Goal: Information Seeking & Learning: Learn about a topic

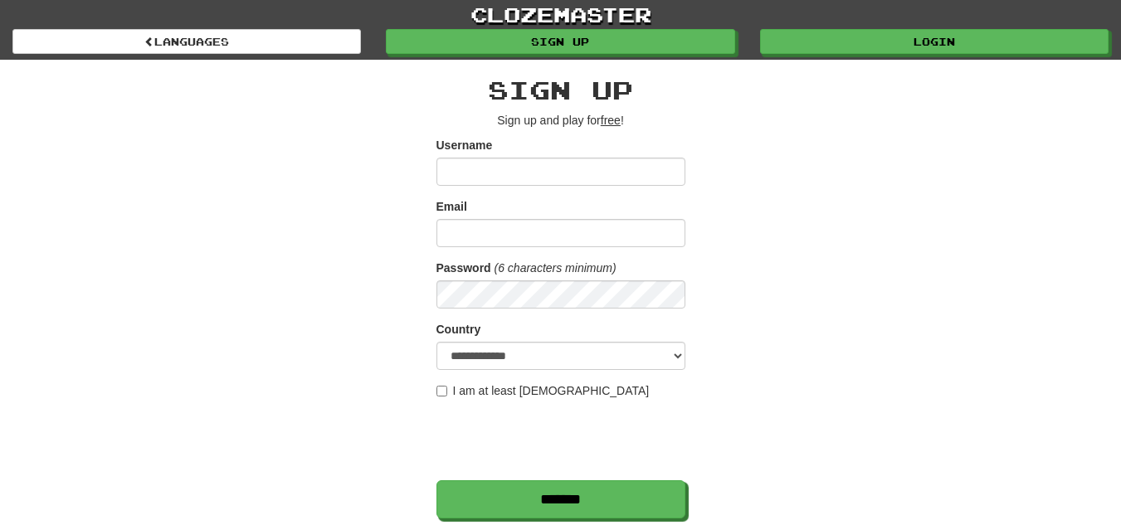
scroll to position [459, 0]
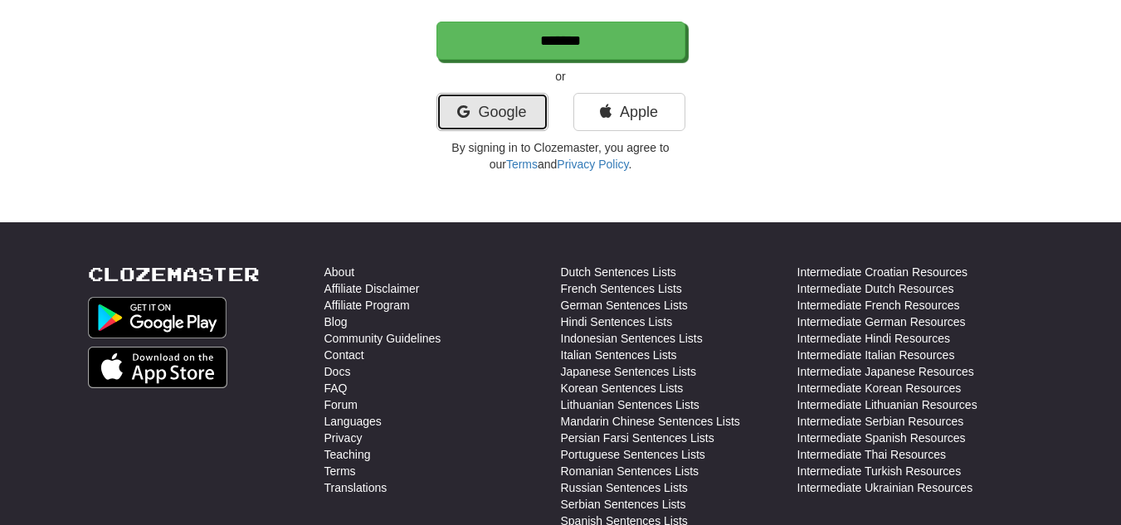
click at [471, 115] on link "Google" at bounding box center [492, 112] width 112 height 38
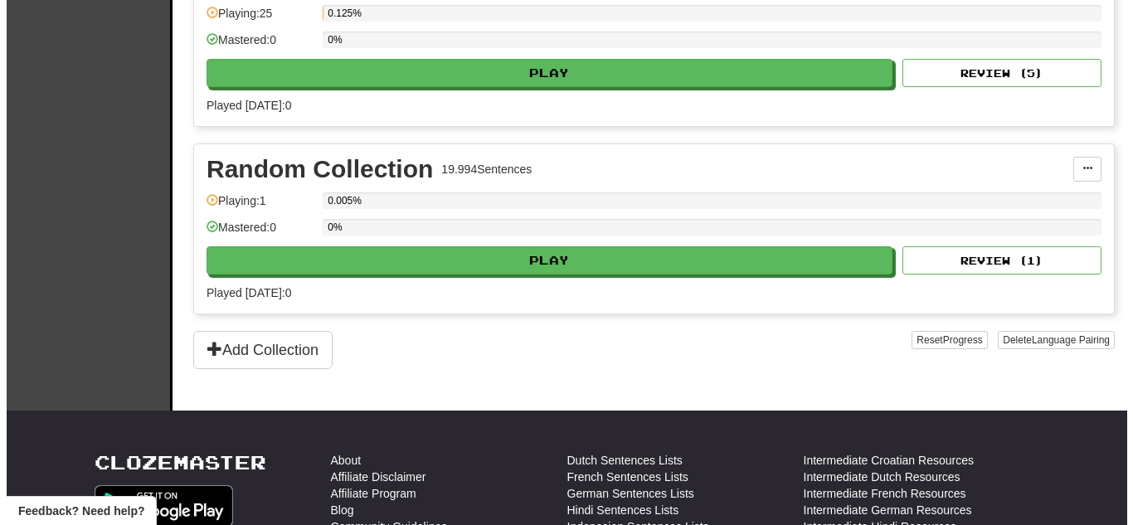
scroll to position [357, 0]
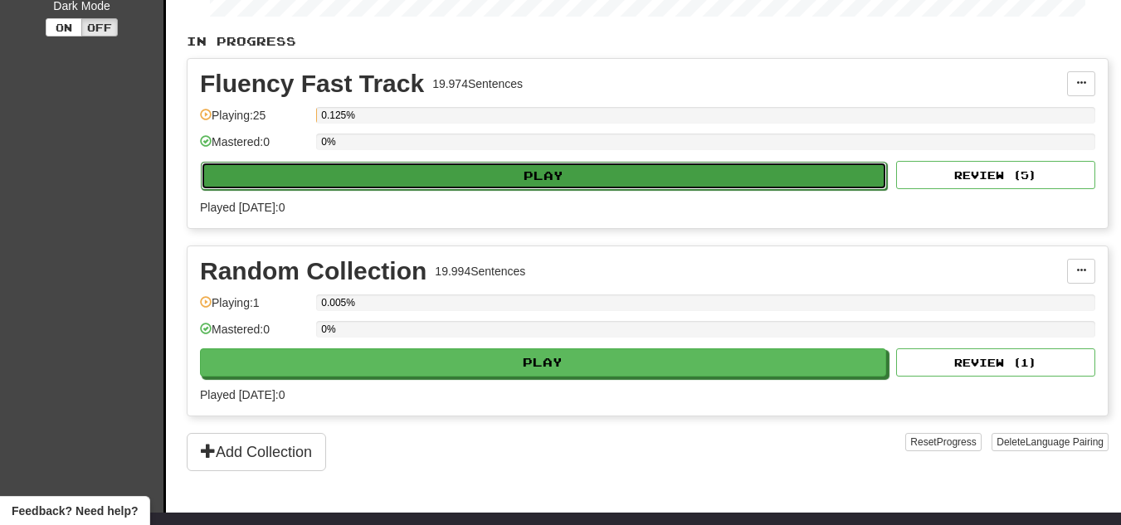
click at [628, 178] on button "Play" at bounding box center [544, 176] width 686 height 28
select select "**"
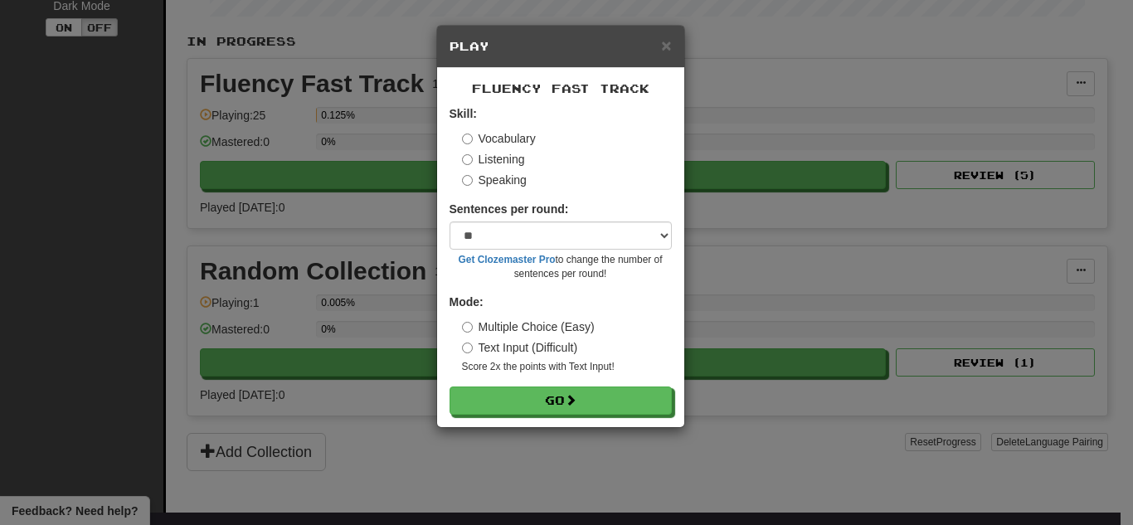
click at [487, 153] on label "Listening" at bounding box center [493, 159] width 63 height 17
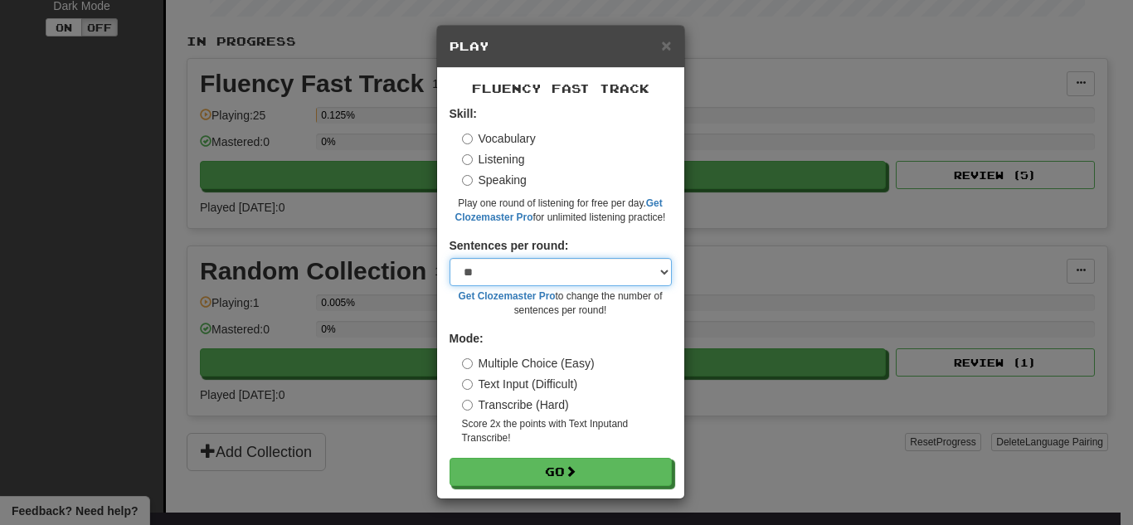
click at [561, 272] on select "* ** ** ** ** ** *** ********" at bounding box center [561, 272] width 222 height 28
click at [621, 206] on small "Play one round of listening for free per day. Get Clozemaster Pro for unlimited…" at bounding box center [561, 211] width 222 height 28
click at [618, 270] on select "* ** ** ** ** ** *** ********" at bounding box center [561, 272] width 222 height 28
click at [599, 189] on div "Skill: Vocabulary Listening Speaking Play one round of listening for free per d…" at bounding box center [561, 164] width 222 height 119
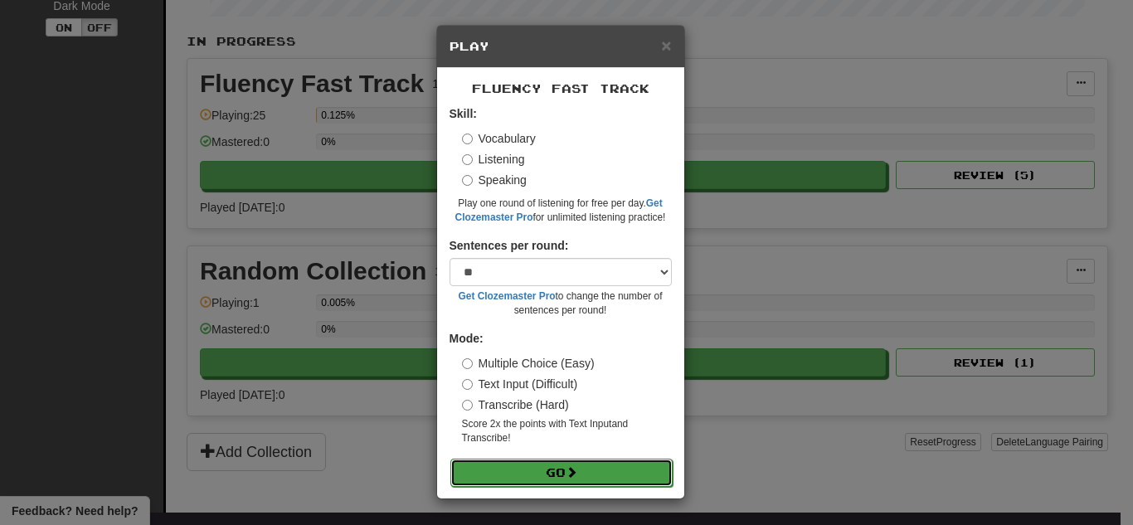
click at [587, 462] on button "Go" at bounding box center [562, 473] width 222 height 28
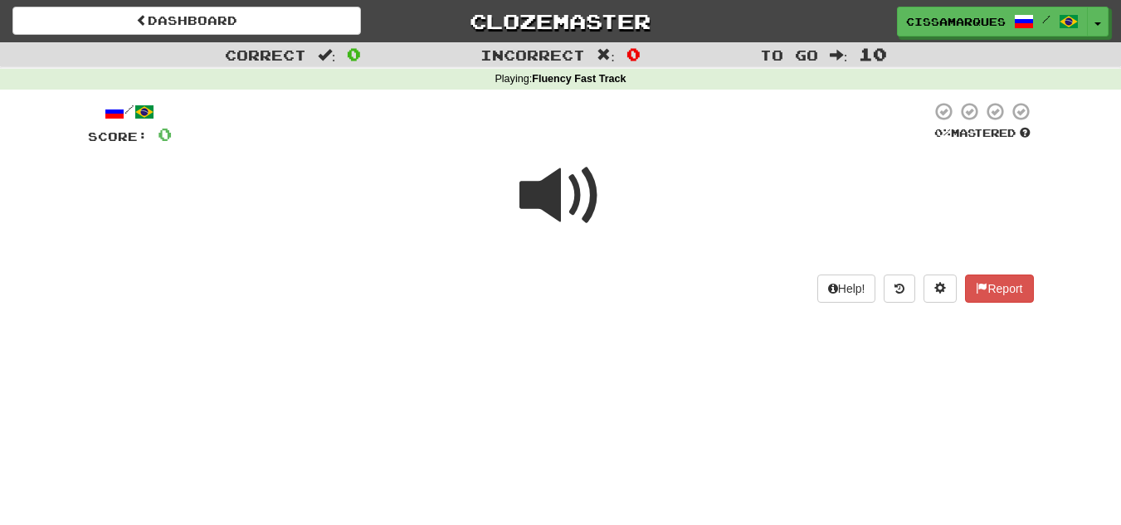
click at [562, 185] on span at bounding box center [560, 195] width 83 height 83
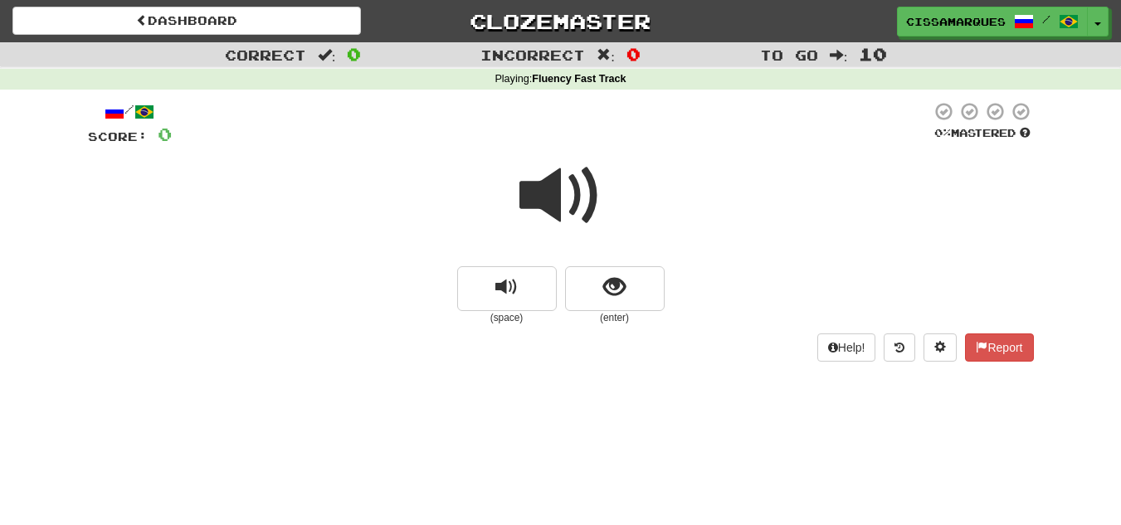
click at [562, 185] on span at bounding box center [560, 195] width 83 height 83
click at [568, 164] on span at bounding box center [560, 195] width 83 height 83
click at [609, 288] on span "show sentence" at bounding box center [614, 287] width 22 height 22
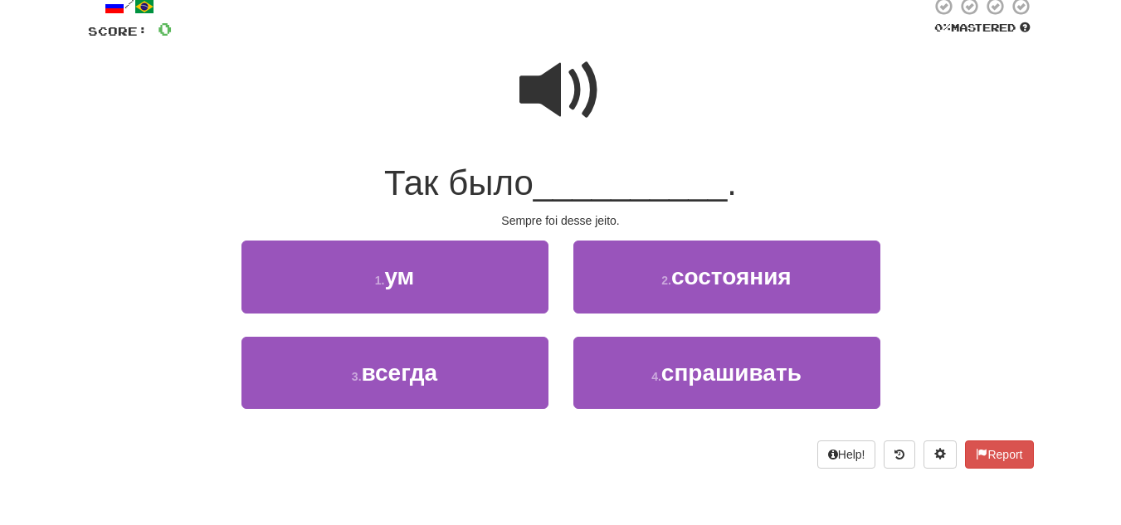
scroll to position [110, 0]
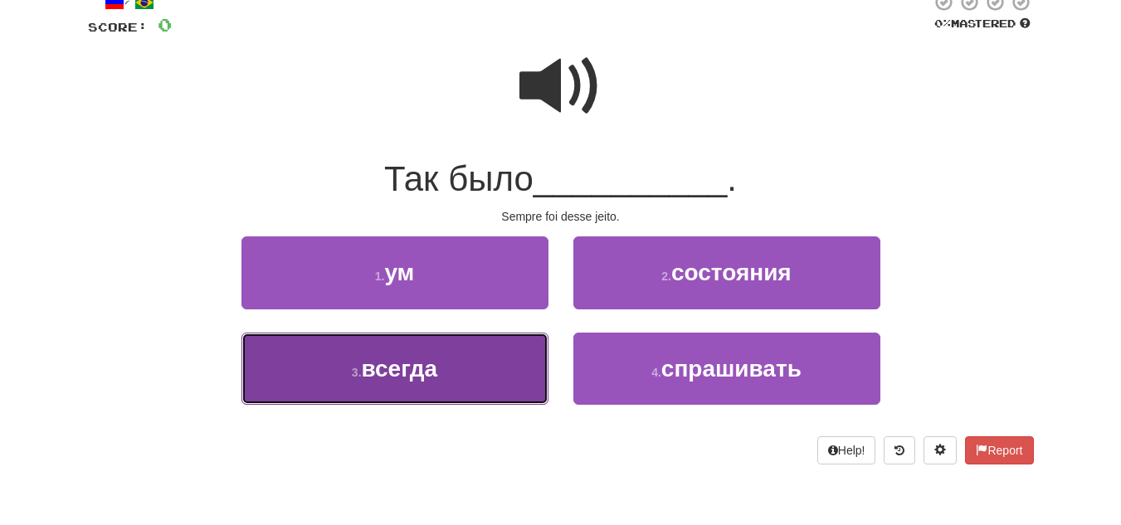
drag, startPoint x: 440, startPoint y: 403, endPoint x: 442, endPoint y: 366, distance: 37.4
click at [442, 366] on button "3 . всегда" at bounding box center [394, 369] width 307 height 72
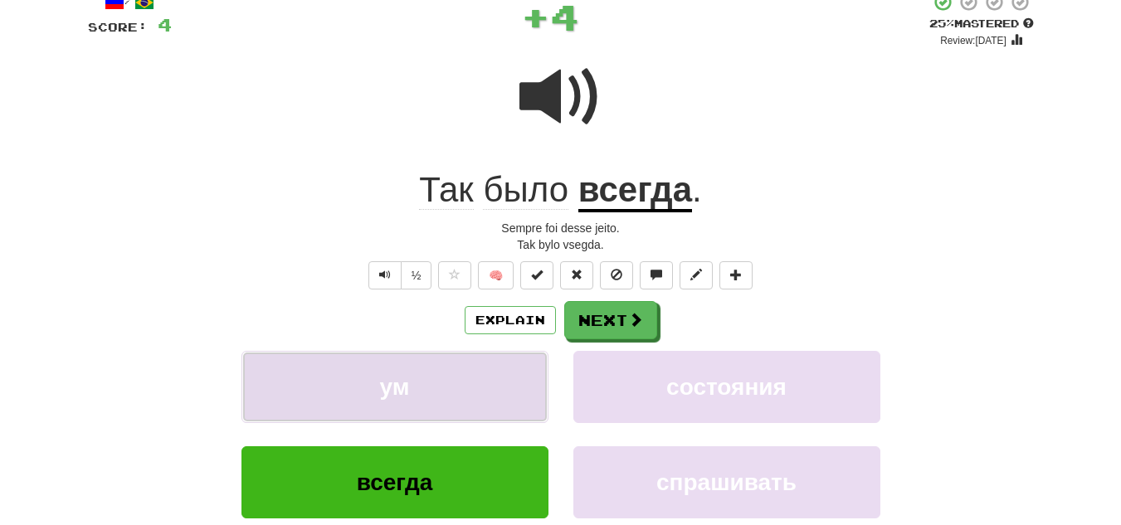
click at [442, 366] on button "ум" at bounding box center [394, 387] width 307 height 72
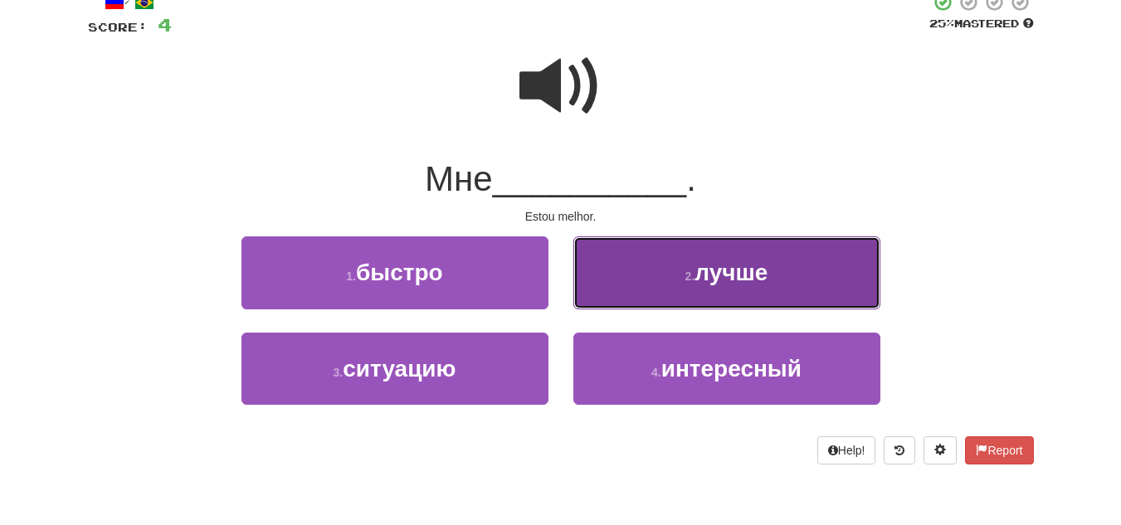
click at [668, 281] on button "2 . лучше" at bounding box center [726, 272] width 307 height 72
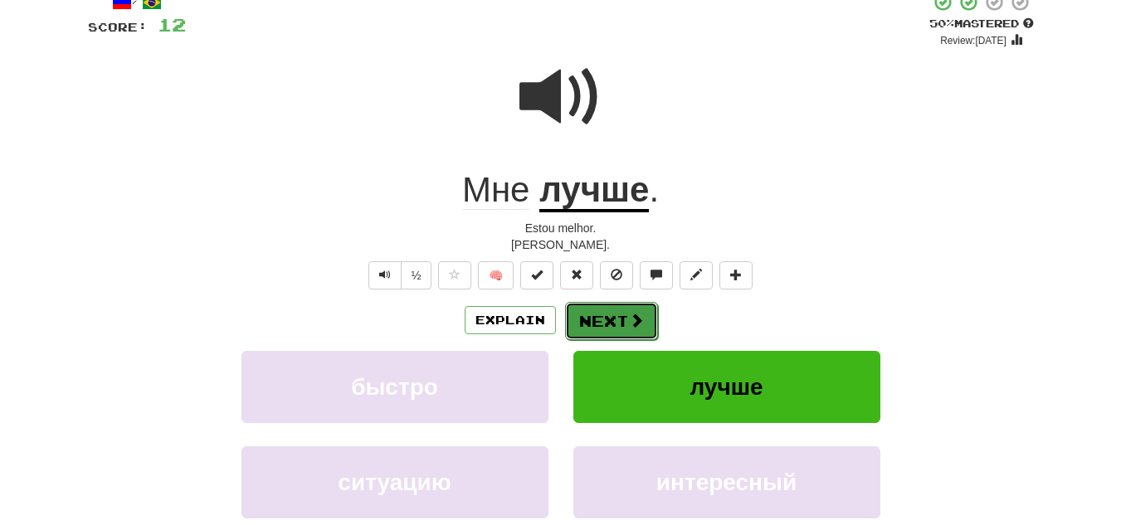
click at [602, 306] on button "Next" at bounding box center [611, 321] width 93 height 38
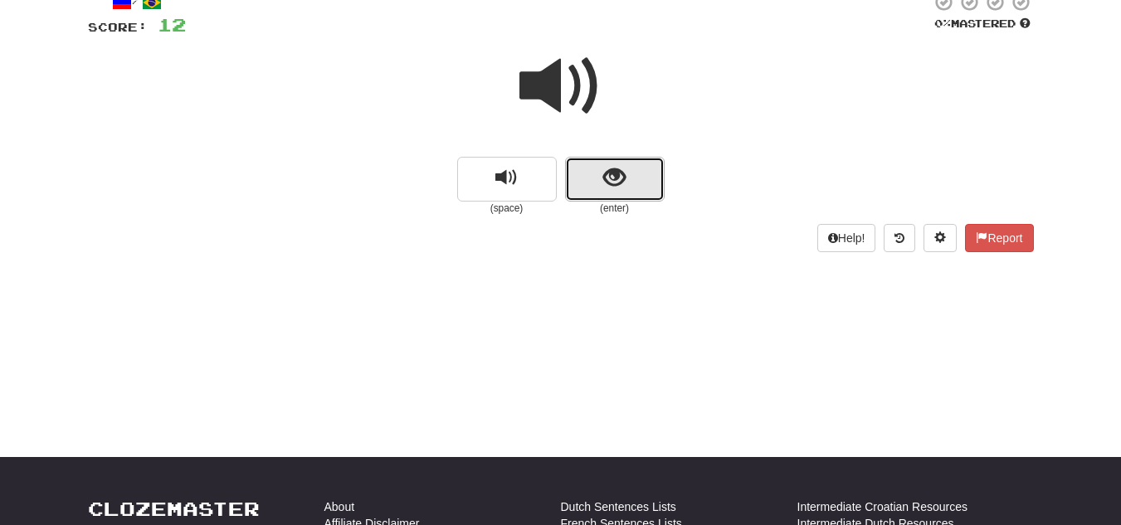
click at [618, 169] on span "show sentence" at bounding box center [614, 178] width 22 height 22
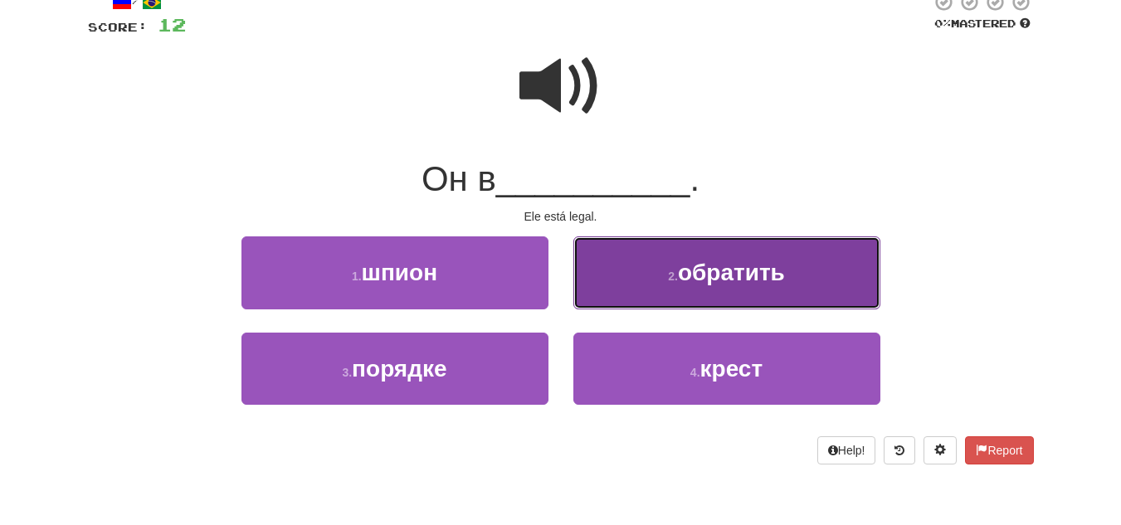
click at [646, 276] on button "2 . обратить" at bounding box center [726, 272] width 307 height 72
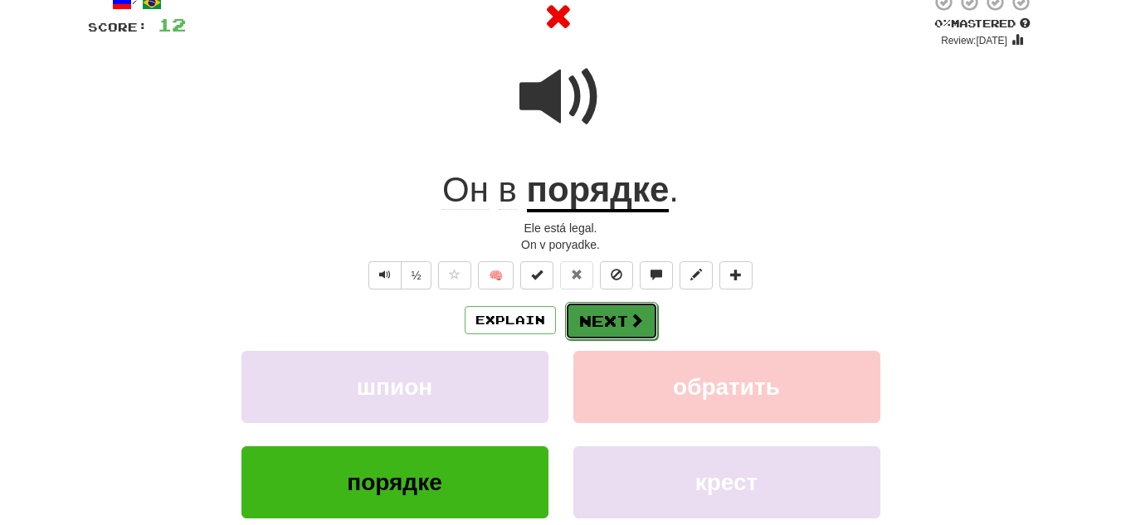
click at [614, 324] on button "Next" at bounding box center [611, 321] width 93 height 38
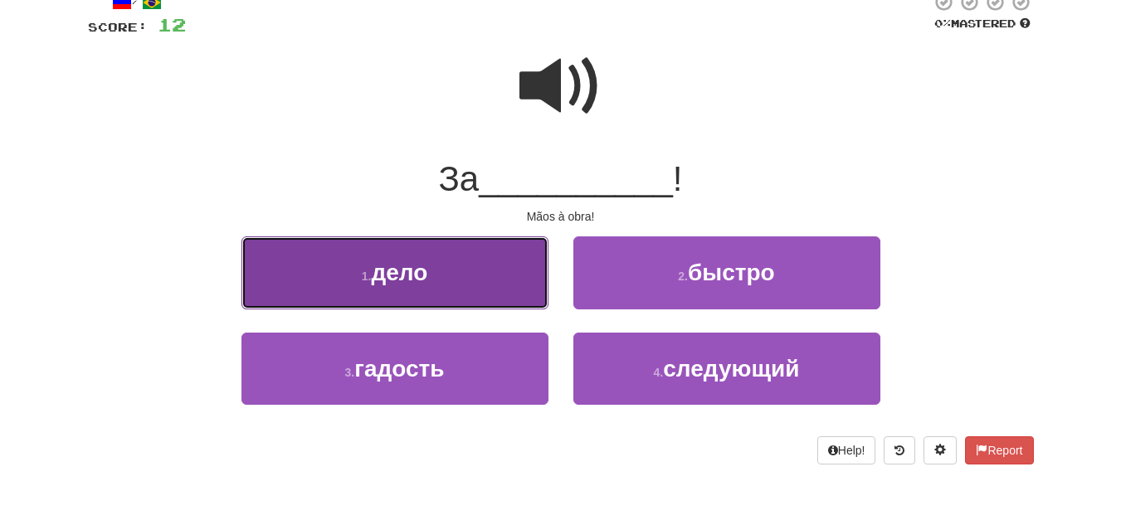
click at [493, 267] on button "1 . дело" at bounding box center [394, 272] width 307 height 72
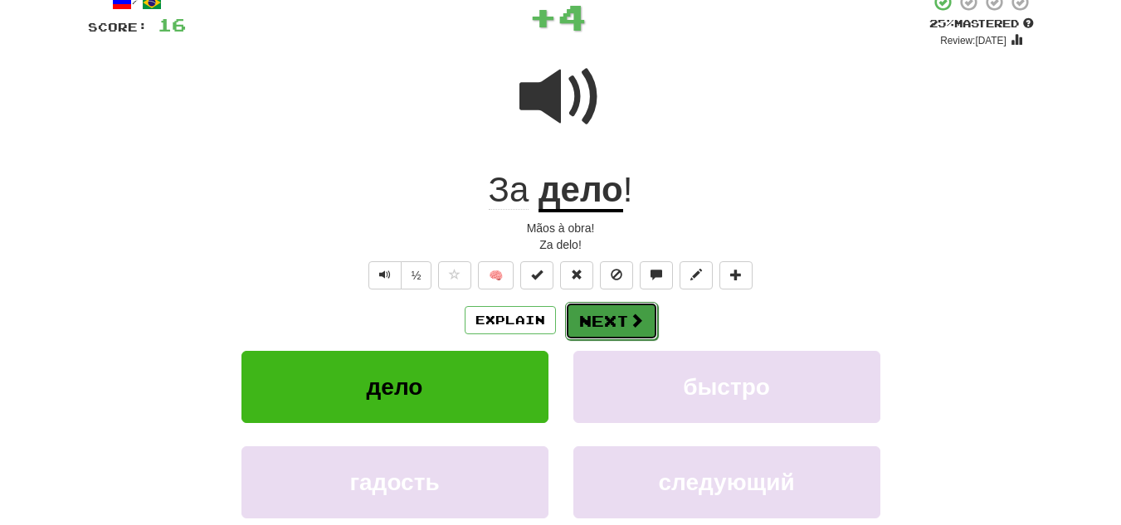
click at [624, 319] on button "Next" at bounding box center [611, 321] width 93 height 38
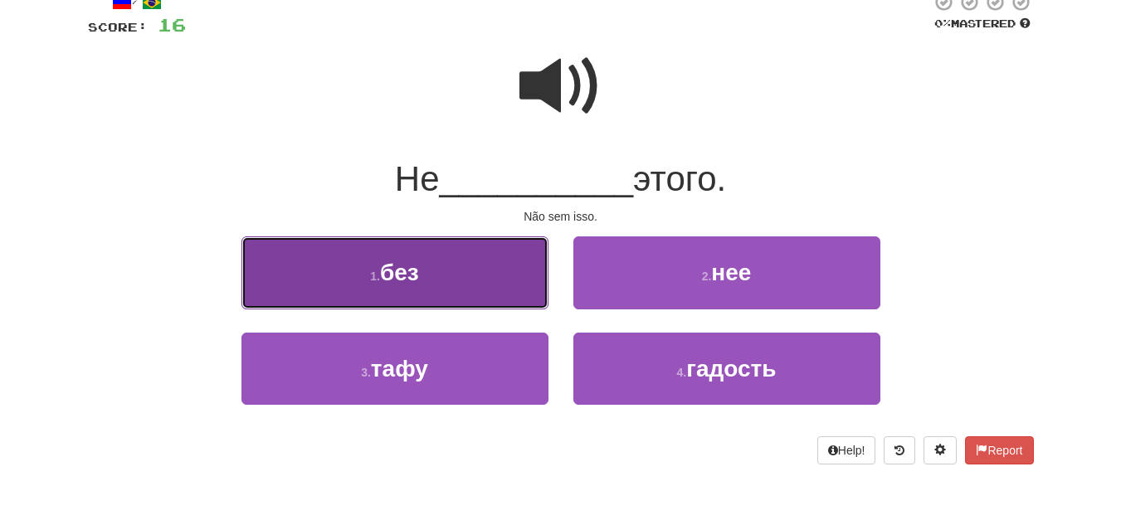
click at [509, 270] on button "1 . без" at bounding box center [394, 272] width 307 height 72
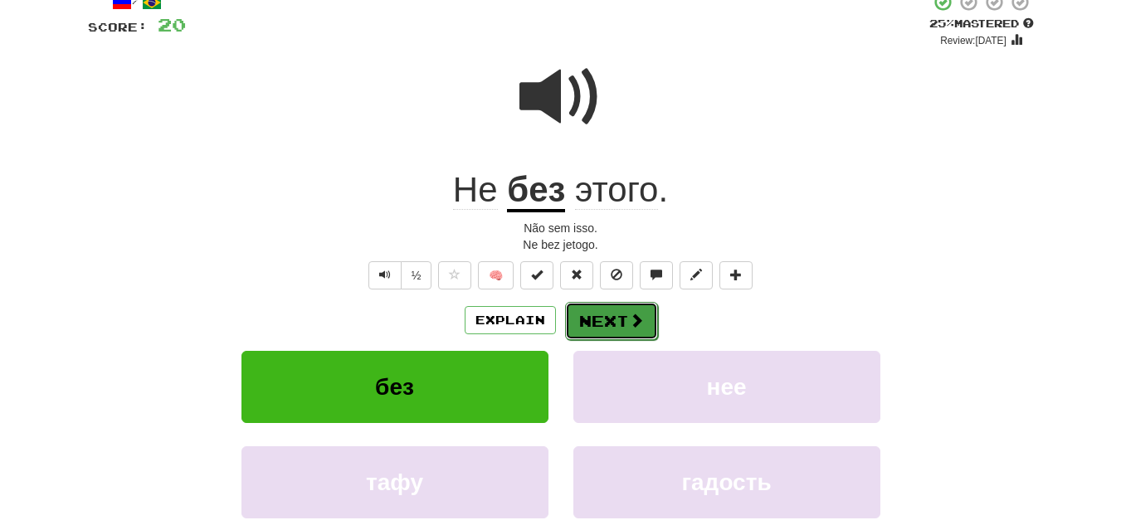
click at [617, 323] on button "Next" at bounding box center [611, 321] width 93 height 38
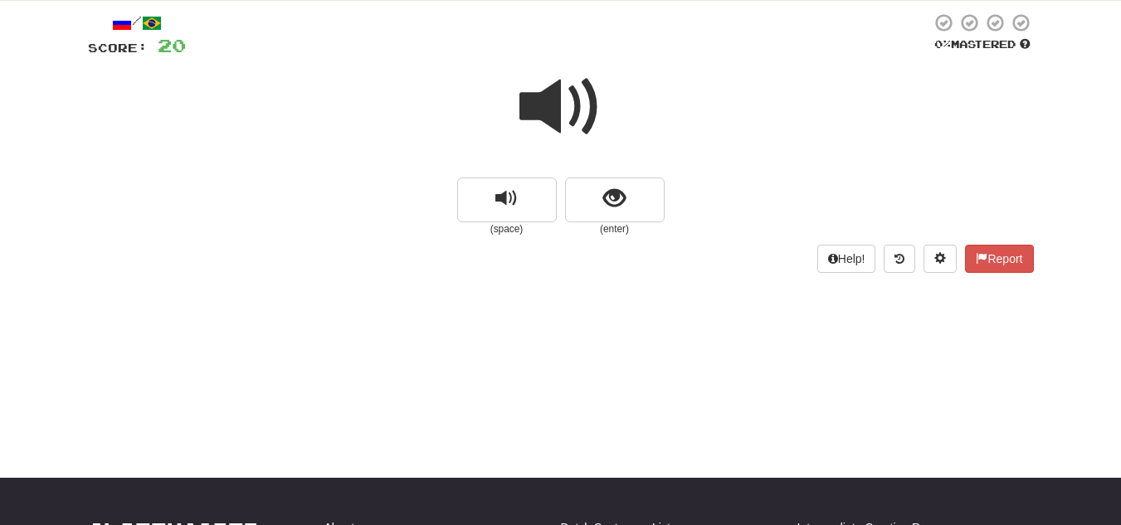
scroll to position [0, 0]
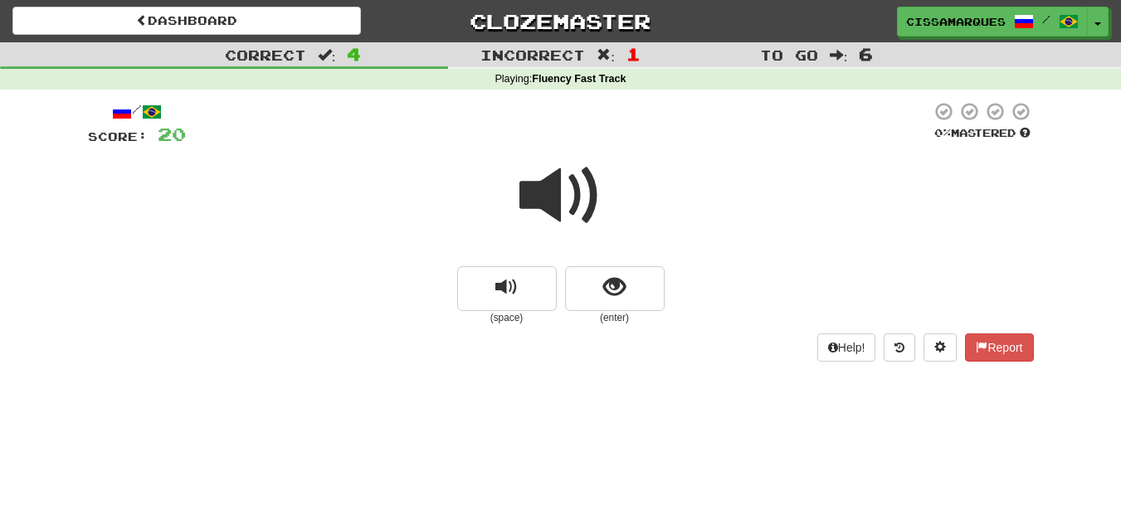
click at [569, 170] on span at bounding box center [560, 195] width 83 height 83
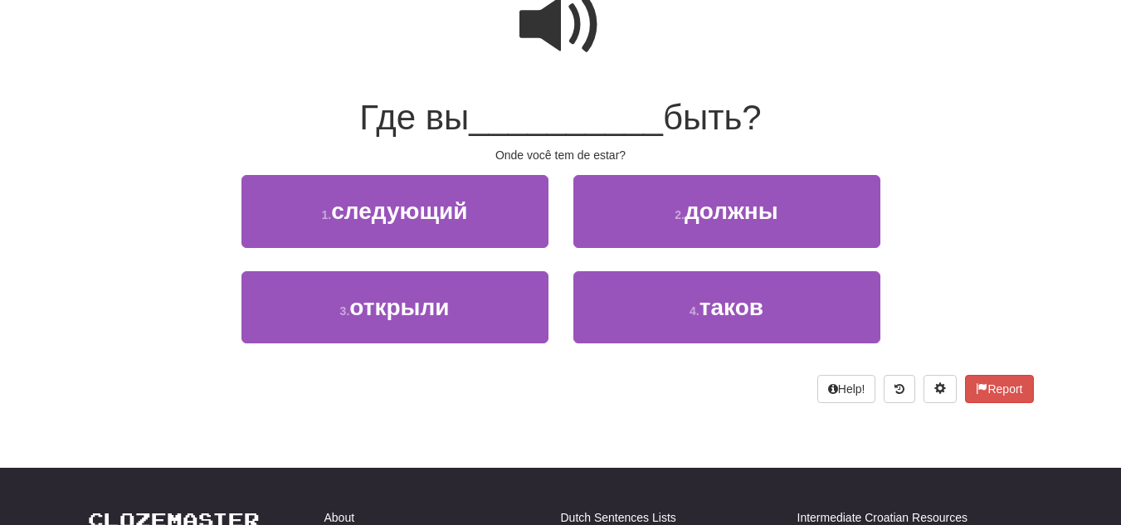
scroll to position [119, 0]
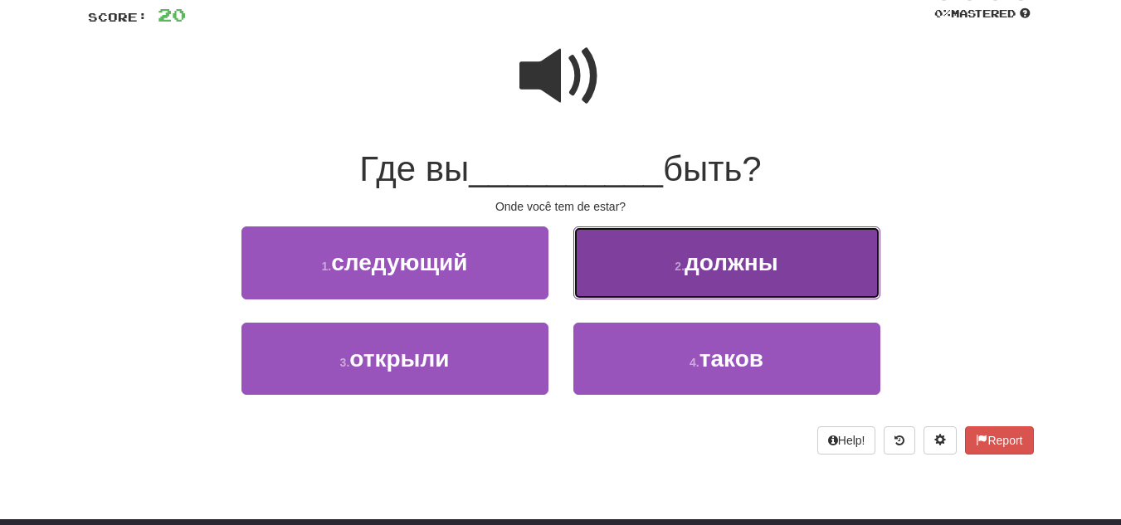
click at [738, 284] on button "2 . должны" at bounding box center [726, 263] width 307 height 72
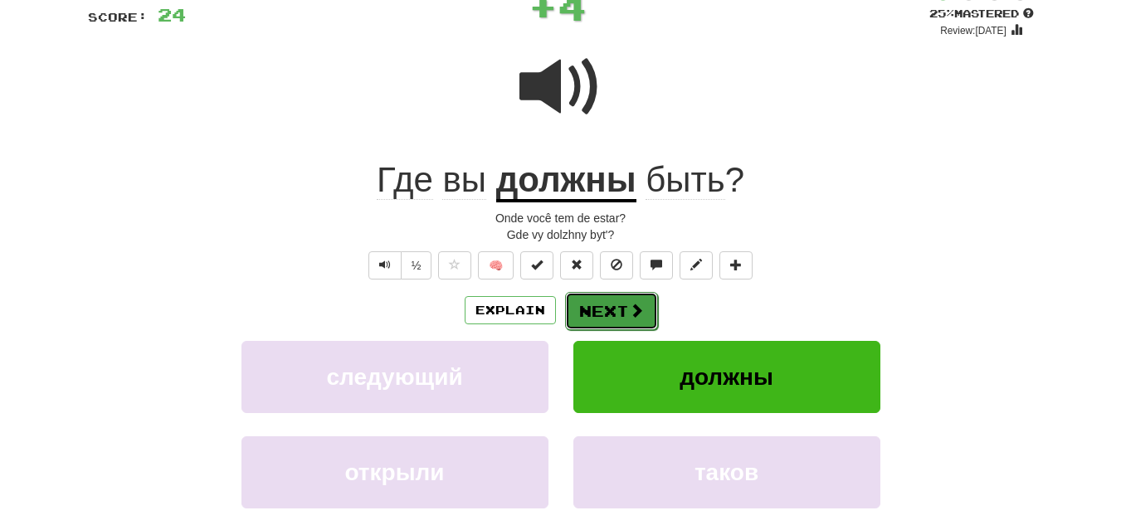
click at [651, 300] on button "Next" at bounding box center [611, 311] width 93 height 38
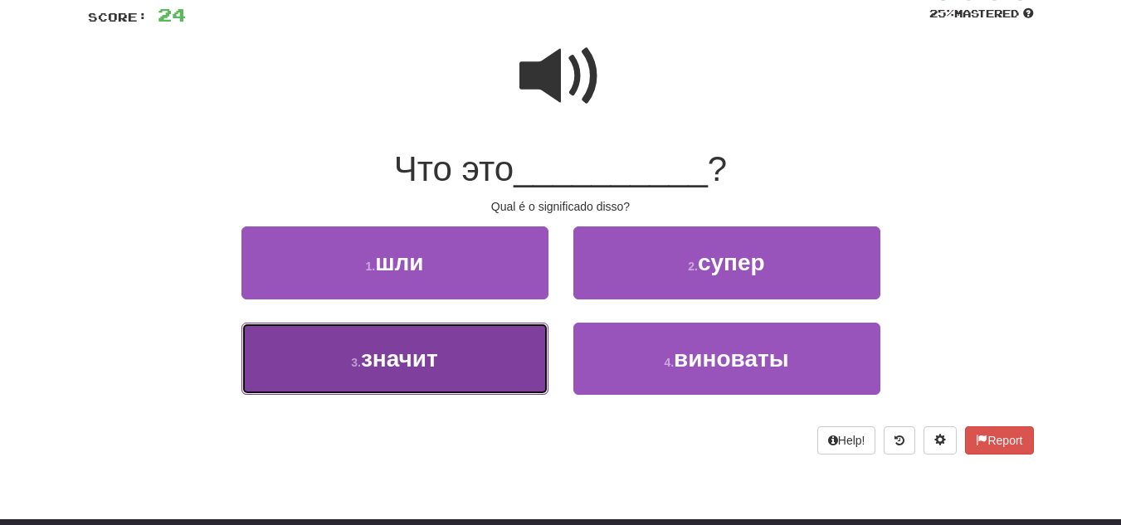
click at [456, 378] on button "3 . значит" at bounding box center [394, 359] width 307 height 72
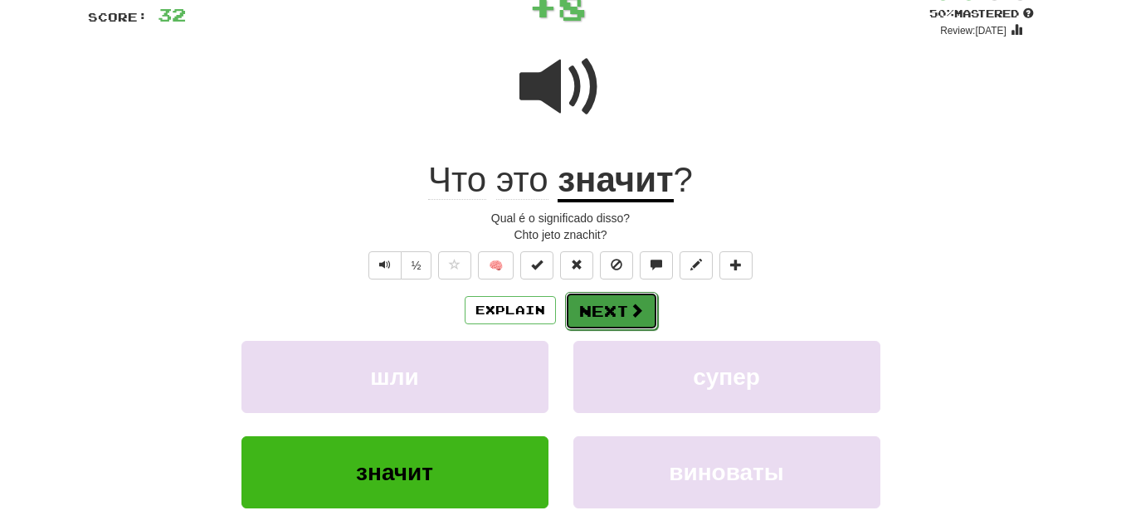
click at [612, 293] on button "Next" at bounding box center [611, 311] width 93 height 38
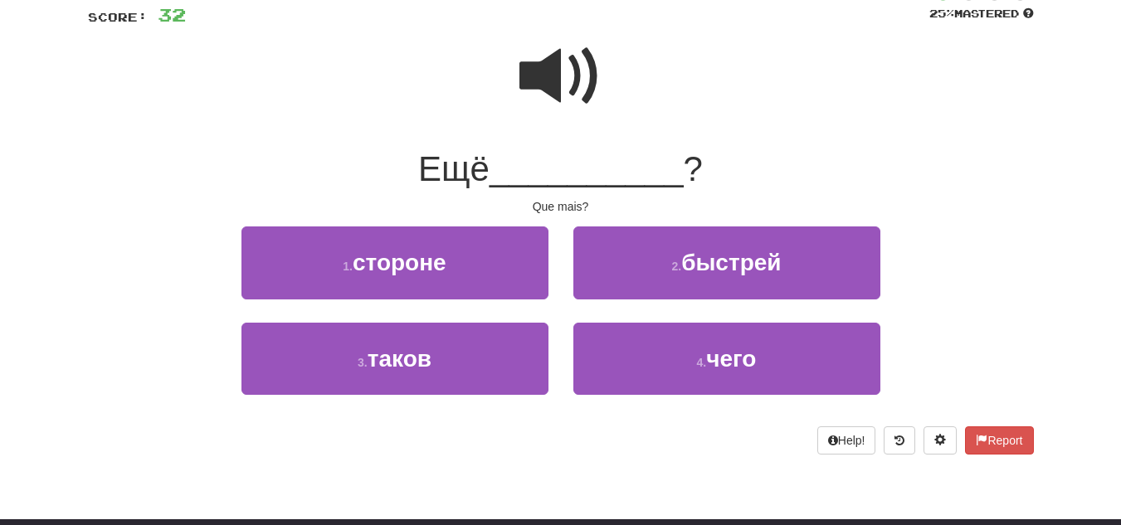
click at [605, 87] on div at bounding box center [561, 87] width 946 height 119
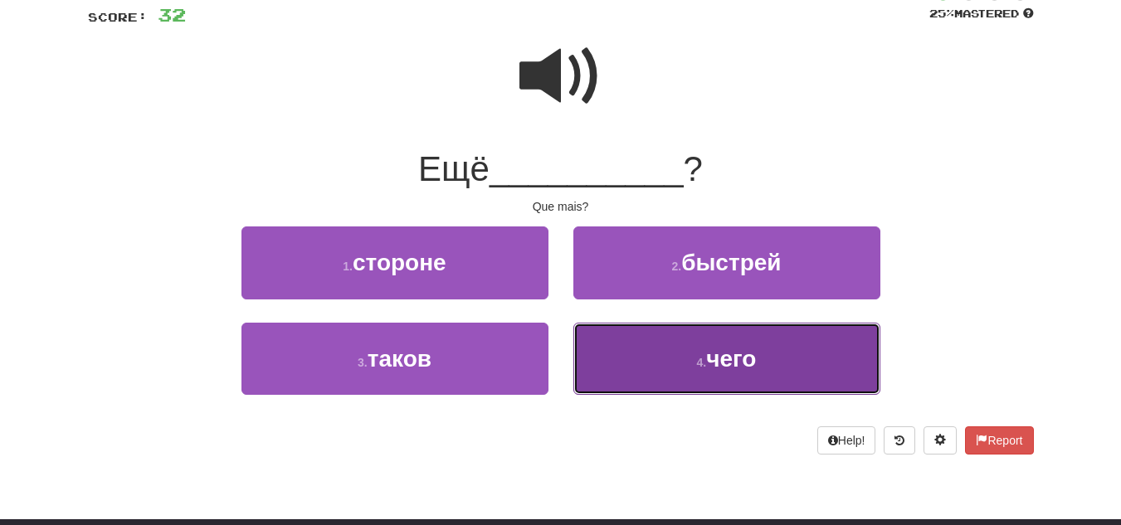
click at [710, 340] on button "4 . чего" at bounding box center [726, 359] width 307 height 72
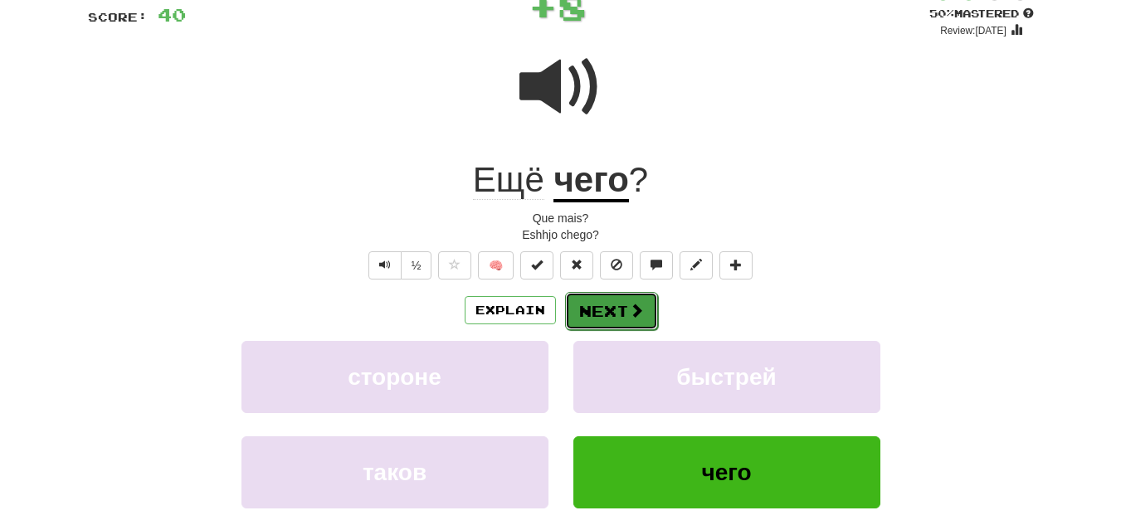
click at [615, 307] on button "Next" at bounding box center [611, 311] width 93 height 38
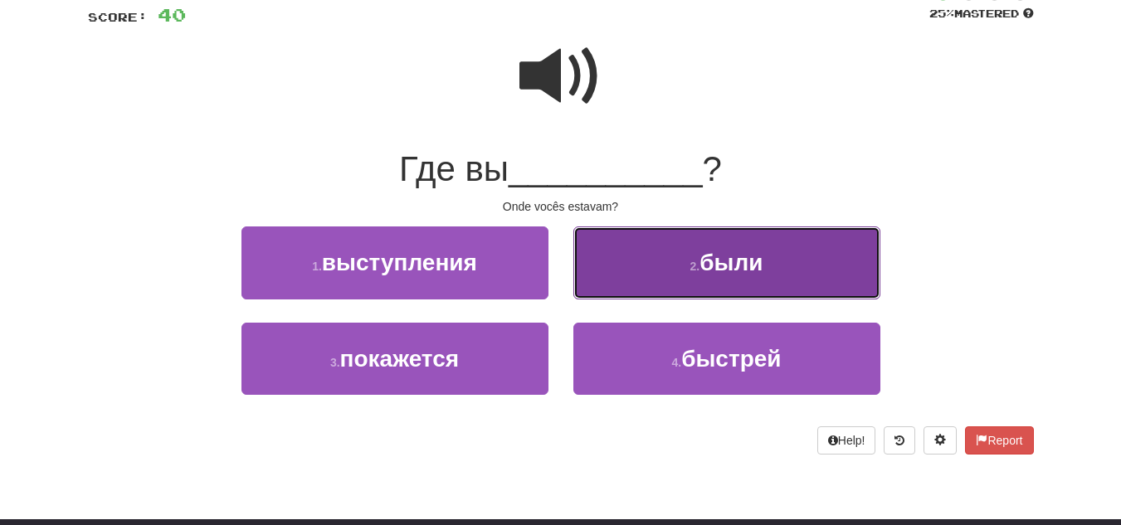
click at [671, 256] on button "2 . были" at bounding box center [726, 263] width 307 height 72
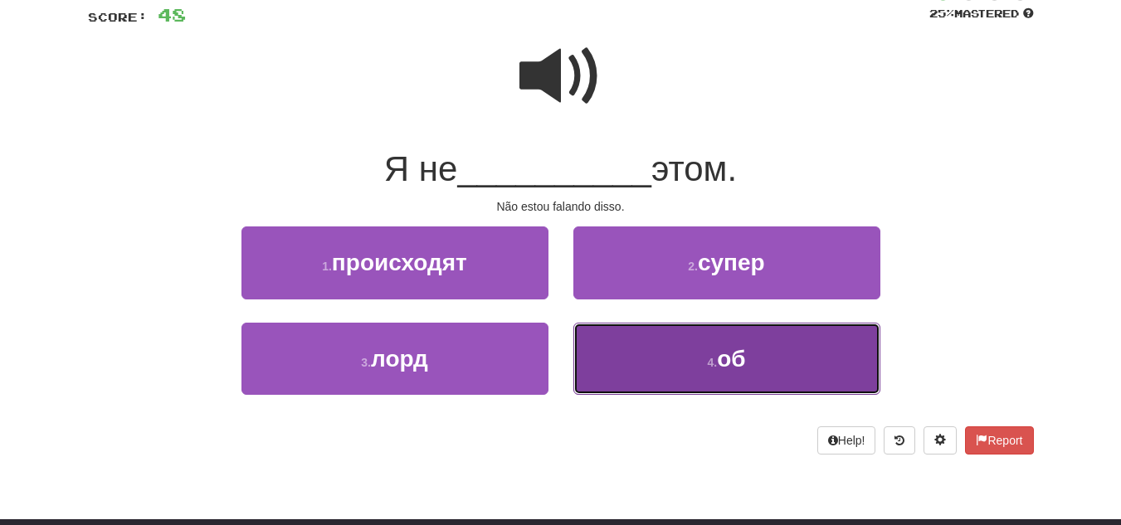
click at [657, 378] on button "4 . об" at bounding box center [726, 359] width 307 height 72
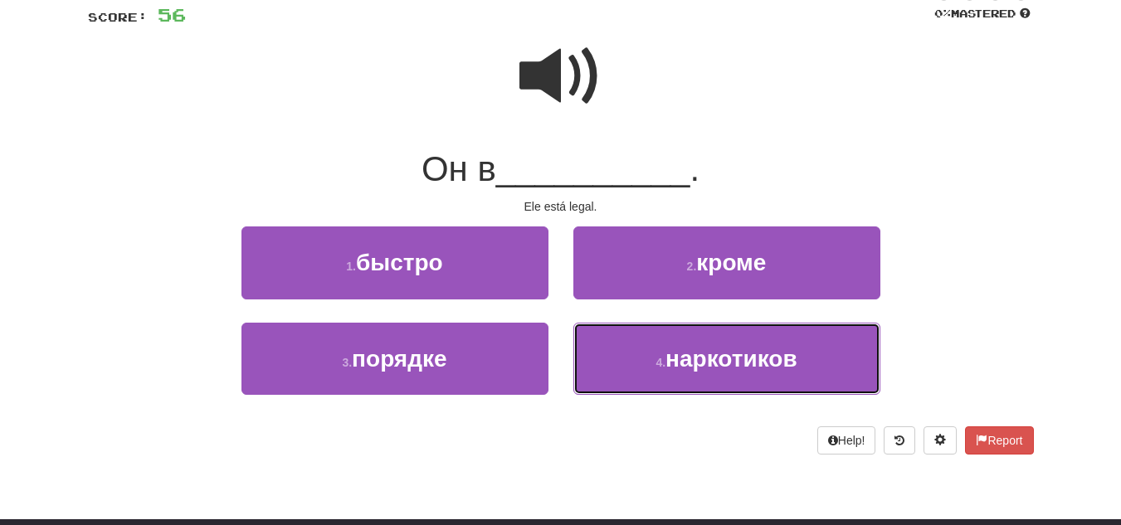
click at [657, 378] on button "4 . наркотиков" at bounding box center [726, 359] width 307 height 72
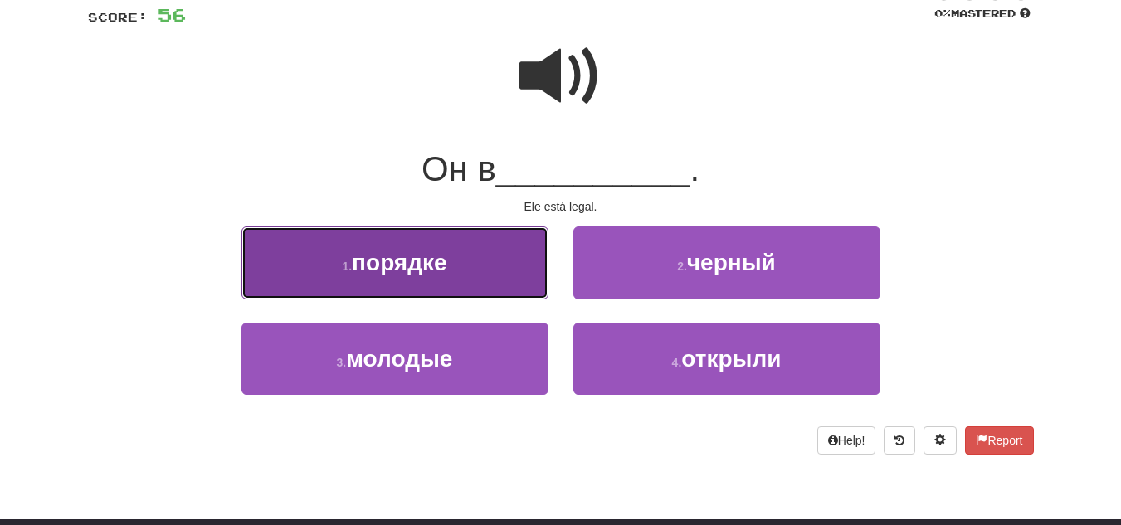
click at [451, 272] on button "1 . порядке" at bounding box center [394, 263] width 307 height 72
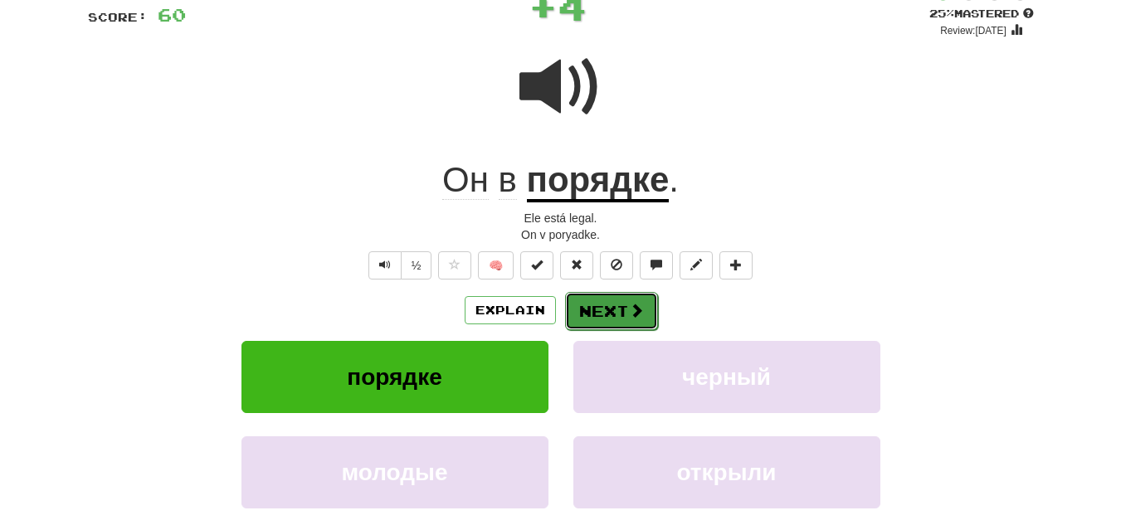
click at [592, 308] on button "Next" at bounding box center [611, 311] width 93 height 38
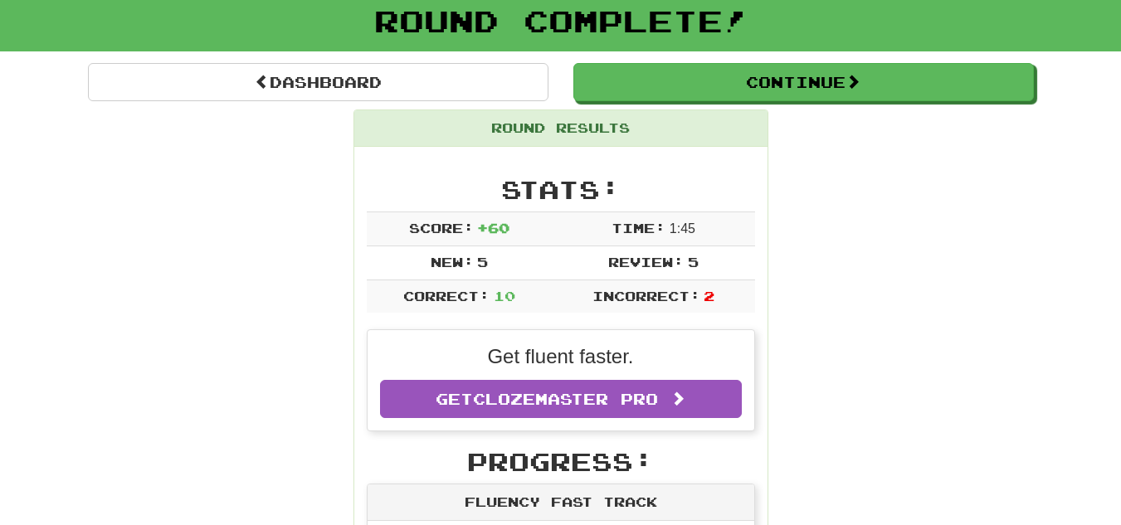
scroll to position [0, 0]
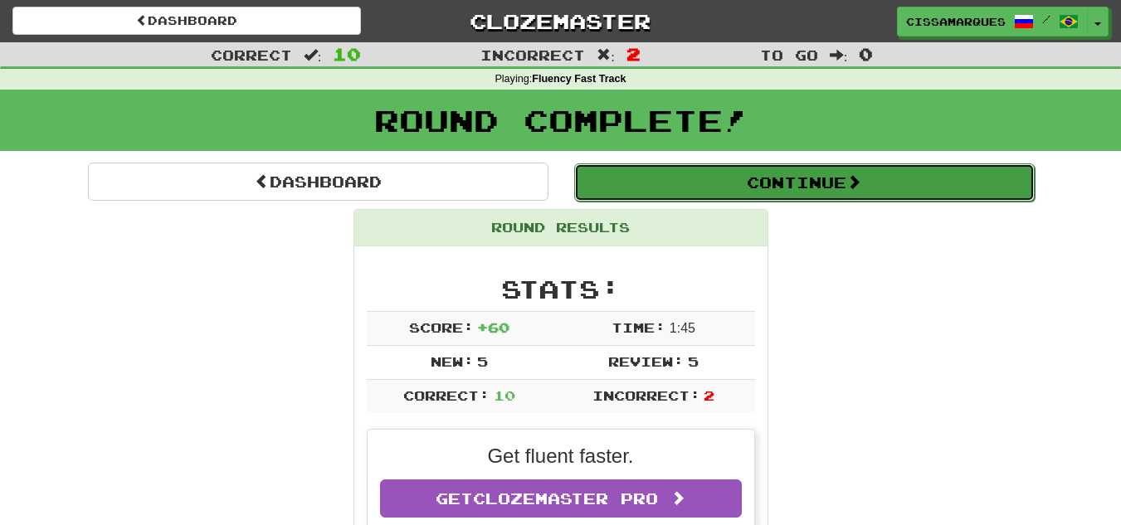
click at [777, 176] on button "Continue" at bounding box center [804, 182] width 460 height 38
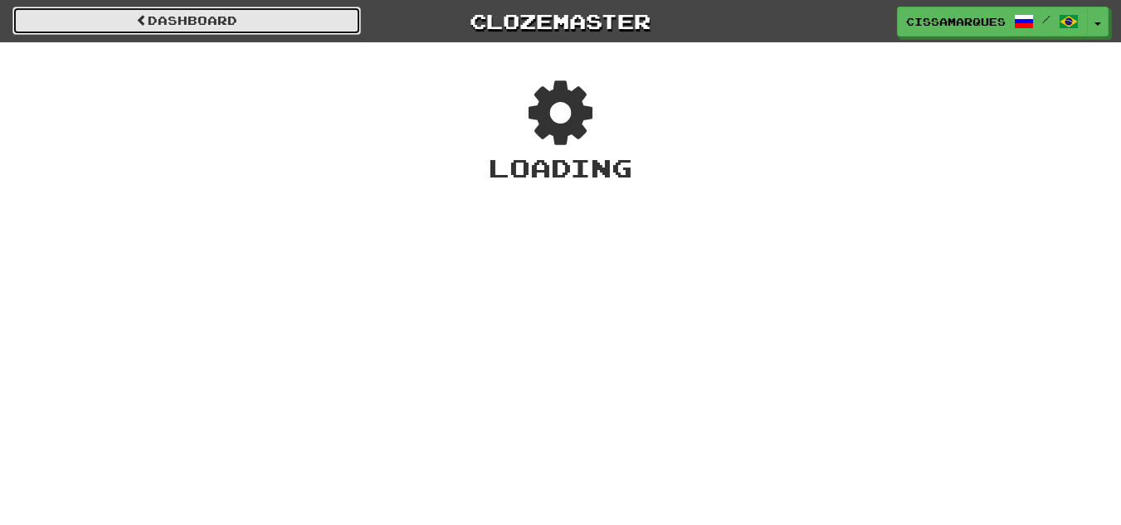
click at [240, 16] on link "Dashboard" at bounding box center [186, 21] width 348 height 28
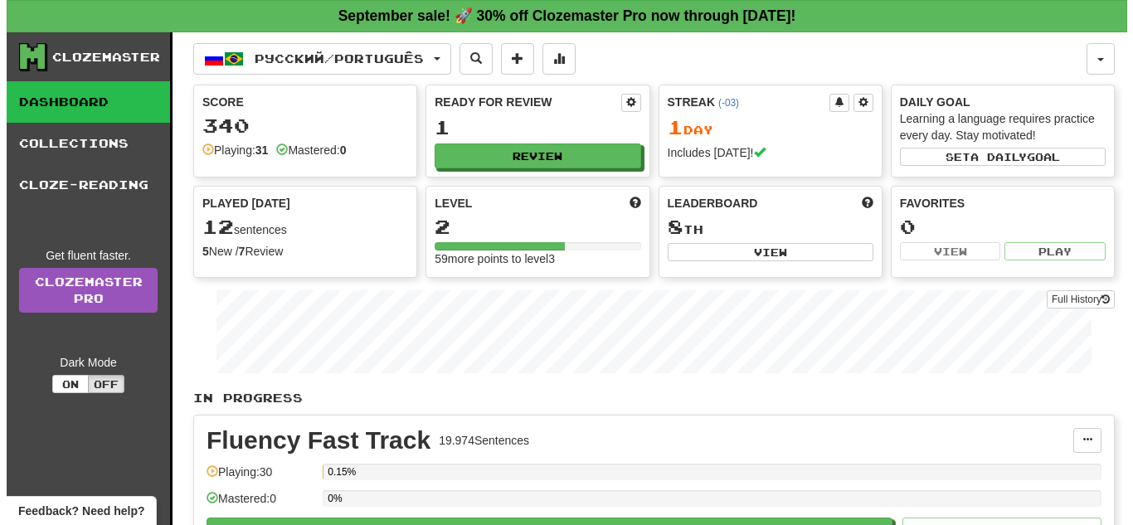
scroll to position [459, 0]
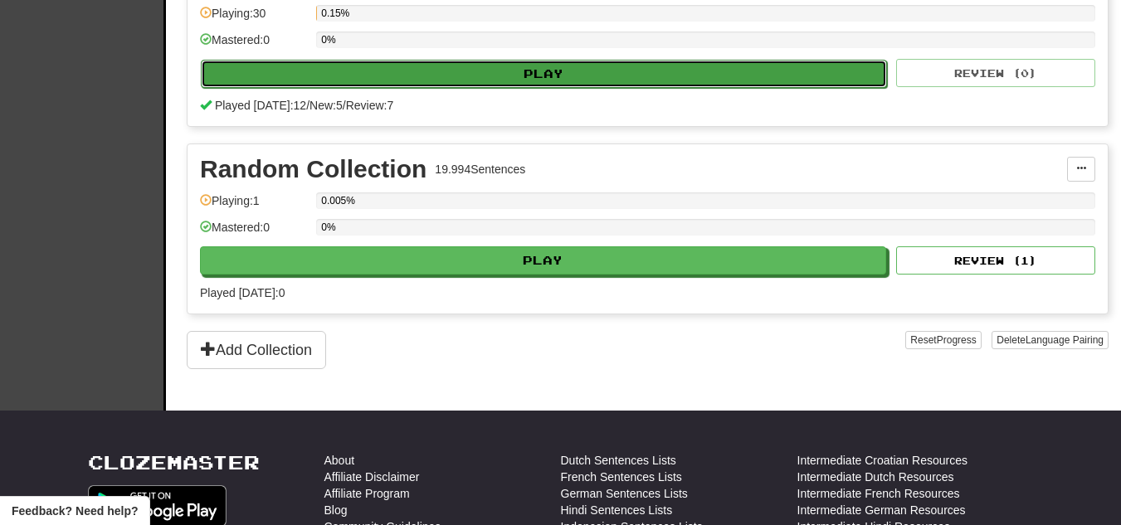
click at [719, 76] on button "Play" at bounding box center [544, 74] width 686 height 28
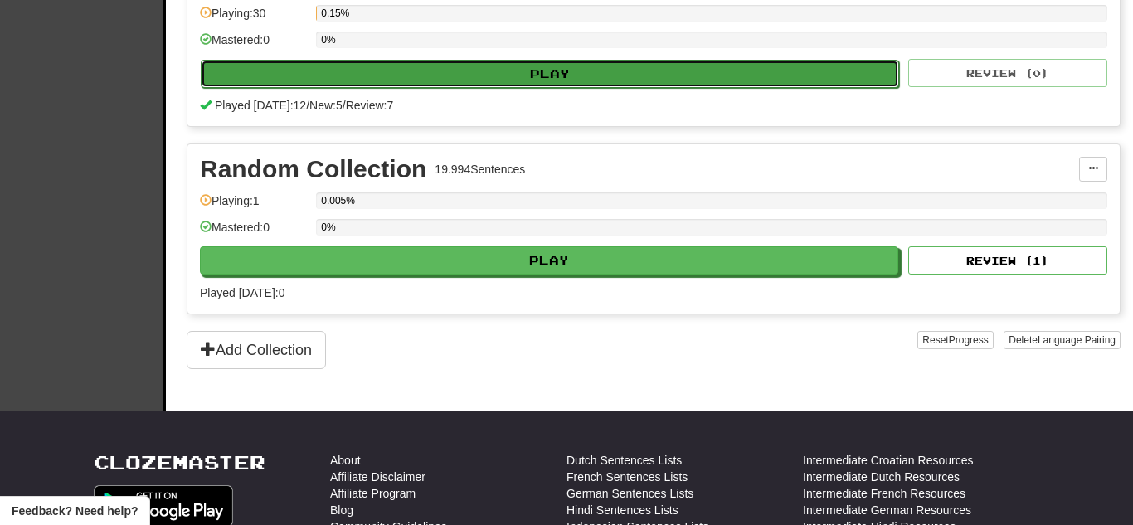
select select "**"
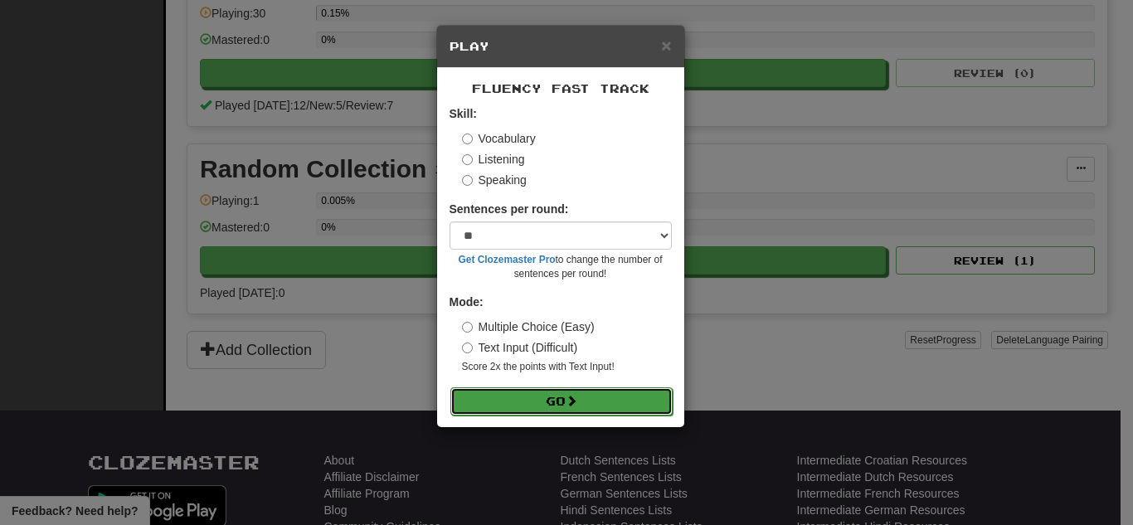
click at [616, 399] on button "Go" at bounding box center [562, 401] width 222 height 28
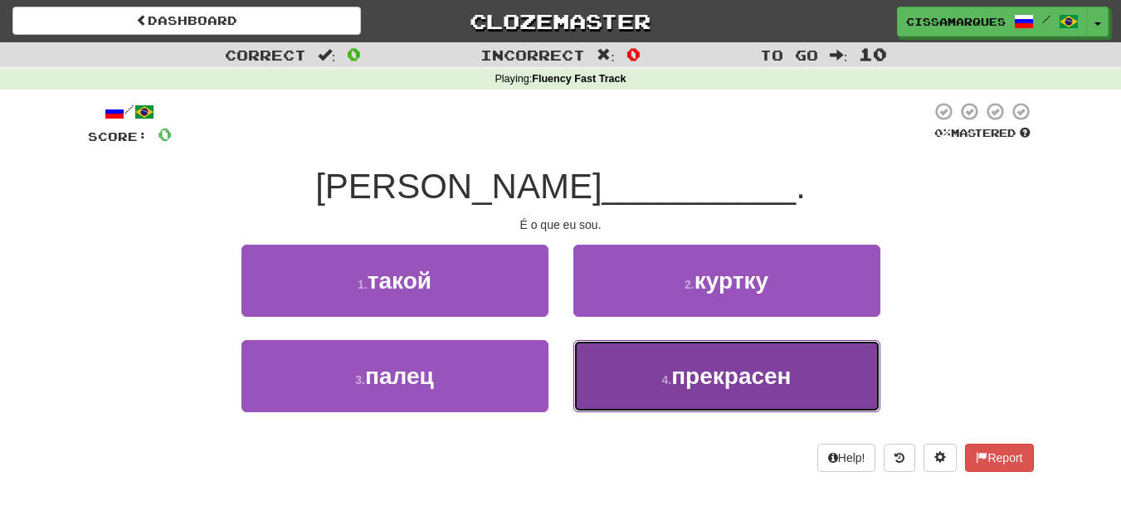
click at [652, 372] on button "4 . прекрасен" at bounding box center [726, 376] width 307 height 72
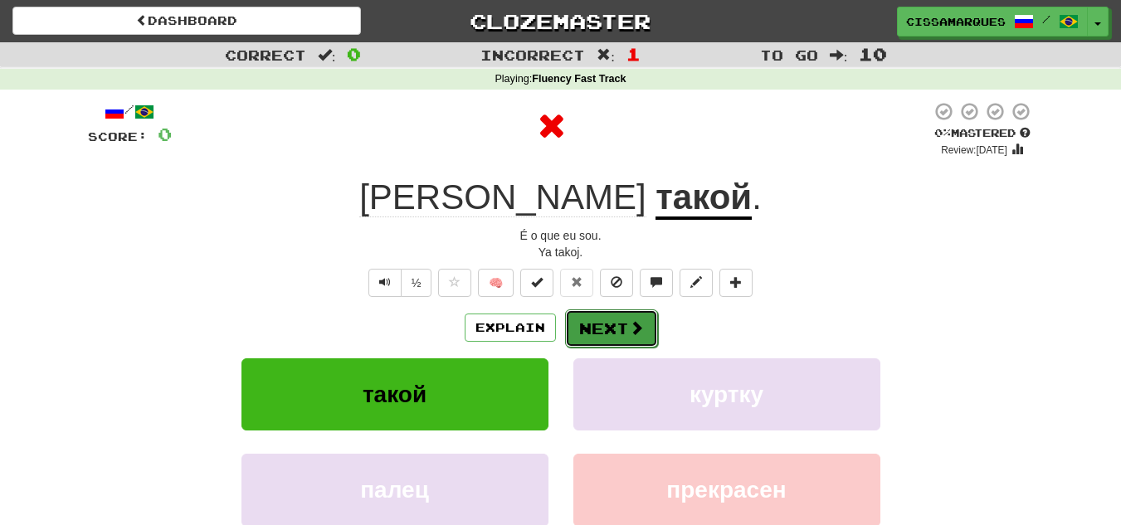
click at [613, 336] on button "Next" at bounding box center [611, 328] width 93 height 38
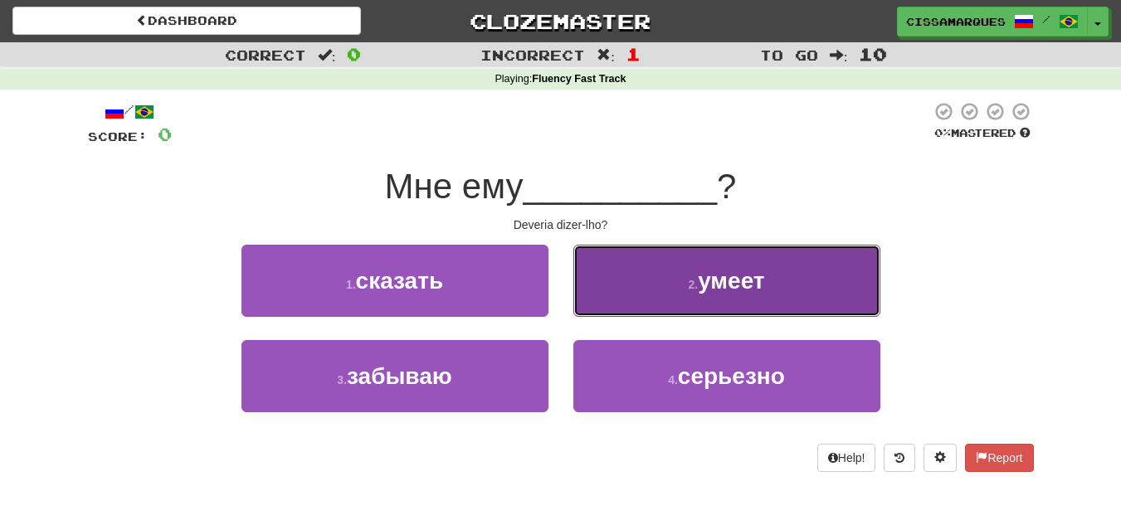
click at [625, 305] on button "2 . умеет" at bounding box center [726, 281] width 307 height 72
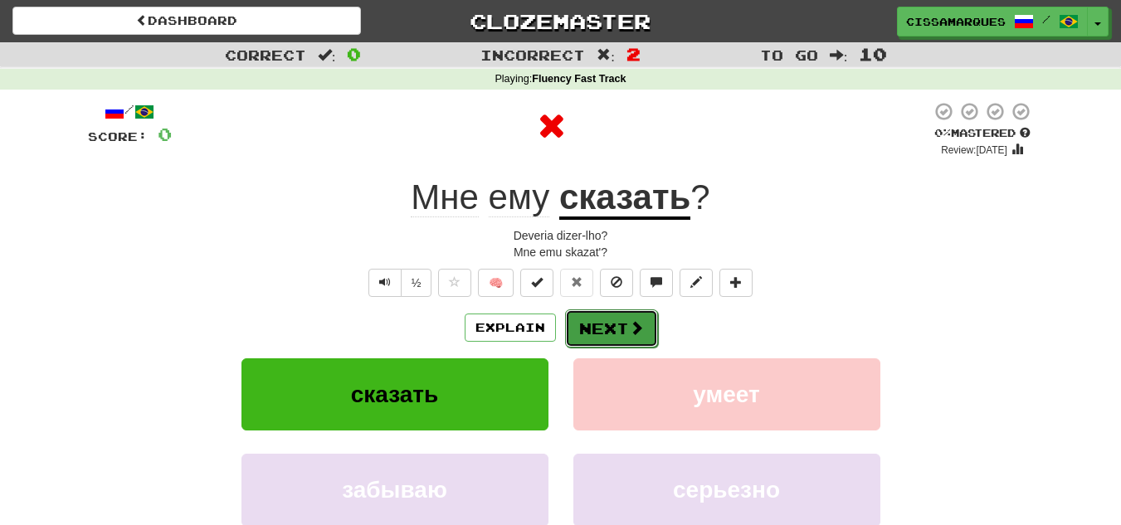
click at [595, 326] on button "Next" at bounding box center [611, 328] width 93 height 38
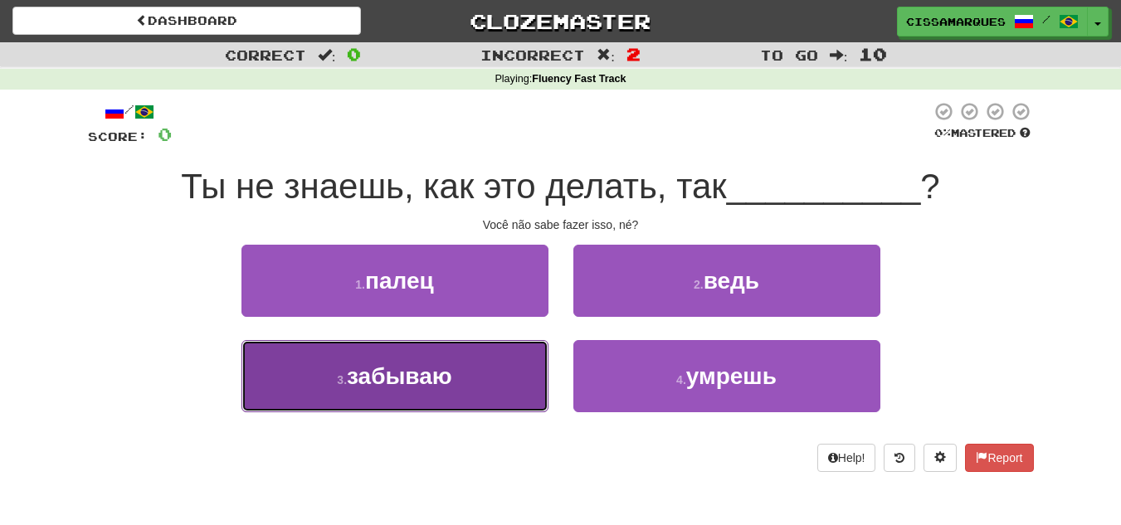
click at [513, 381] on button "3 . забываю" at bounding box center [394, 376] width 307 height 72
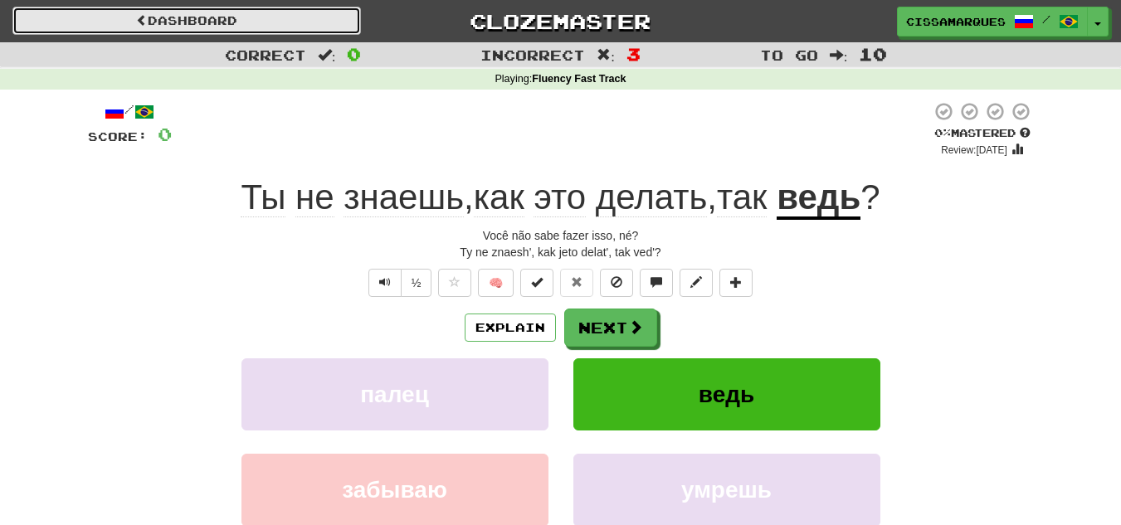
click at [236, 9] on link "Dashboard" at bounding box center [186, 21] width 348 height 28
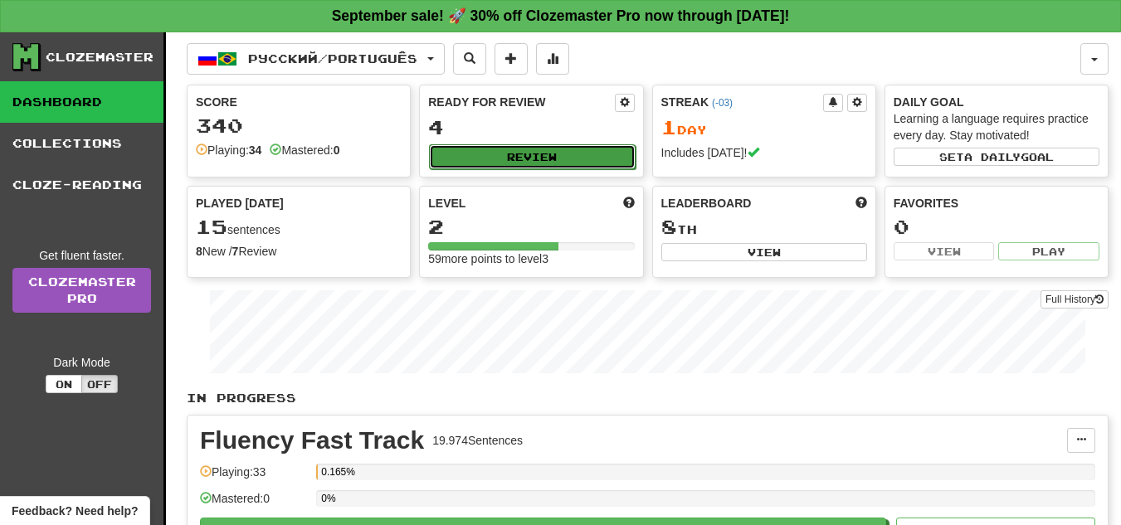
click at [528, 161] on button "Review" at bounding box center [532, 156] width 206 height 25
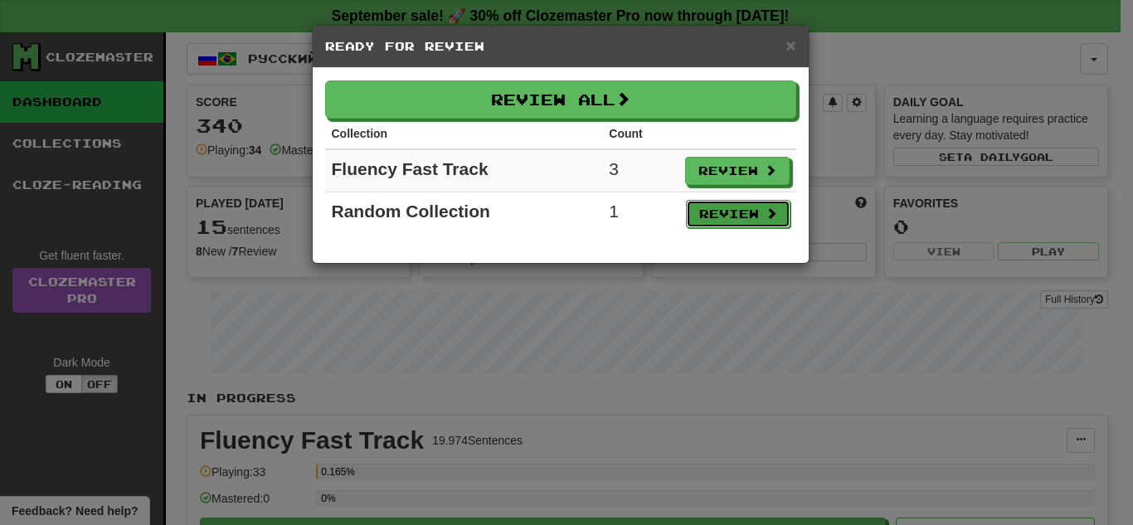
click at [748, 217] on button "Review" at bounding box center [738, 214] width 105 height 28
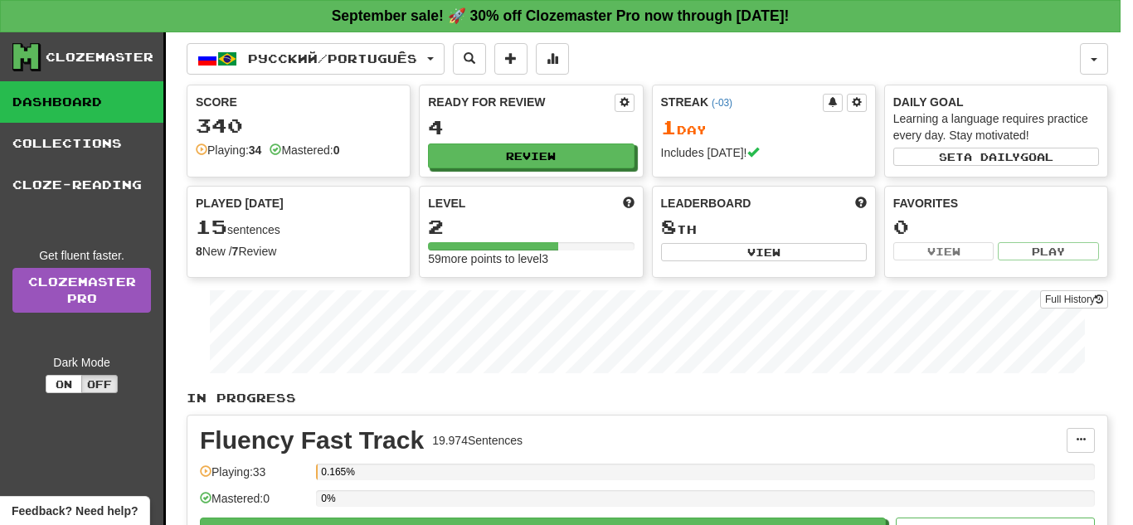
select select "**"
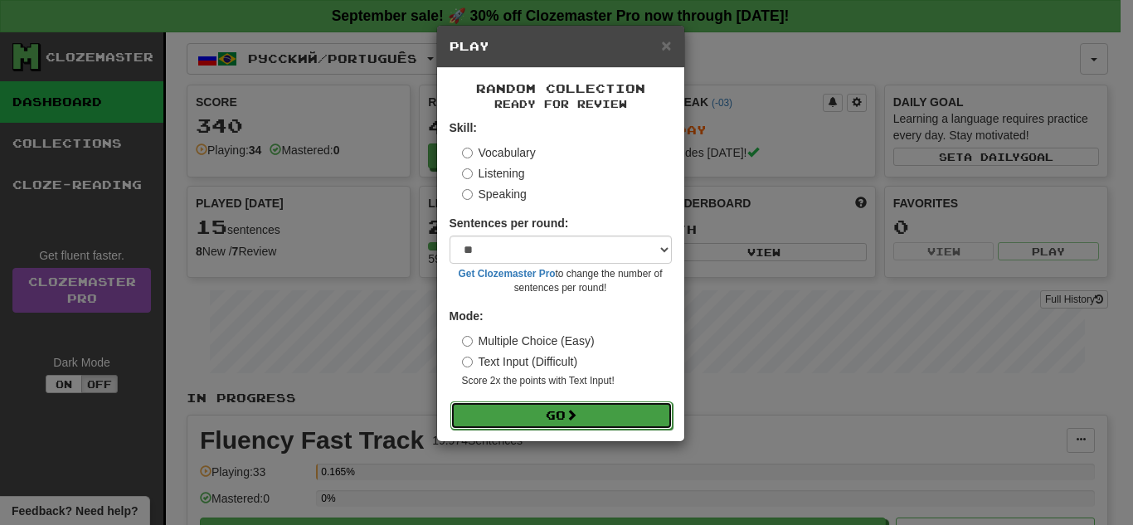
click at [597, 424] on button "Go" at bounding box center [562, 416] width 222 height 28
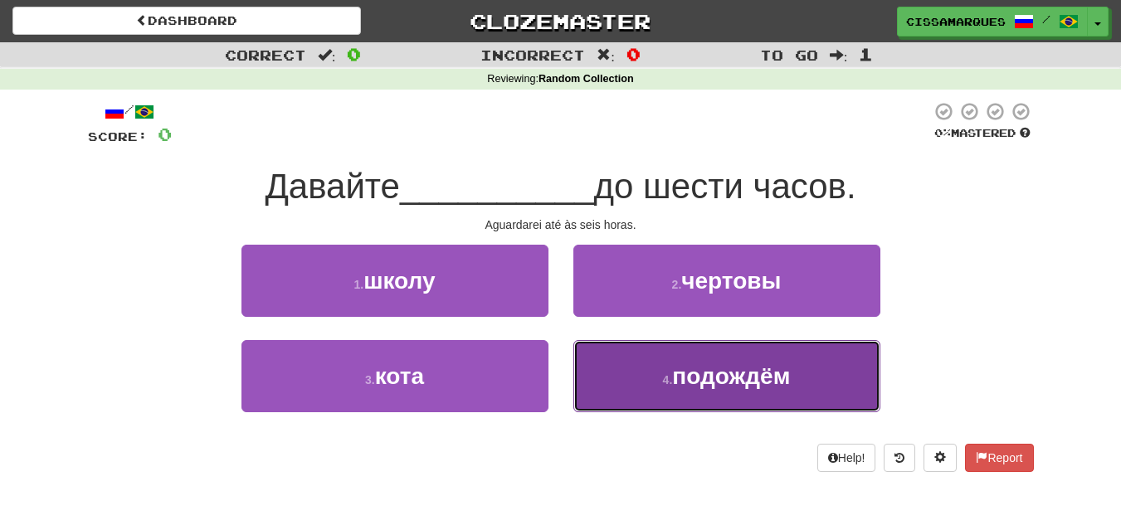
click at [668, 389] on button "4 . подождём" at bounding box center [726, 376] width 307 height 72
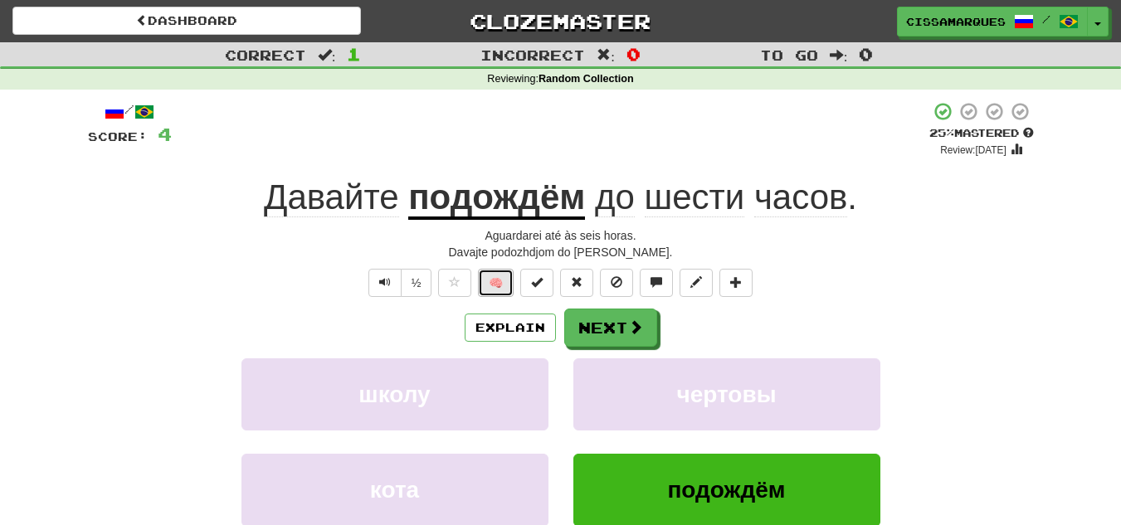
click at [497, 274] on button "🧠" at bounding box center [496, 283] width 36 height 28
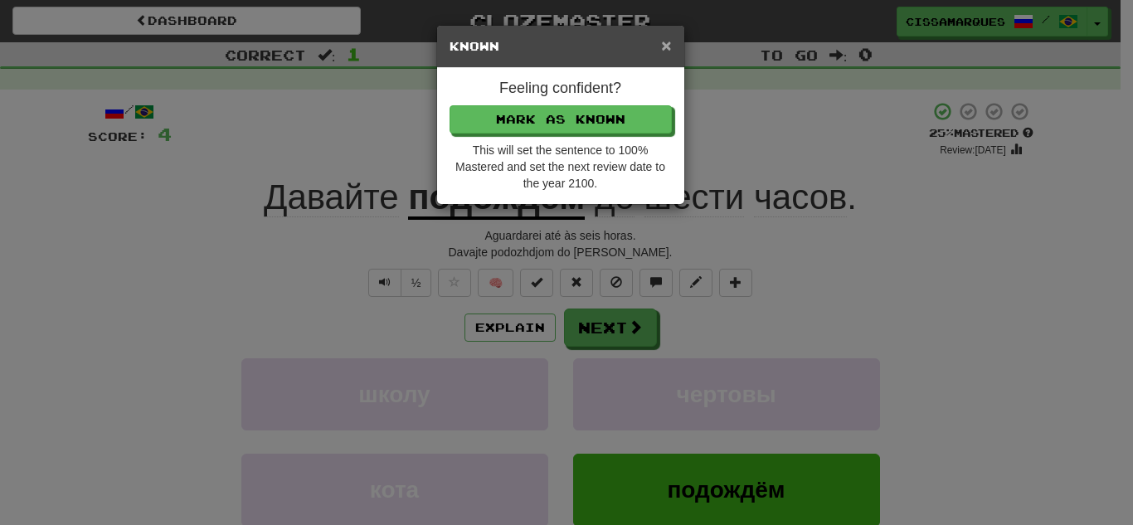
click at [670, 40] on span "×" at bounding box center [666, 45] width 10 height 19
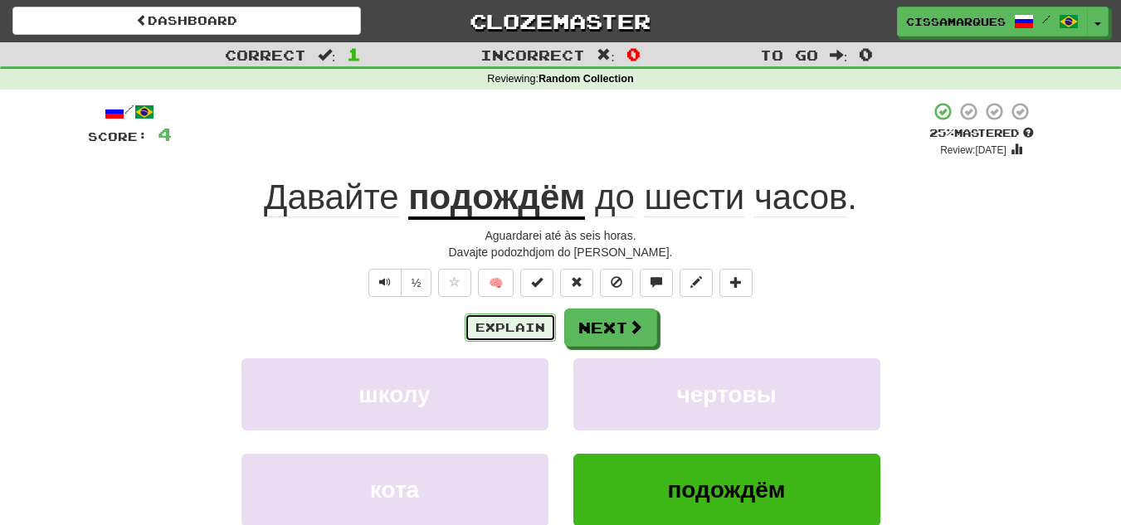
click at [514, 339] on button "Explain" at bounding box center [510, 328] width 91 height 28
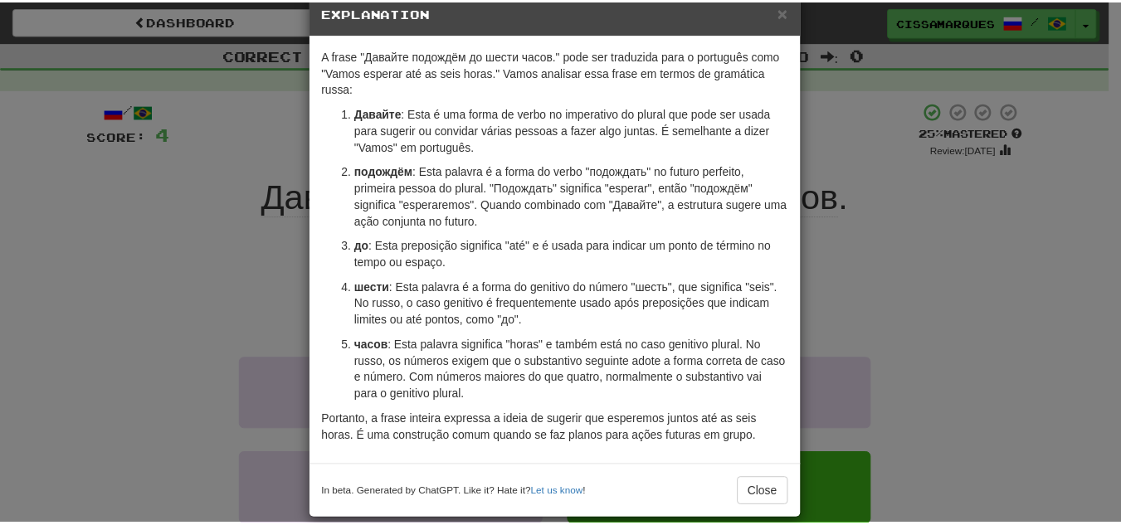
scroll to position [54, 0]
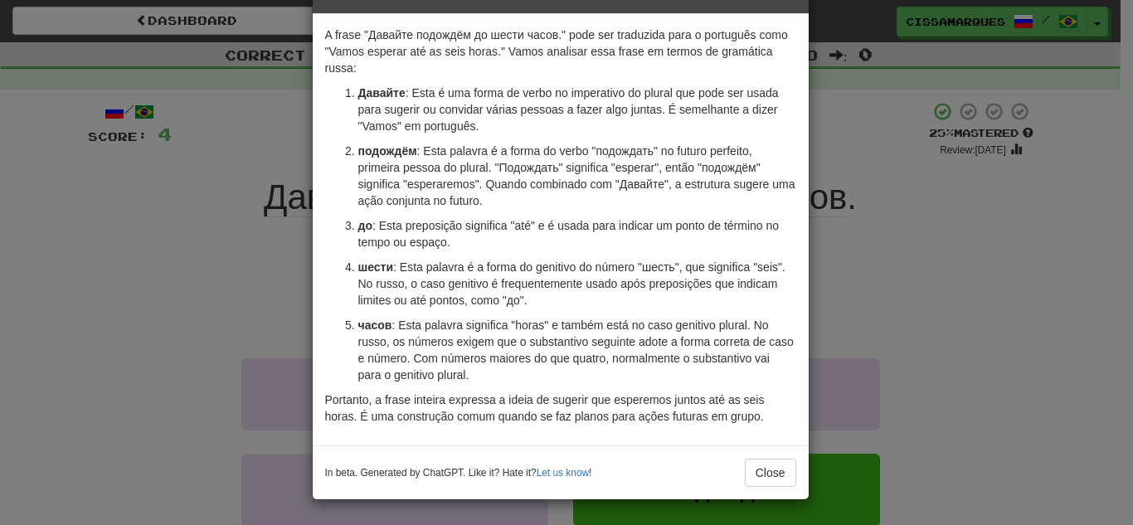
click at [655, 236] on p "до : Esta preposição significa "até" e é usada para indicar um ponto de término…" at bounding box center [577, 233] width 438 height 33
click at [754, 462] on button "Close" at bounding box center [770, 473] width 51 height 28
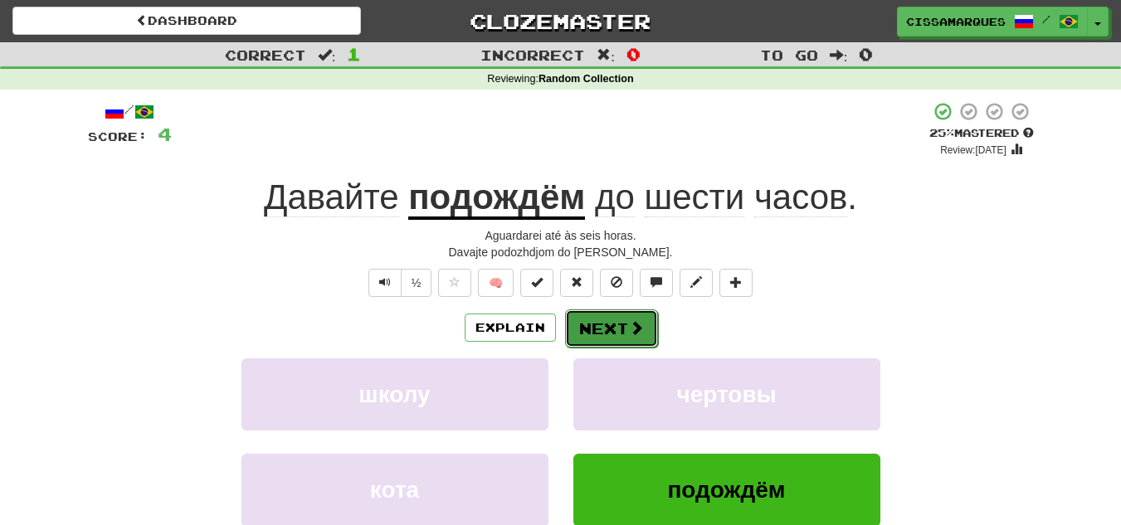
click at [618, 339] on button "Next" at bounding box center [611, 328] width 93 height 38
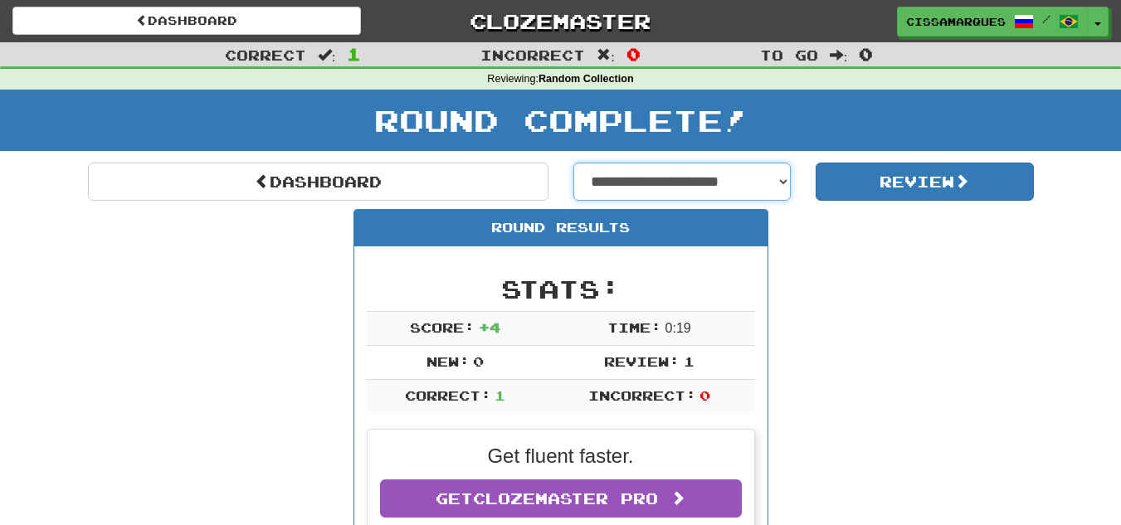
click at [689, 180] on select "**********" at bounding box center [682, 182] width 218 height 38
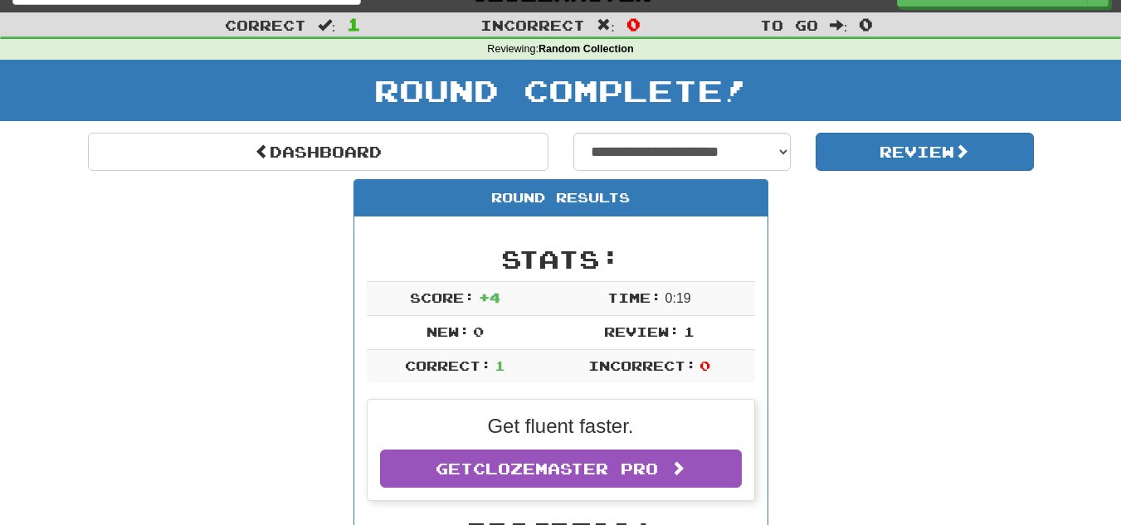
scroll to position [0, 0]
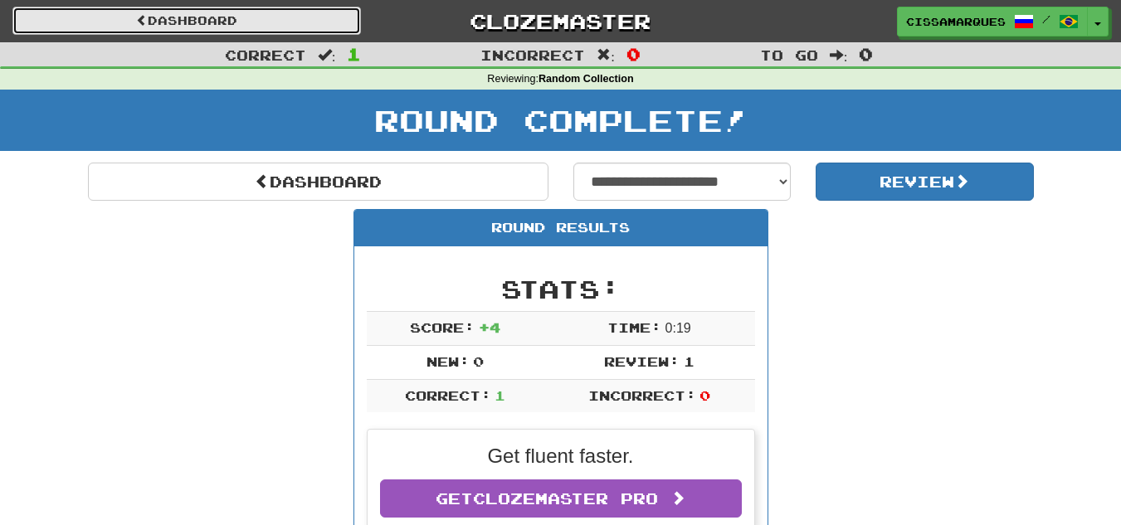
click at [285, 25] on link "Dashboard" at bounding box center [186, 21] width 348 height 28
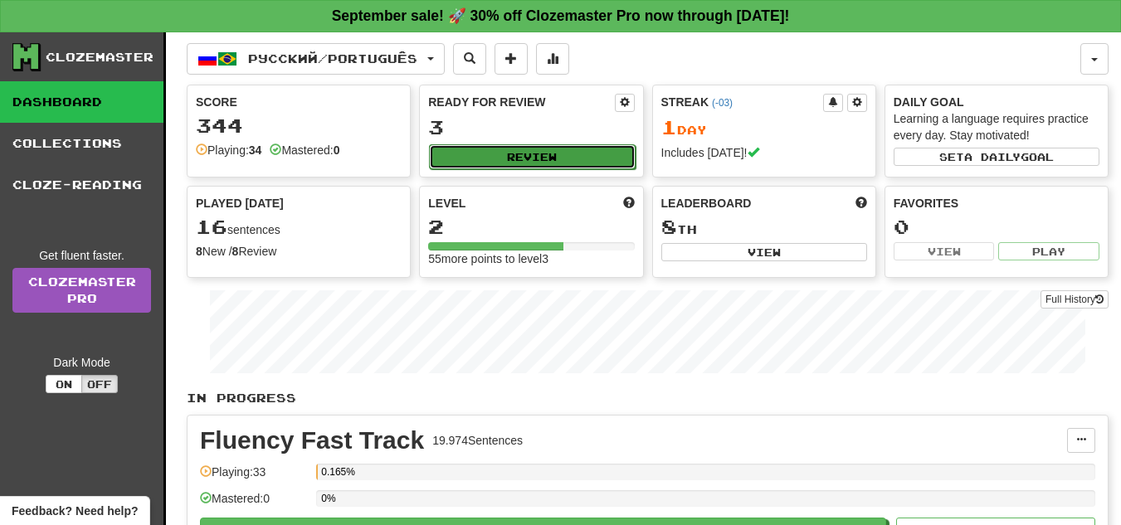
click at [548, 152] on button "Review" at bounding box center [532, 156] width 206 height 25
select select "**"
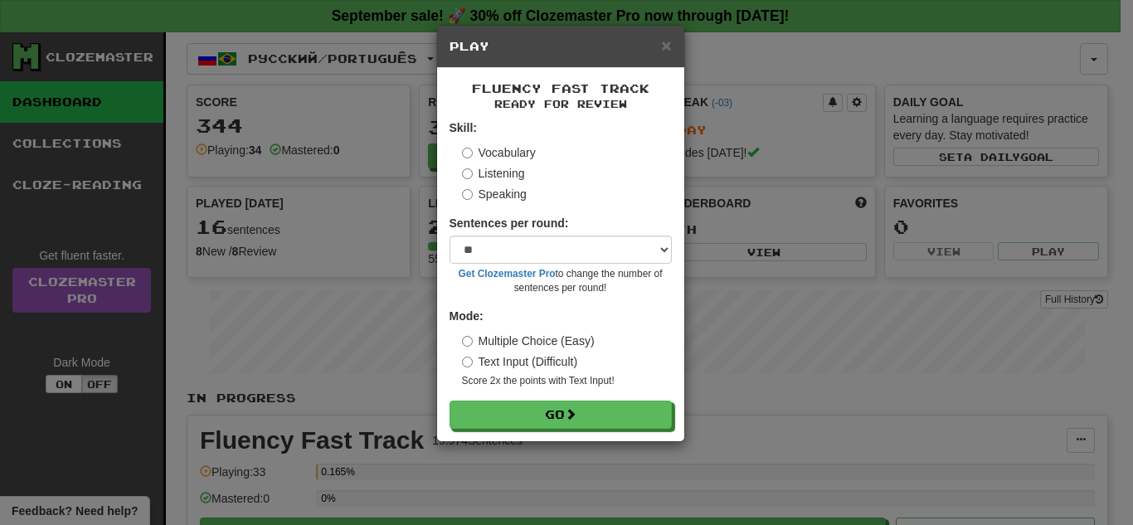
click at [553, 440] on div "Fluency Fast Track Ready for Review Skill: Vocabulary Listening Speaking Senten…" at bounding box center [560, 254] width 247 height 373
click at [490, 195] on label "Speaking" at bounding box center [494, 194] width 65 height 17
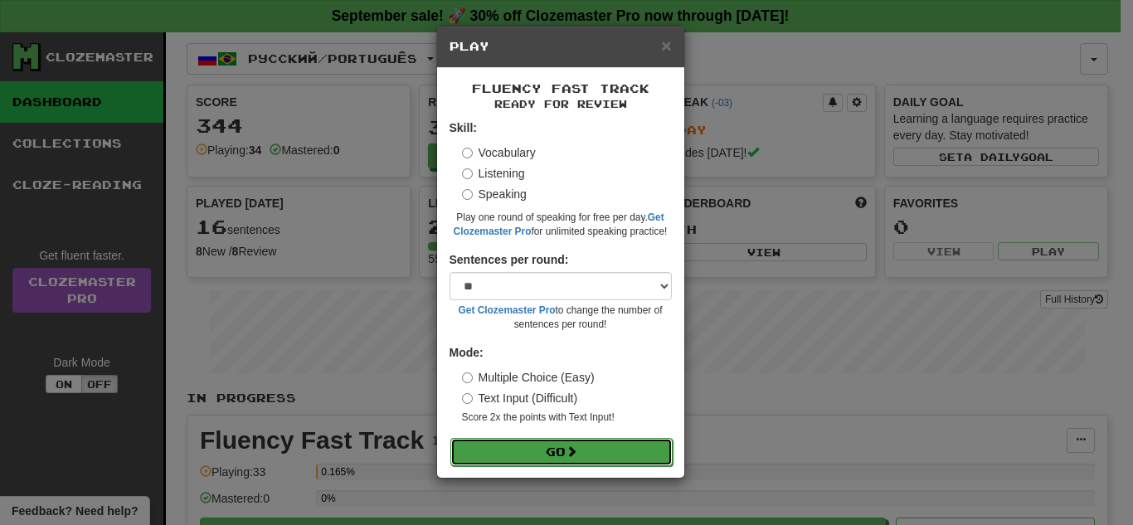
click at [542, 460] on button "Go" at bounding box center [562, 452] width 222 height 28
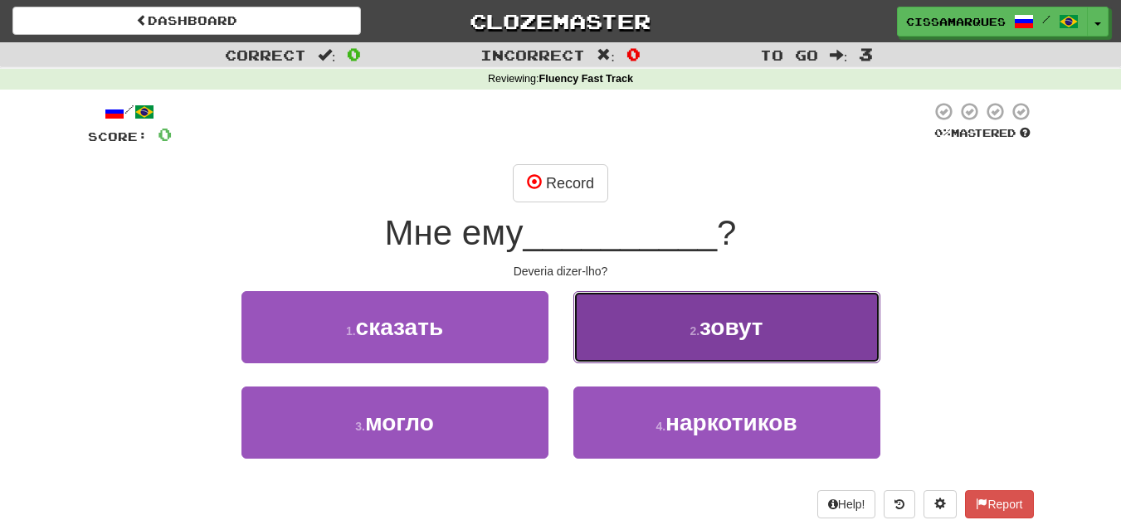
click at [607, 309] on button "2 . зовут" at bounding box center [726, 327] width 307 height 72
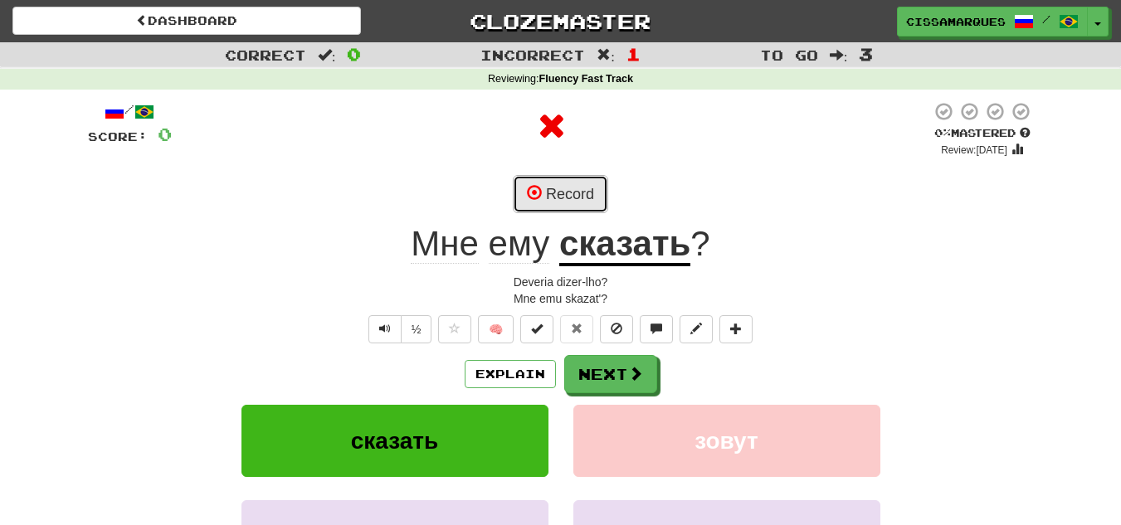
click at [563, 183] on button "Record" at bounding box center [560, 194] width 95 height 38
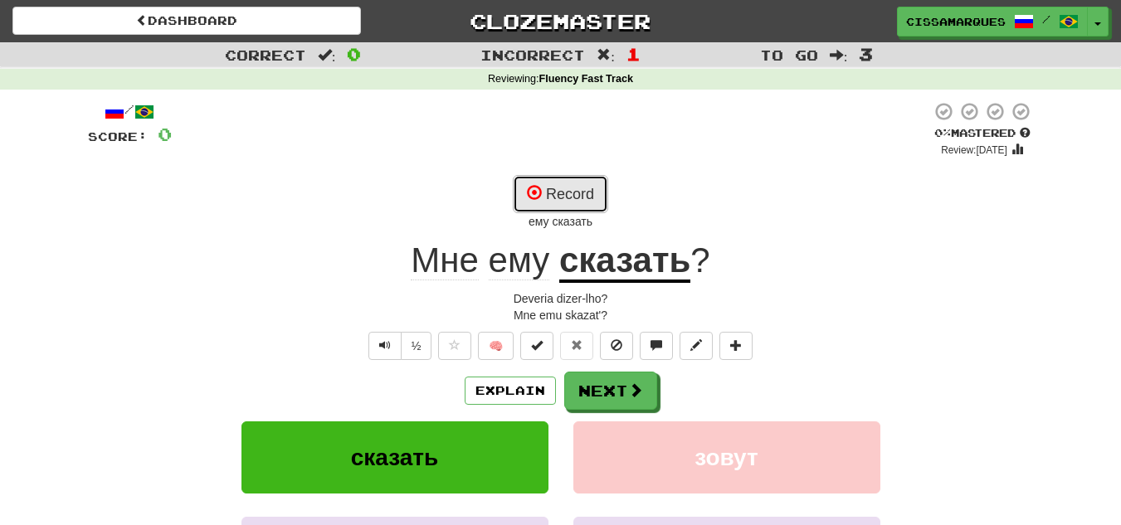
click at [563, 183] on button "Record" at bounding box center [560, 194] width 95 height 38
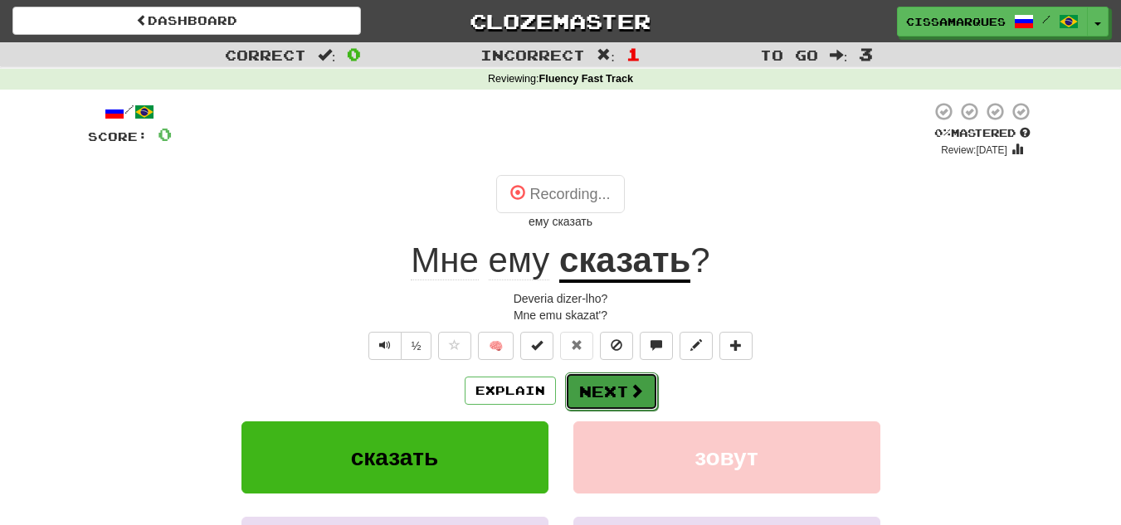
click at [614, 387] on button "Next" at bounding box center [611, 392] width 93 height 38
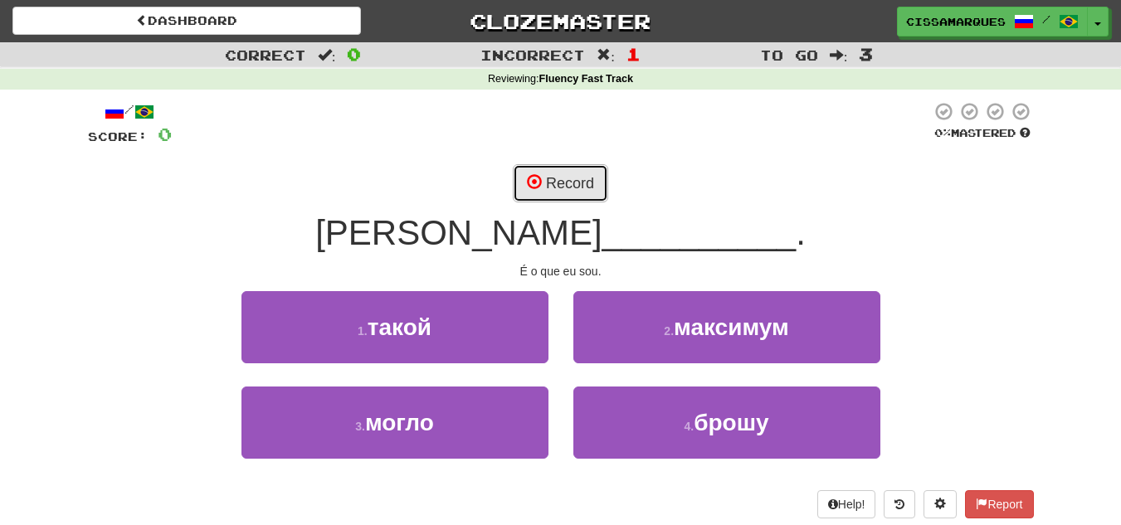
click at [574, 196] on button "Record" at bounding box center [560, 183] width 95 height 38
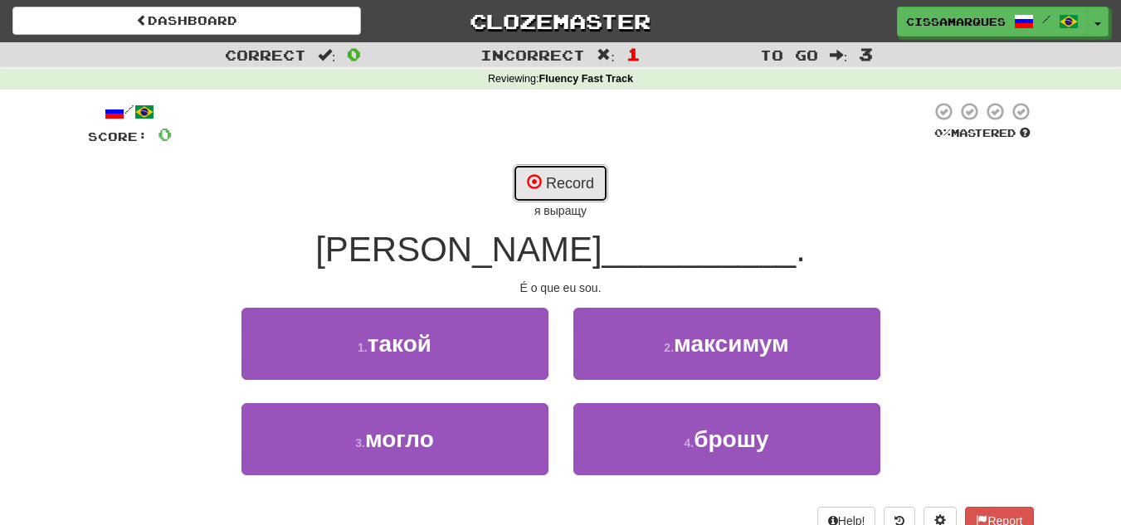
click at [582, 172] on button "Record" at bounding box center [560, 183] width 95 height 38
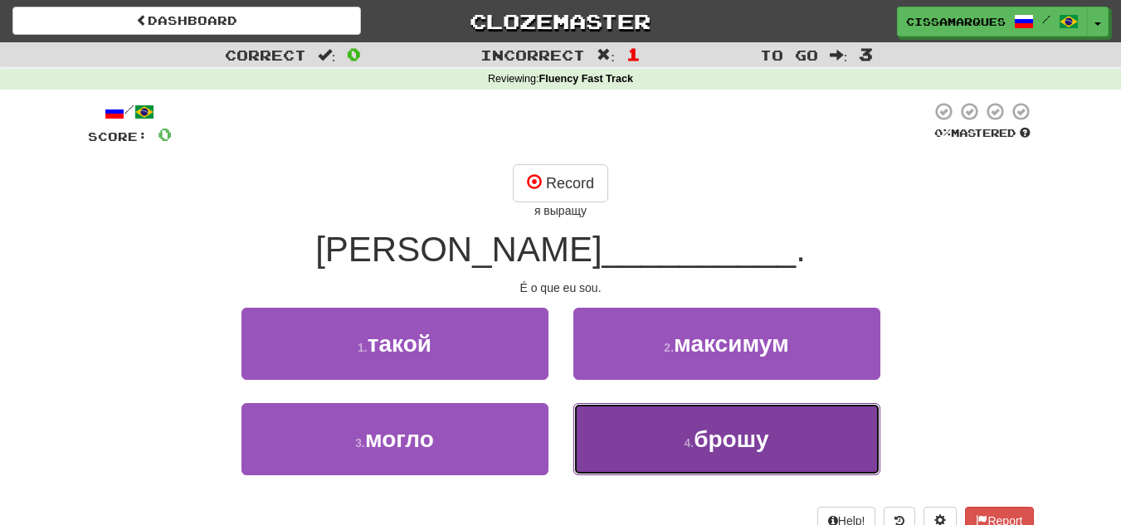
click at [692, 442] on small "4 ." at bounding box center [689, 442] width 10 height 13
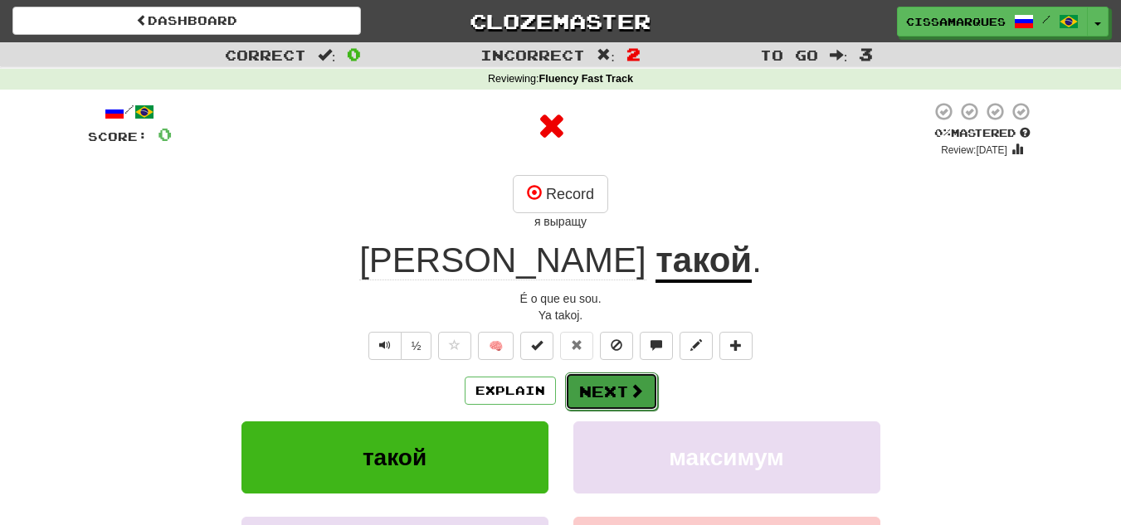
click at [626, 378] on button "Next" at bounding box center [611, 392] width 93 height 38
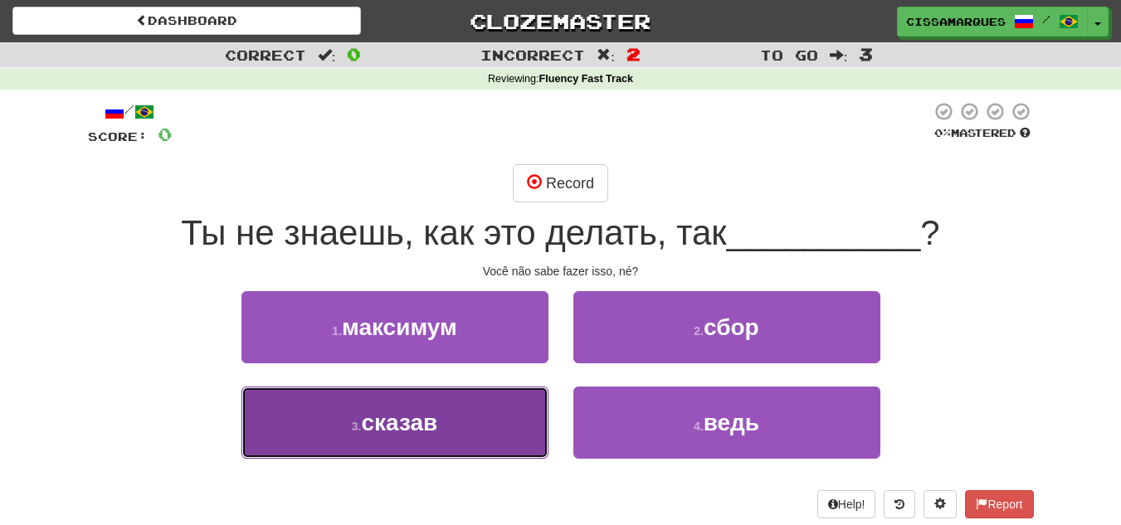
click at [444, 438] on button "3 . сказав" at bounding box center [394, 423] width 307 height 72
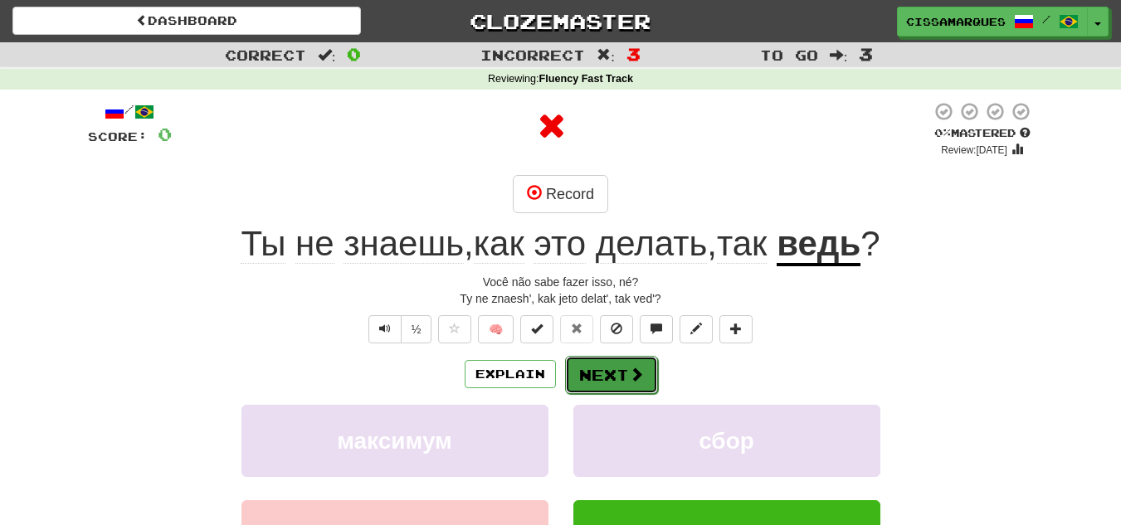
click at [626, 359] on button "Next" at bounding box center [611, 375] width 93 height 38
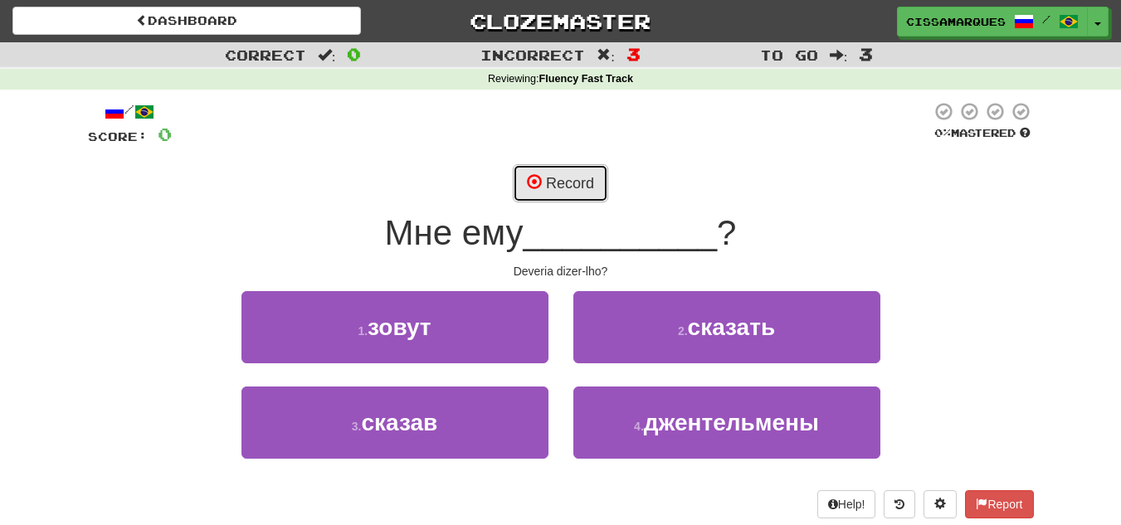
click at [537, 188] on span at bounding box center [534, 181] width 15 height 15
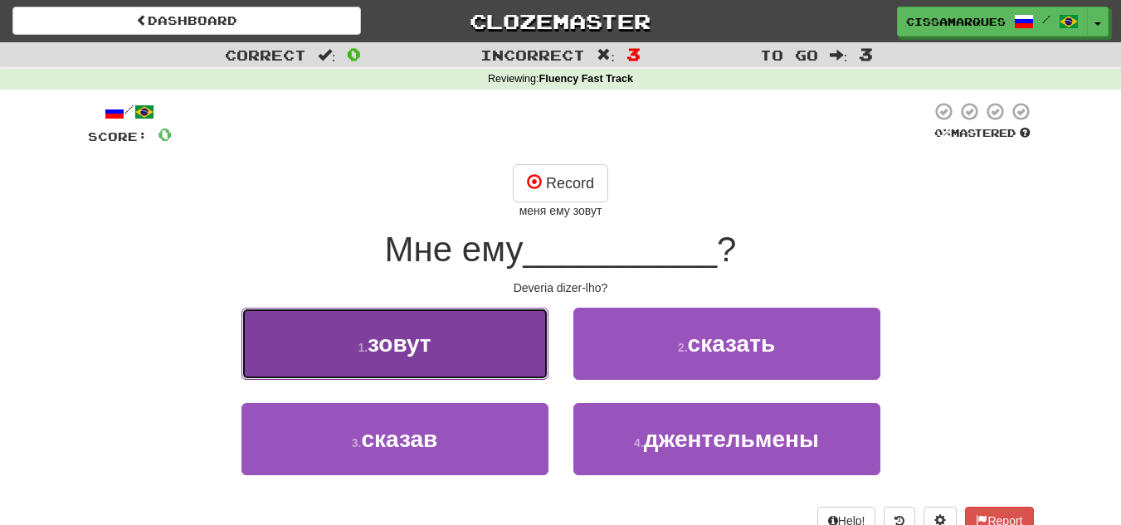
click at [471, 342] on button "1 . зовут" at bounding box center [394, 344] width 307 height 72
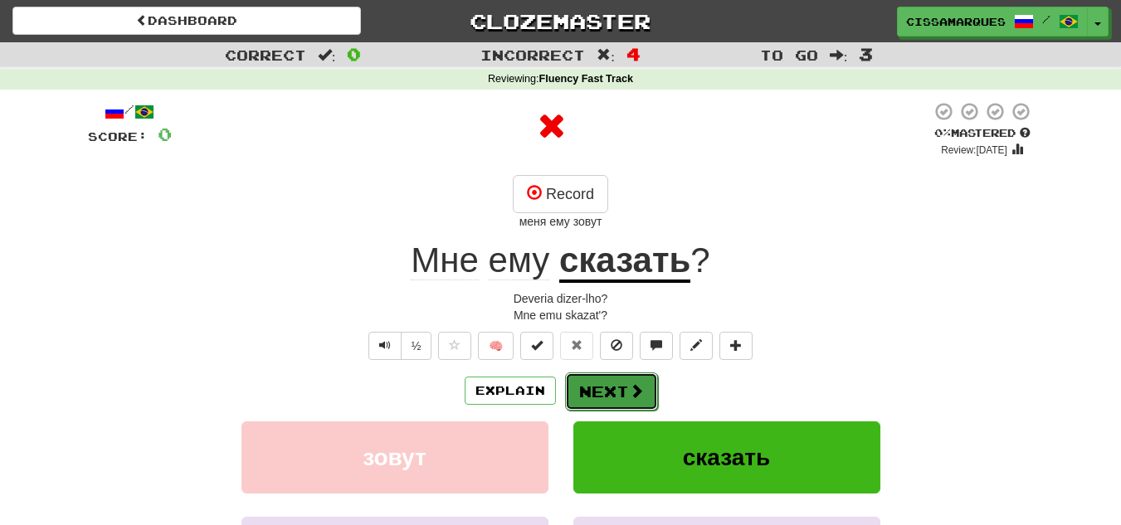
click at [613, 402] on button "Next" at bounding box center [611, 392] width 93 height 38
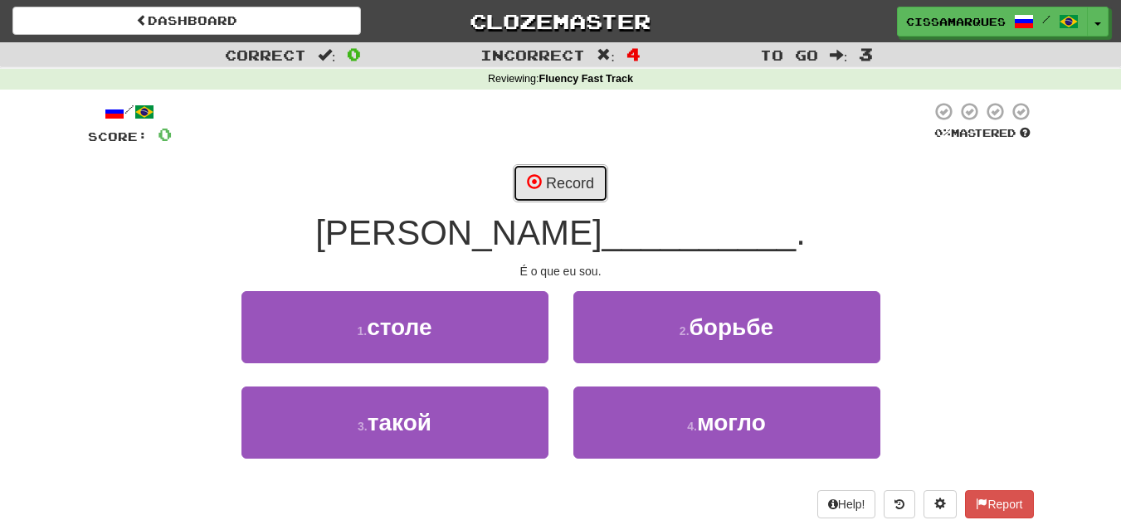
click at [526, 197] on button "Record" at bounding box center [560, 183] width 95 height 38
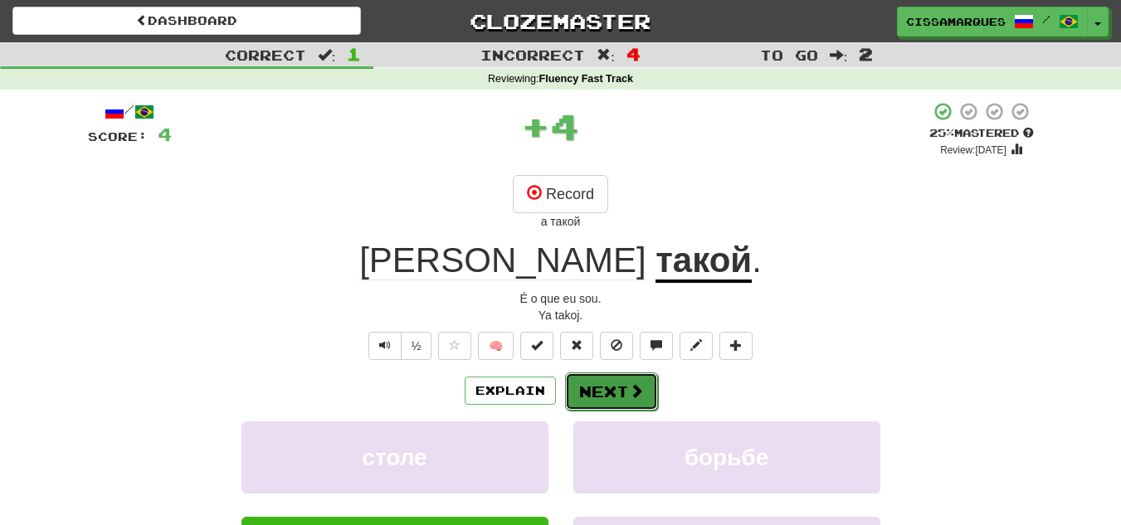
click at [606, 388] on button "Next" at bounding box center [611, 392] width 93 height 38
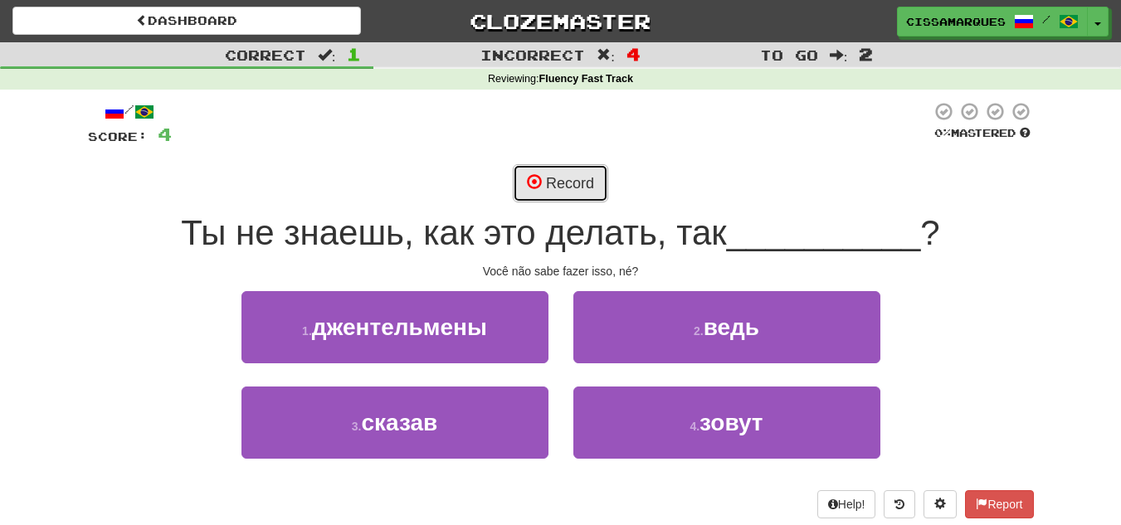
click at [573, 182] on button "Record" at bounding box center [560, 183] width 95 height 38
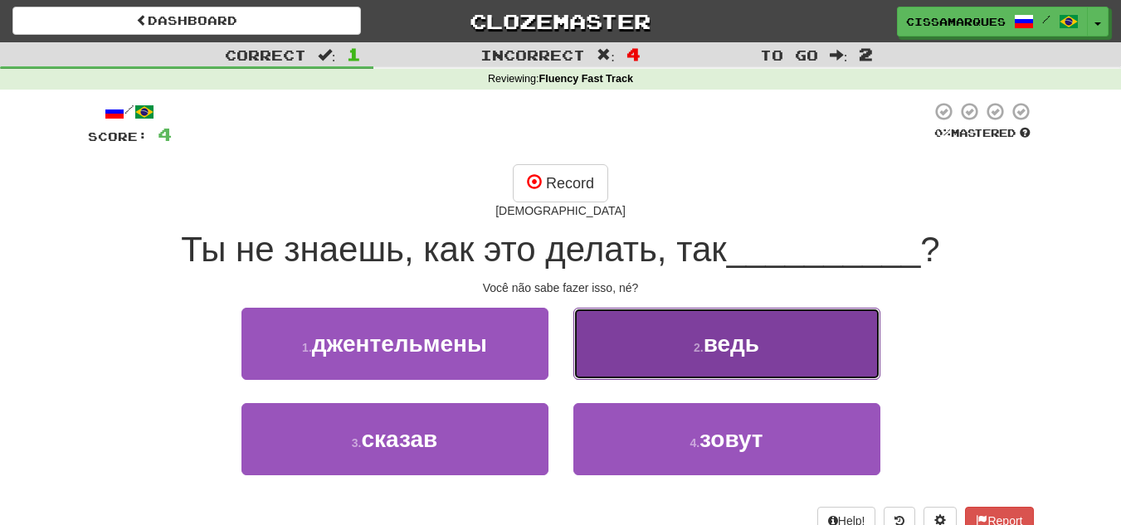
click at [750, 354] on span "ведь" at bounding box center [732, 344] width 56 height 26
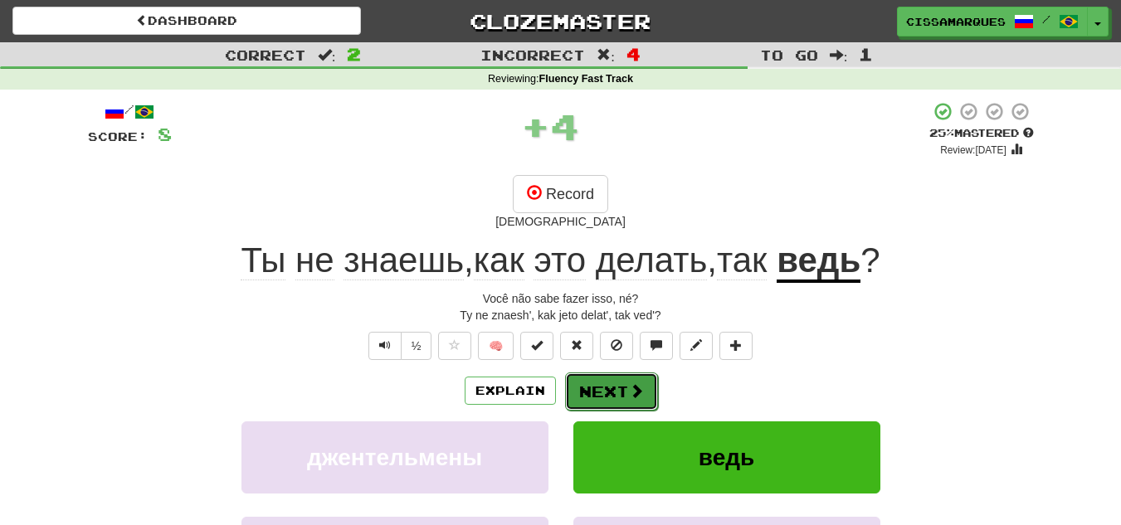
click at [625, 403] on button "Next" at bounding box center [611, 392] width 93 height 38
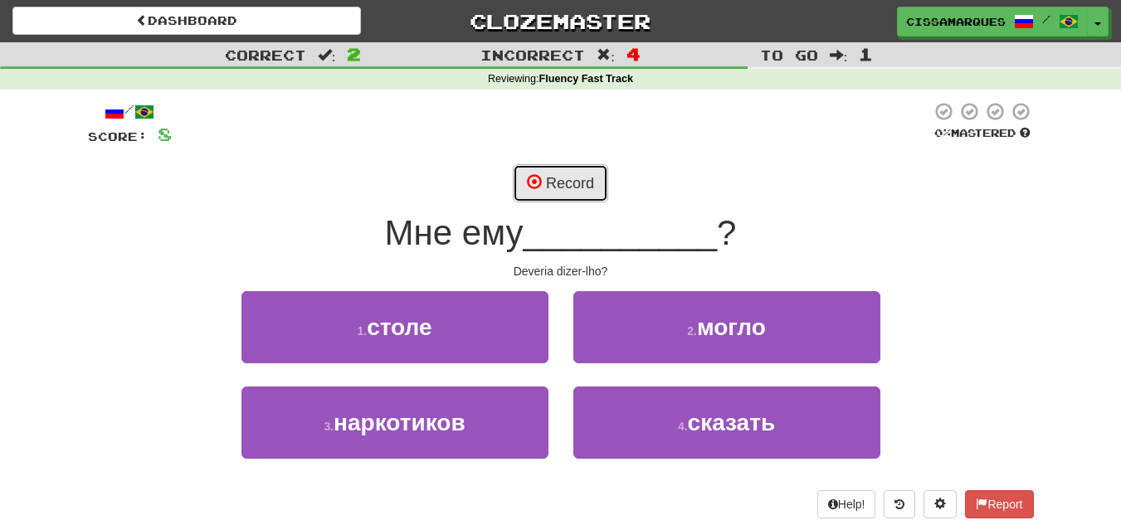
click at [527, 187] on span at bounding box center [534, 181] width 15 height 15
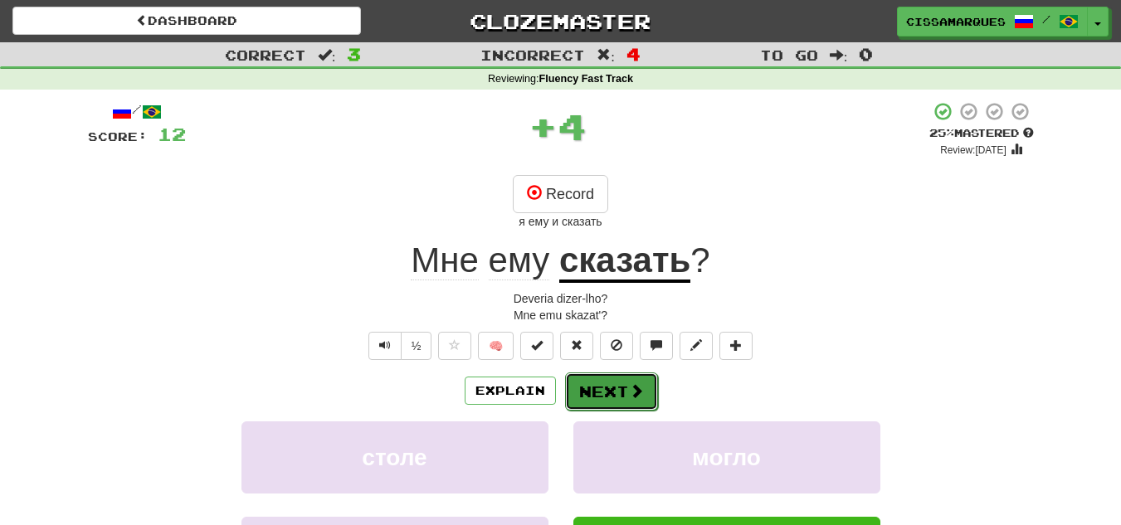
click at [597, 399] on button "Next" at bounding box center [611, 392] width 93 height 38
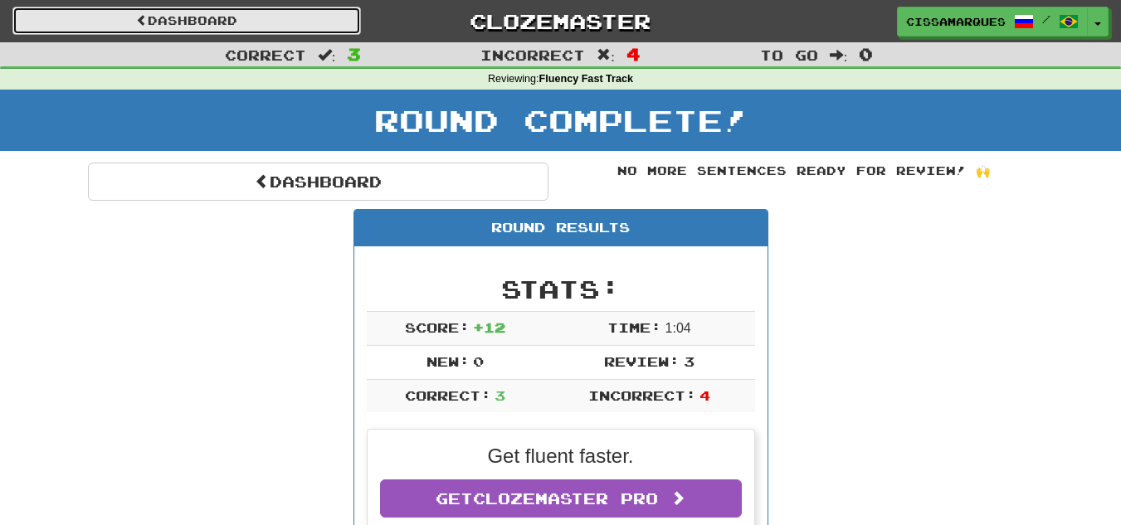
click at [275, 11] on link "Dashboard" at bounding box center [186, 21] width 348 height 28
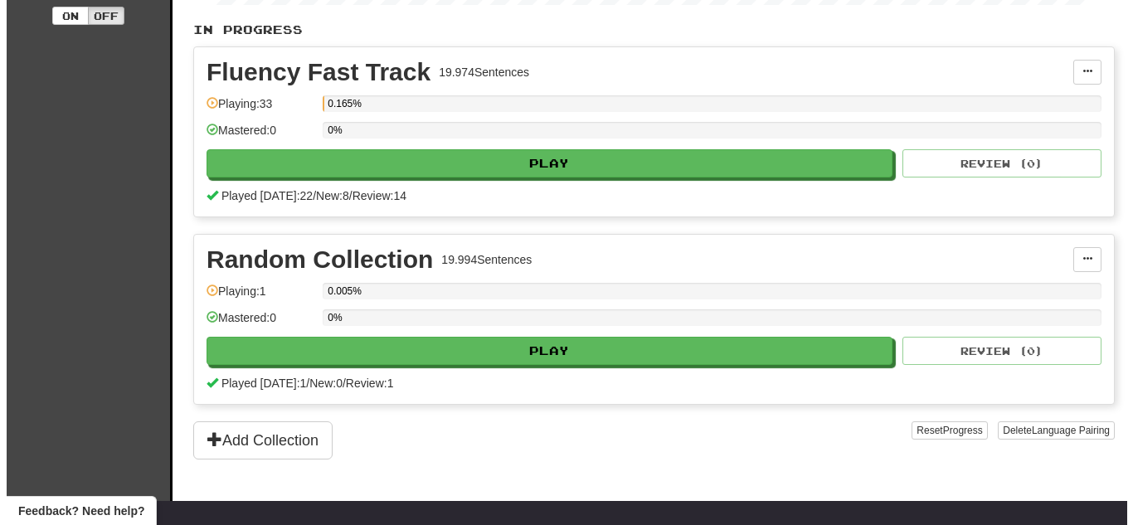
scroll to position [378, 0]
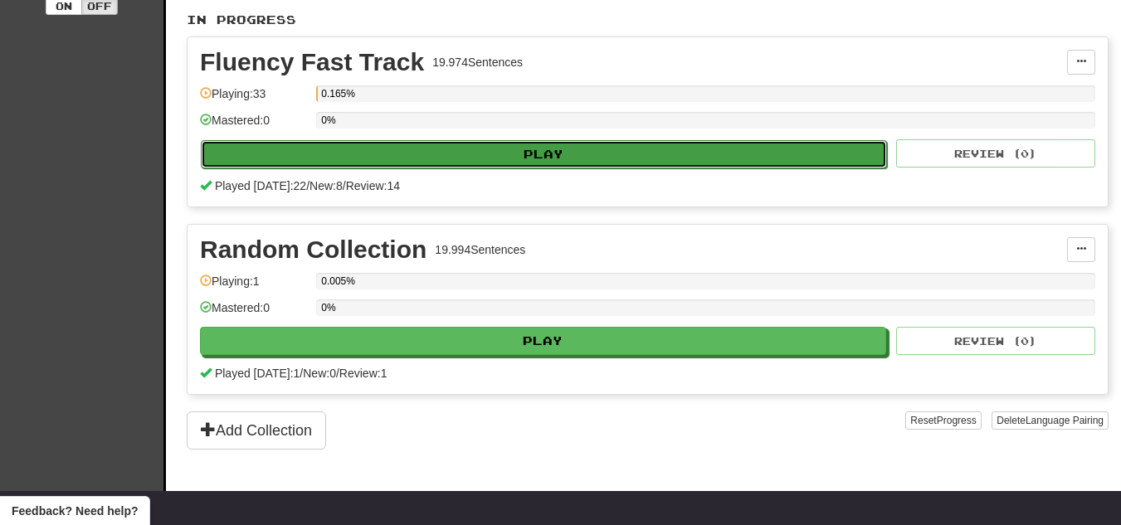
click at [600, 157] on button "Play" at bounding box center [544, 154] width 686 height 28
select select "**"
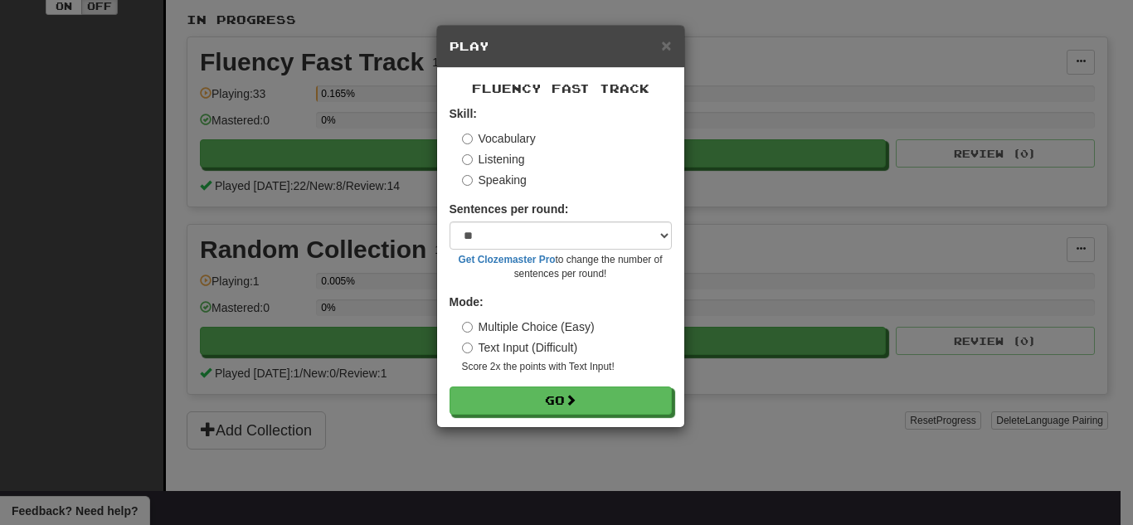
click at [514, 177] on label "Speaking" at bounding box center [494, 180] width 65 height 17
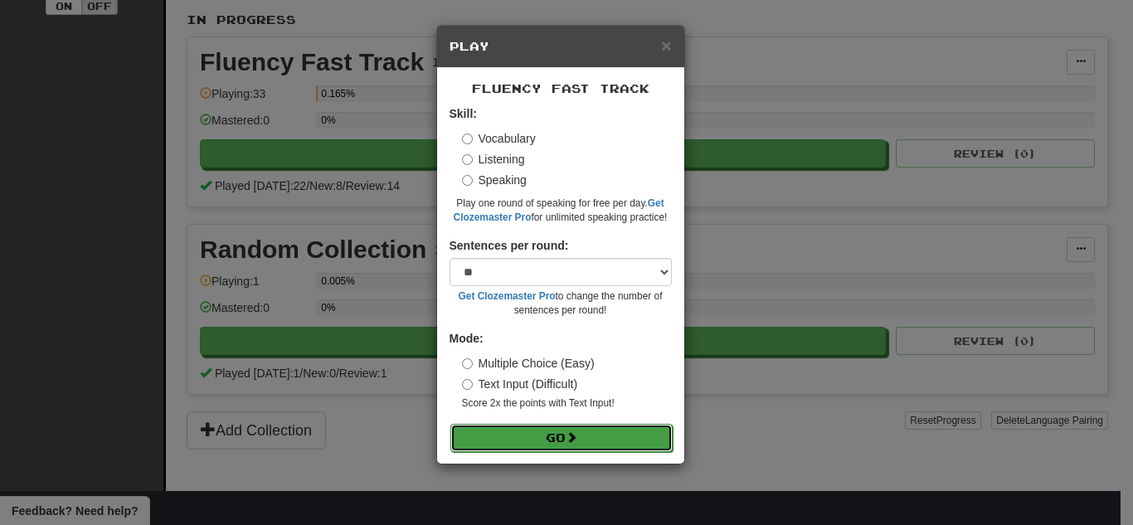
click at [547, 448] on button "Go" at bounding box center [562, 438] width 222 height 28
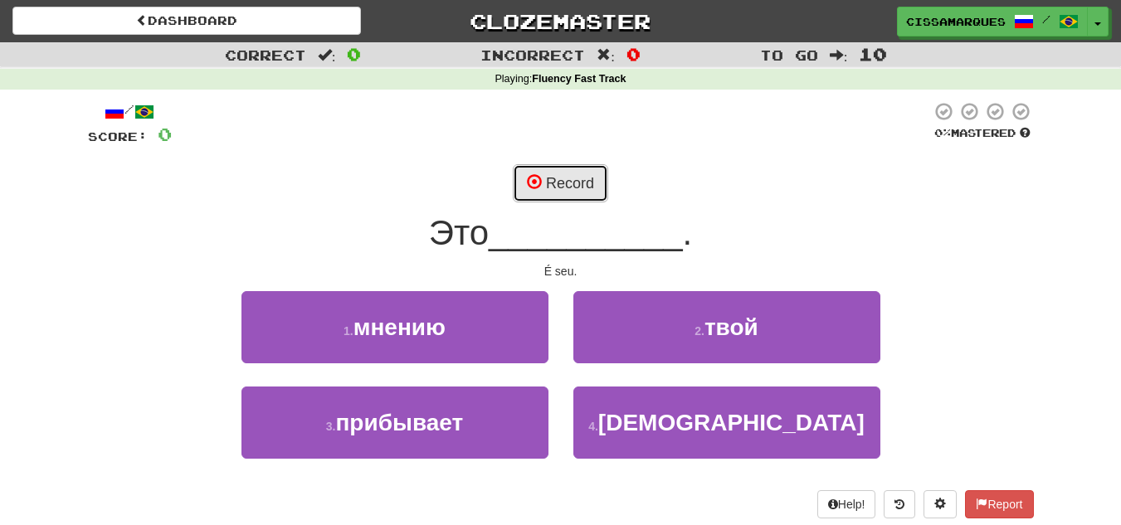
click at [595, 184] on button "Record" at bounding box center [560, 183] width 95 height 38
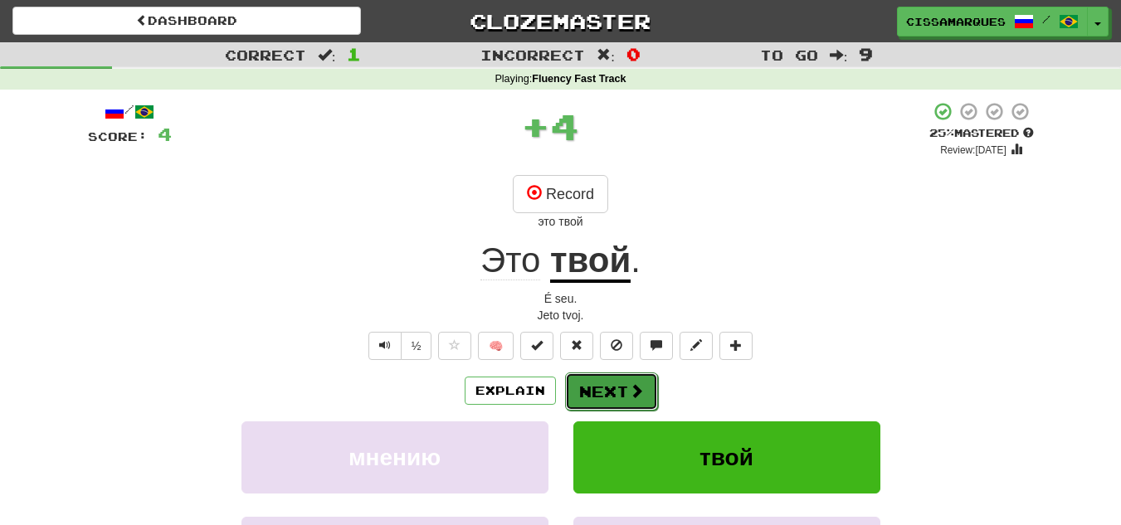
click at [614, 393] on button "Next" at bounding box center [611, 392] width 93 height 38
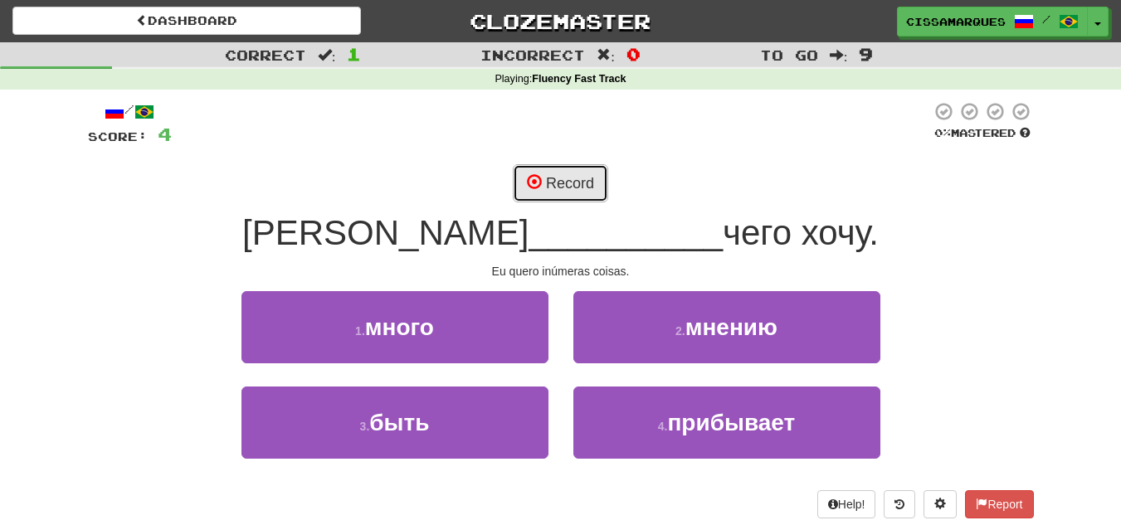
click at [583, 197] on button "Record" at bounding box center [560, 183] width 95 height 38
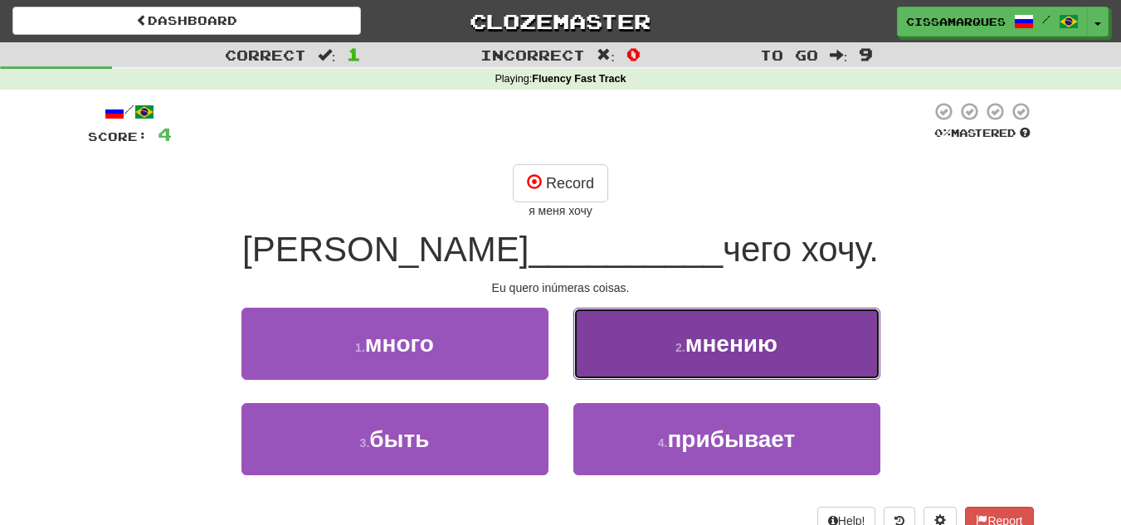
click at [695, 325] on button "2 . мнению" at bounding box center [726, 344] width 307 height 72
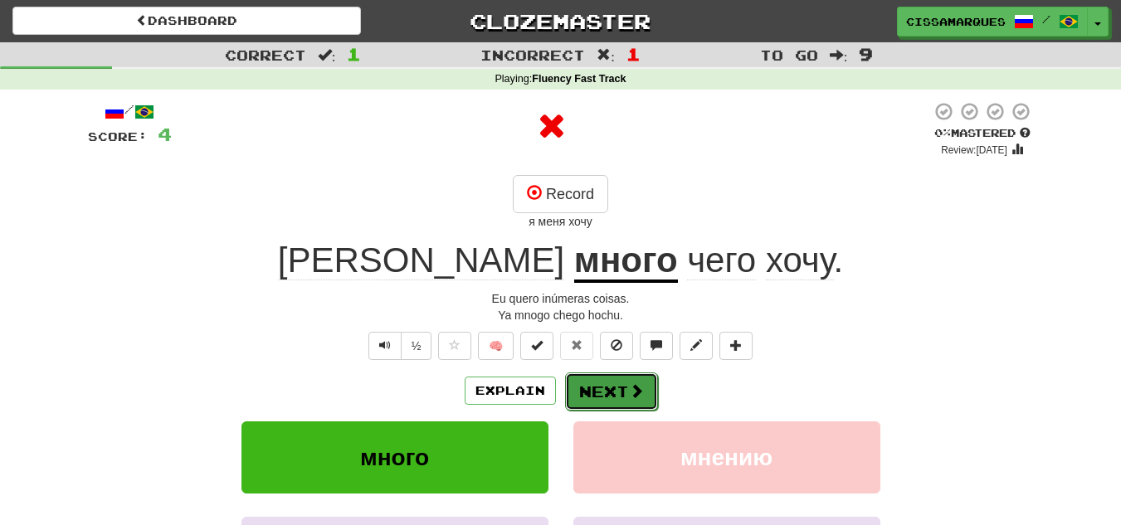
click at [604, 389] on button "Next" at bounding box center [611, 392] width 93 height 38
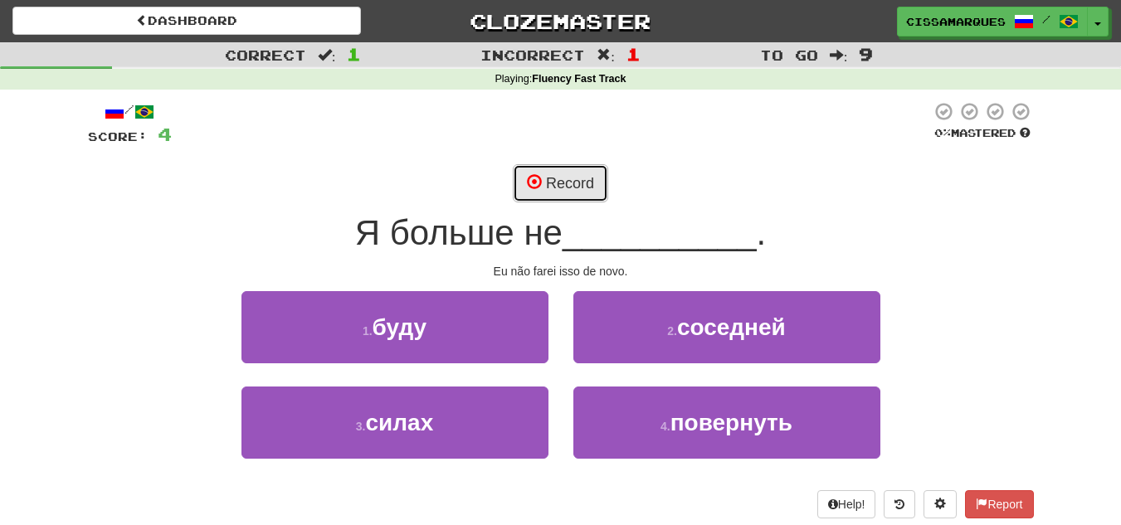
click at [541, 183] on span at bounding box center [534, 181] width 15 height 15
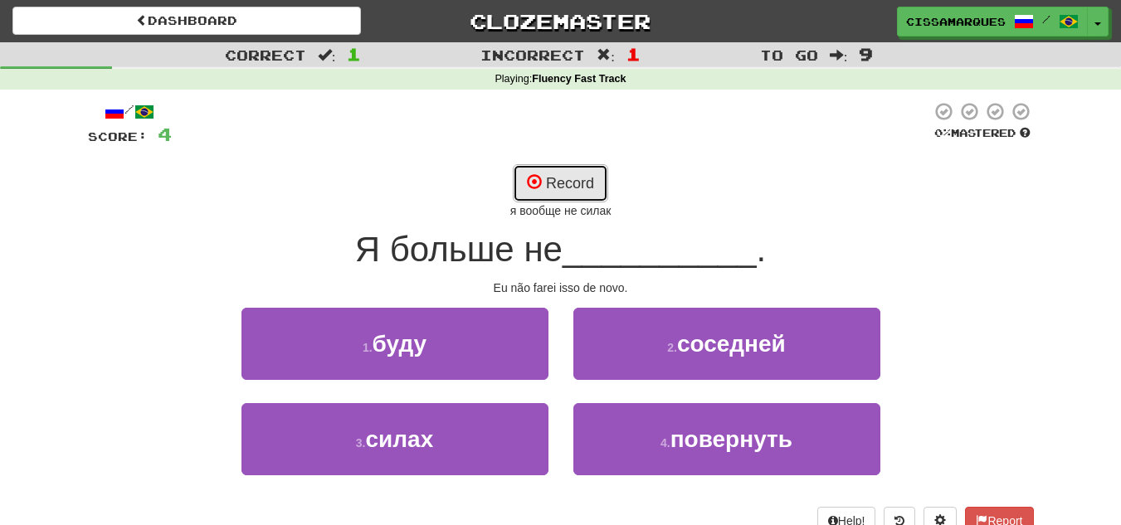
click at [526, 182] on button "Record" at bounding box center [560, 183] width 95 height 38
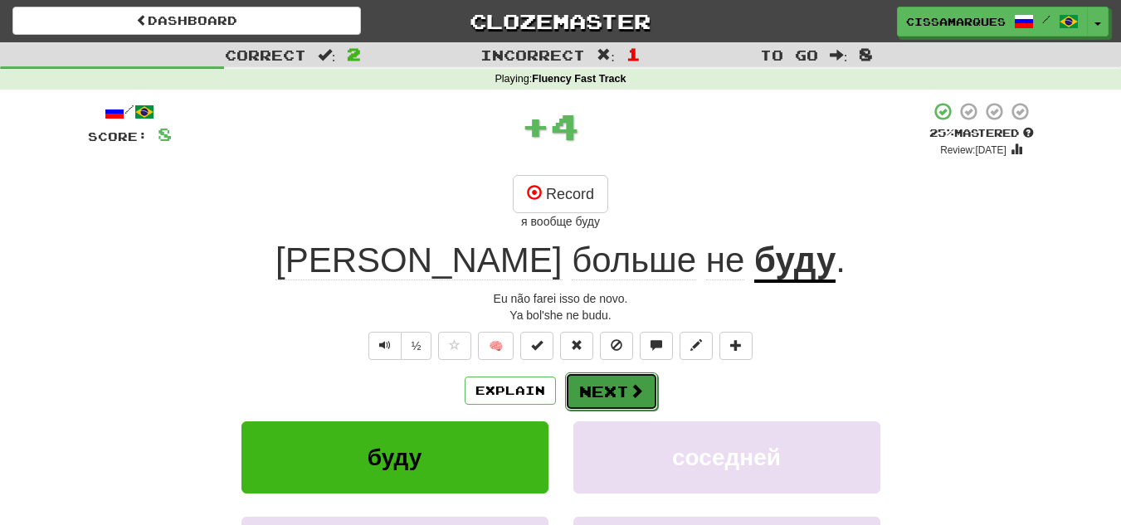
click at [608, 381] on button "Next" at bounding box center [611, 392] width 93 height 38
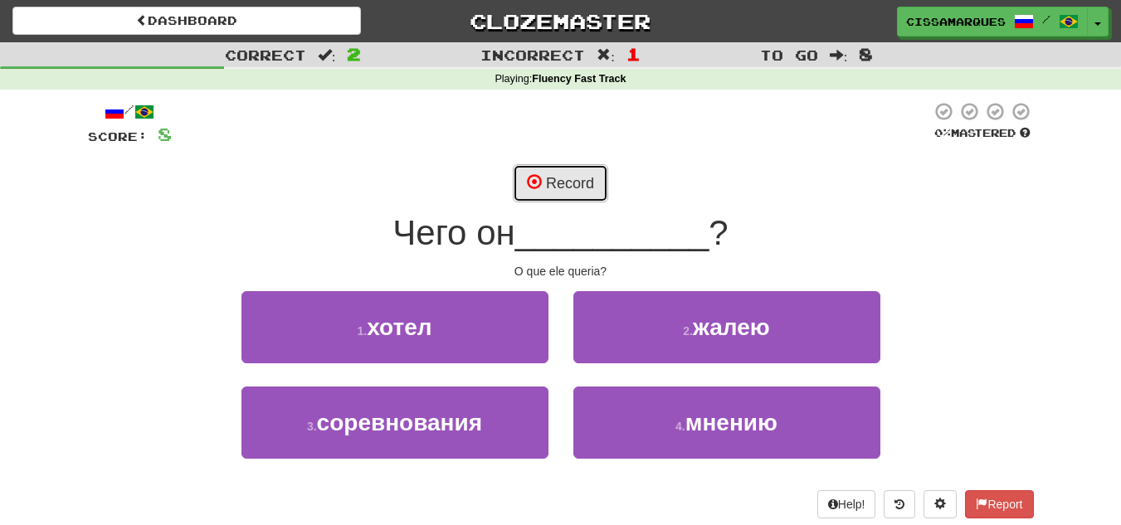
click at [523, 178] on button "Record" at bounding box center [560, 183] width 95 height 38
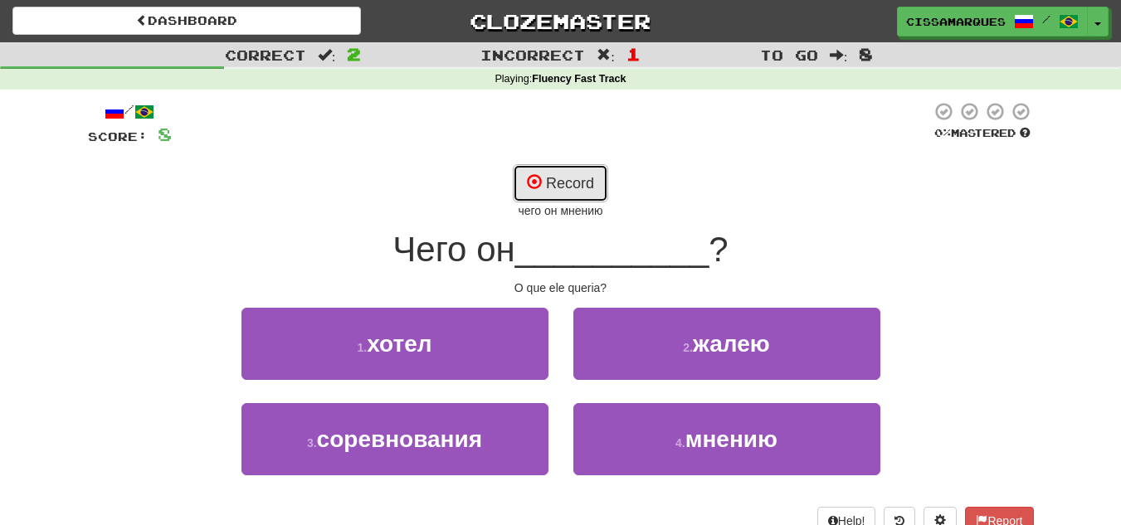
click at [529, 176] on span at bounding box center [534, 181] width 15 height 15
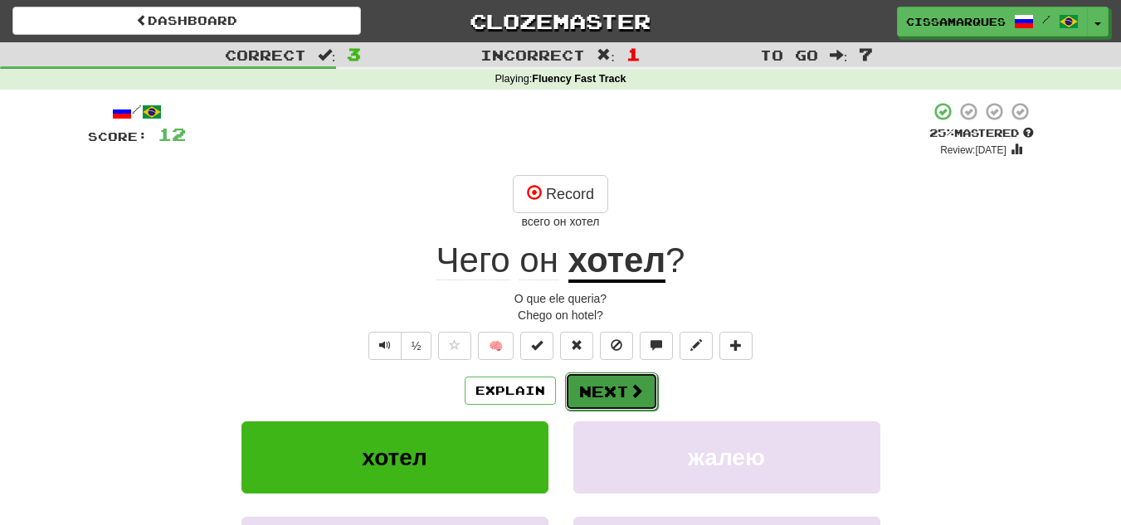
click at [611, 384] on button "Next" at bounding box center [611, 392] width 93 height 38
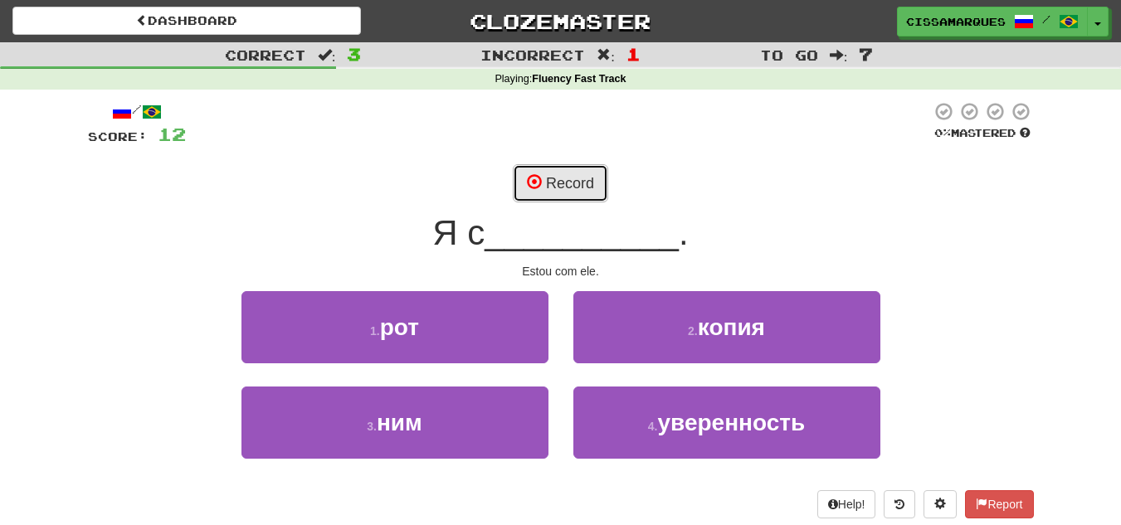
click at [552, 191] on button "Record" at bounding box center [560, 183] width 95 height 38
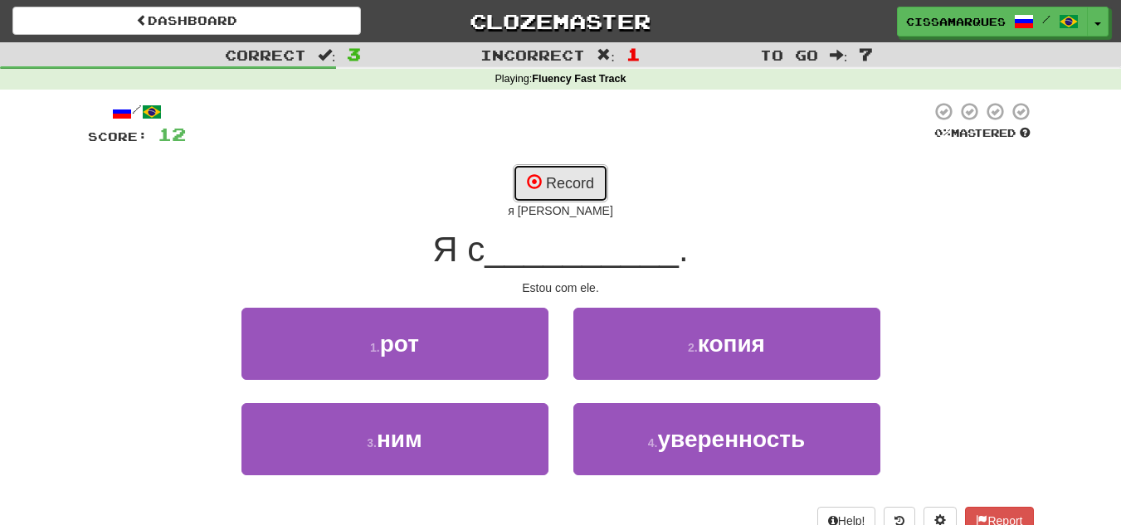
click at [580, 169] on button "Record" at bounding box center [560, 183] width 95 height 38
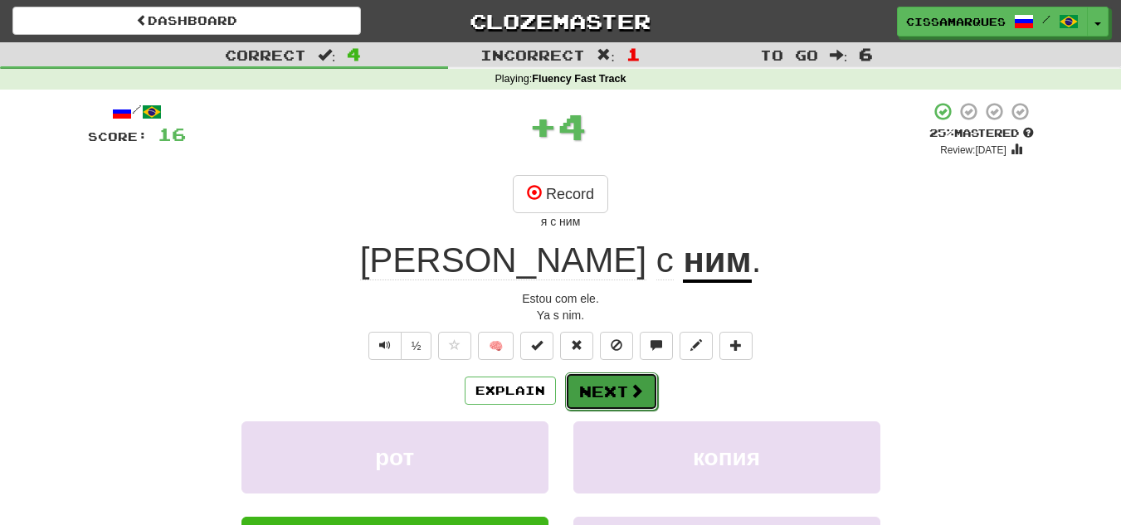
click at [628, 403] on button "Next" at bounding box center [611, 392] width 93 height 38
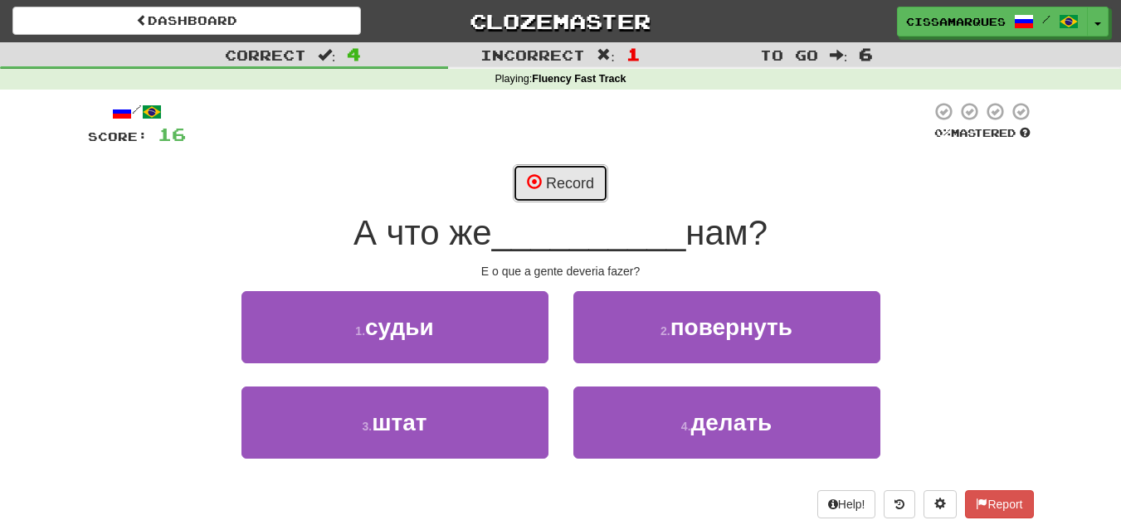
click at [535, 182] on span at bounding box center [534, 181] width 15 height 15
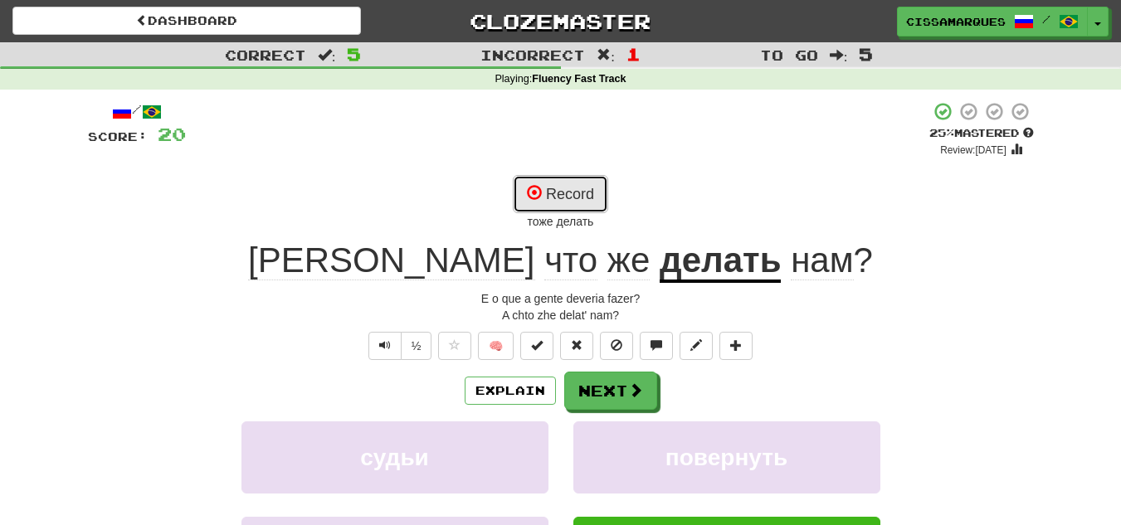
click at [533, 178] on button "Record" at bounding box center [560, 194] width 95 height 38
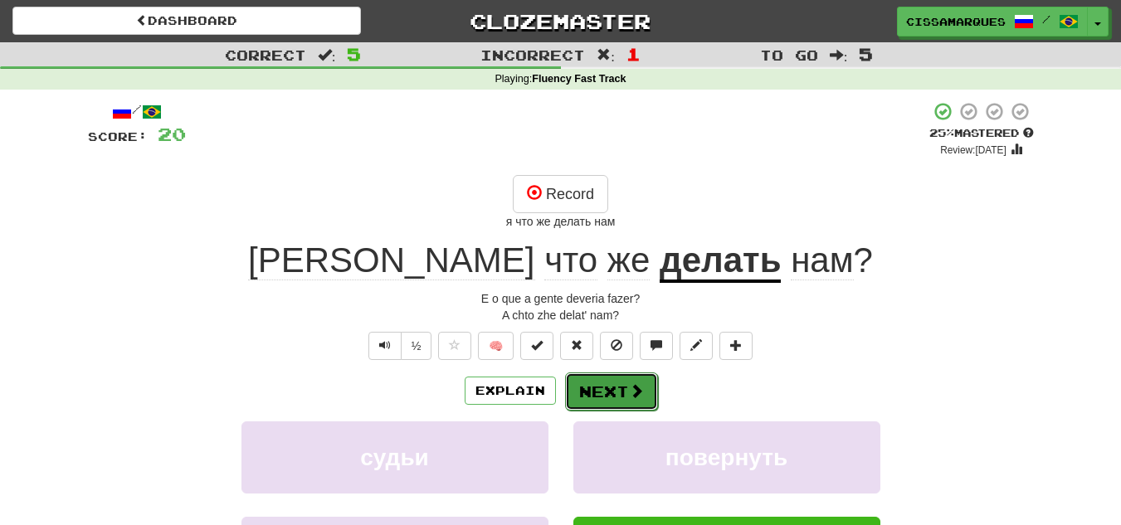
click at [623, 380] on button "Next" at bounding box center [611, 392] width 93 height 38
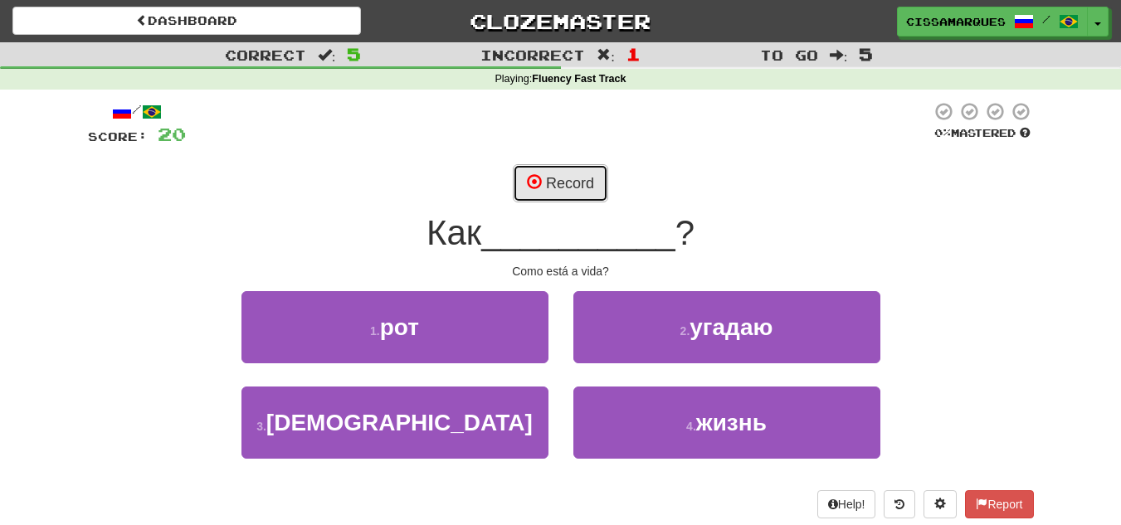
click at [553, 180] on button "Record" at bounding box center [560, 183] width 95 height 38
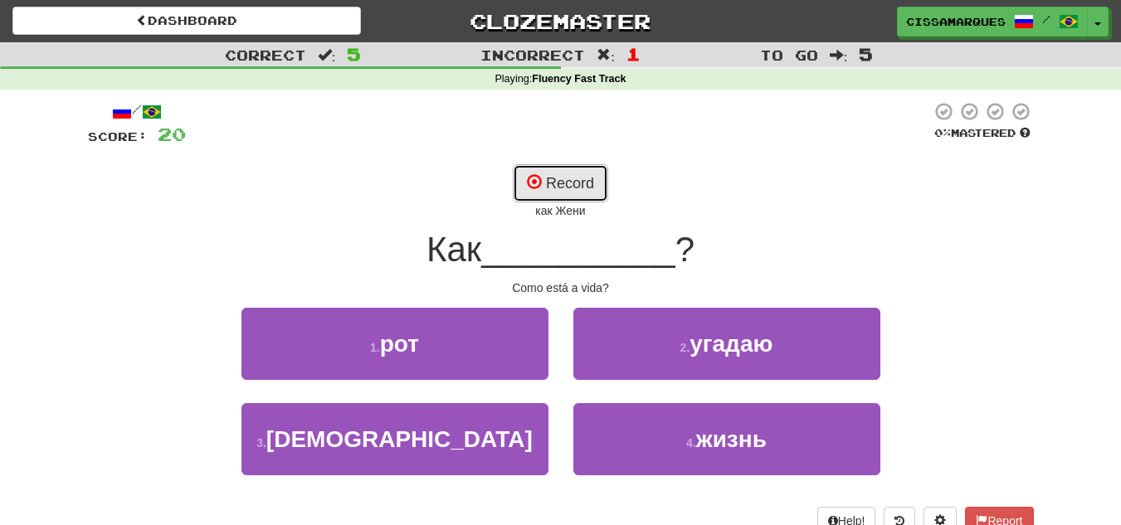
click at [553, 180] on button "Record" at bounding box center [560, 183] width 95 height 38
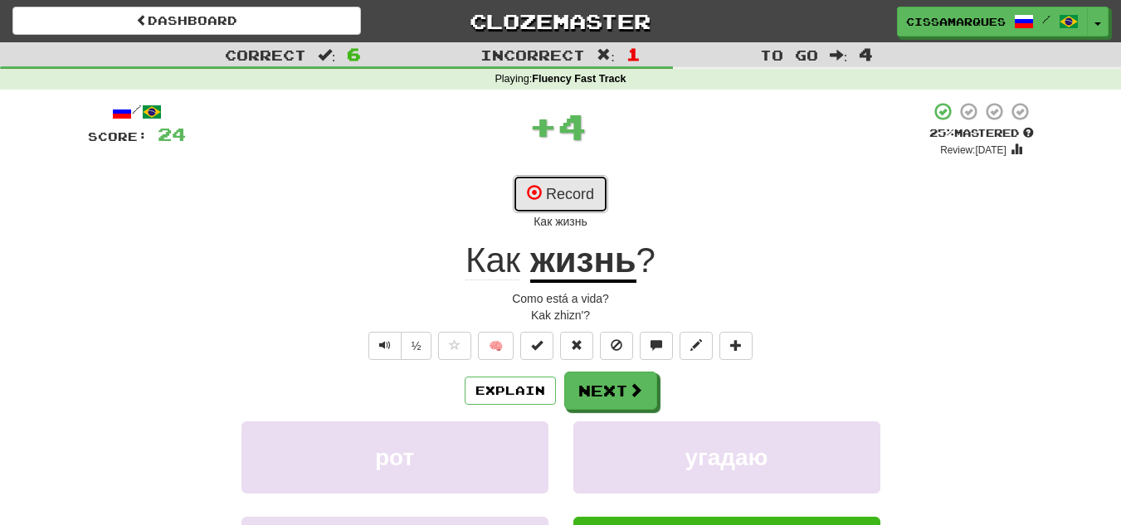
click at [553, 180] on button "Record" at bounding box center [560, 194] width 95 height 38
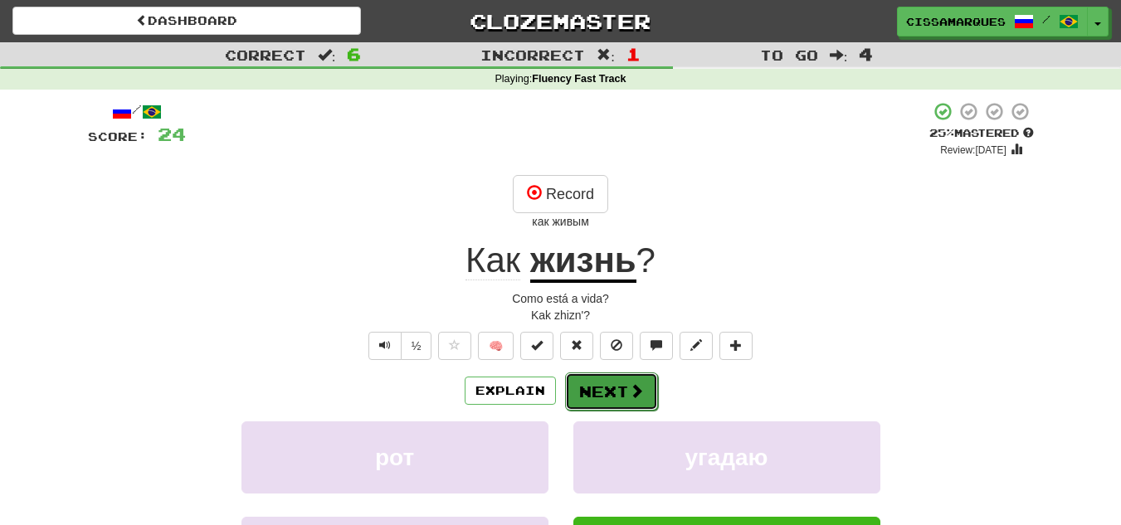
click at [615, 406] on button "Next" at bounding box center [611, 392] width 93 height 38
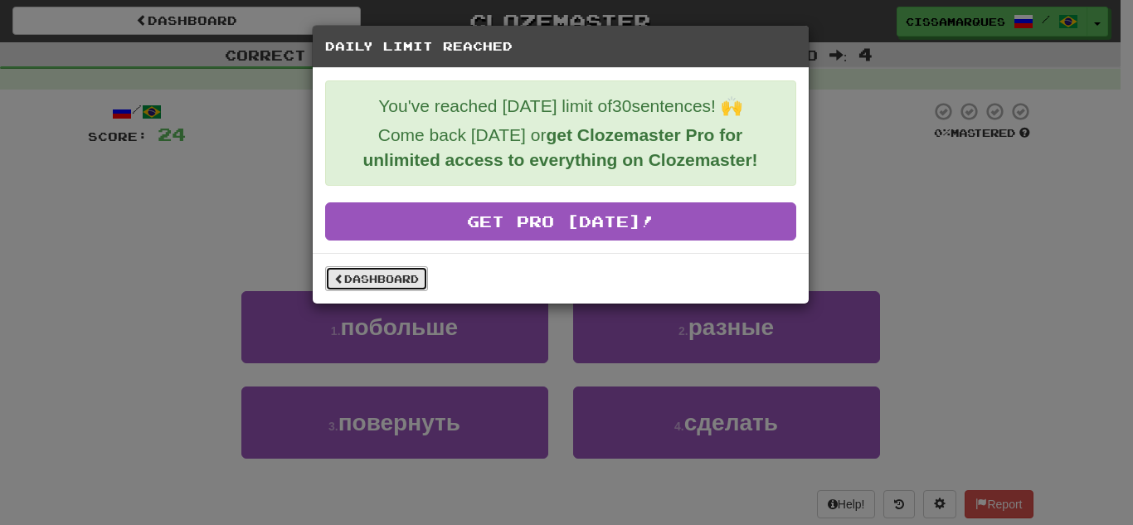
click at [371, 278] on link "Dashboard" at bounding box center [376, 278] width 103 height 25
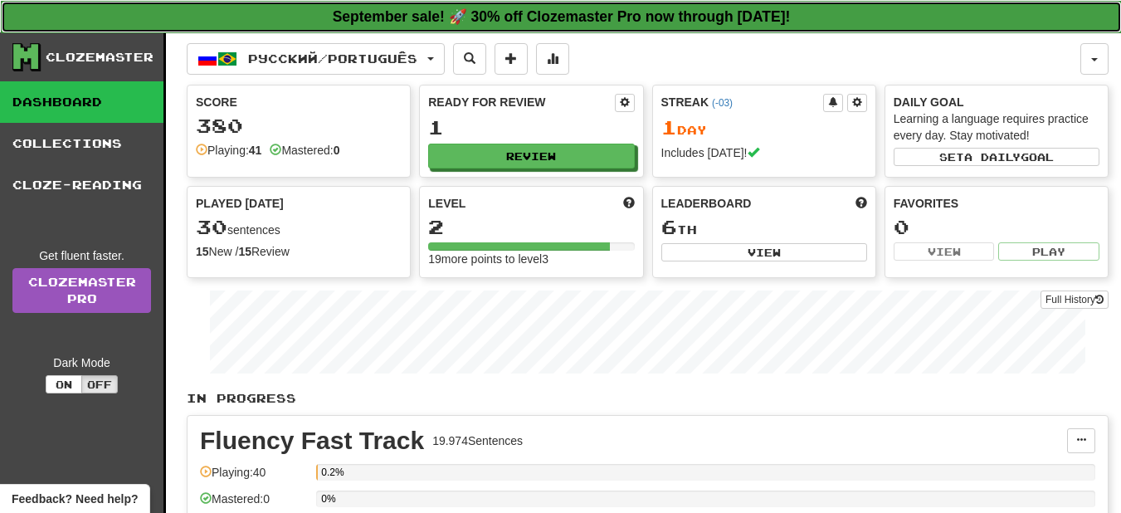
click at [351, 12] on strong "September sale! 🚀 30% off Clozemaster Pro now through [DATE]!" at bounding box center [562, 16] width 458 height 17
